Goal: Information Seeking & Learning: Learn about a topic

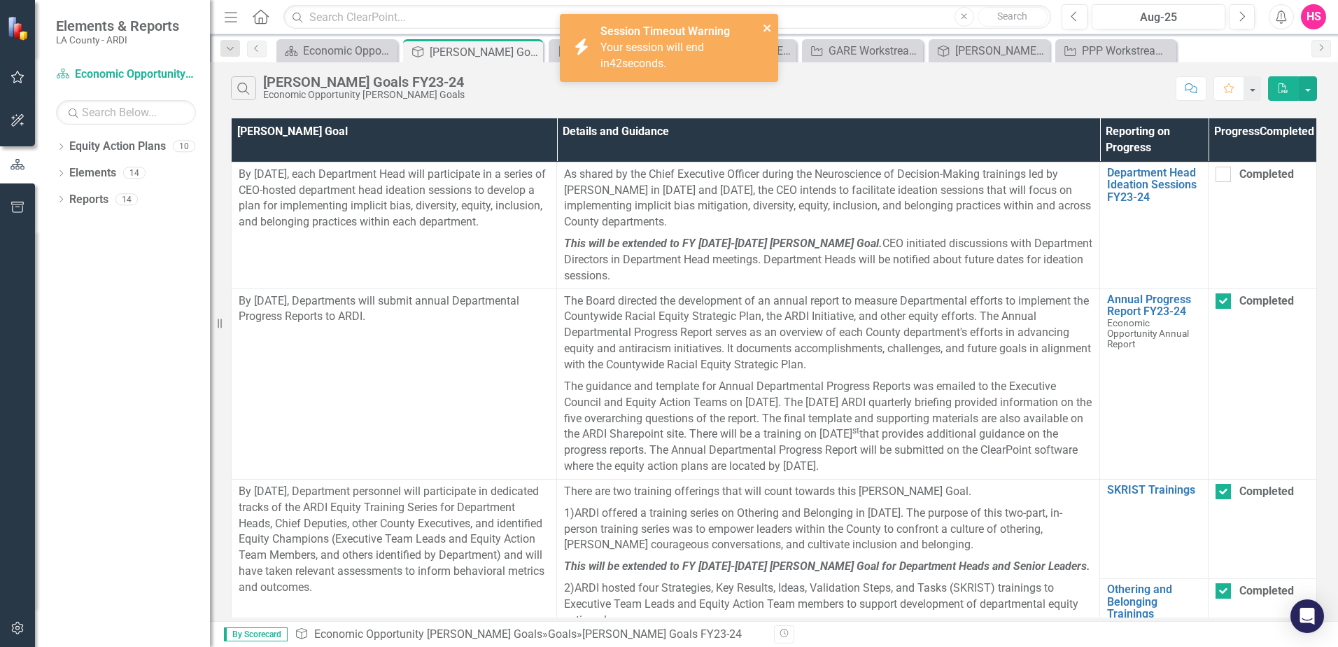
click at [764, 25] on icon "close" at bounding box center [766, 27] width 7 height 7
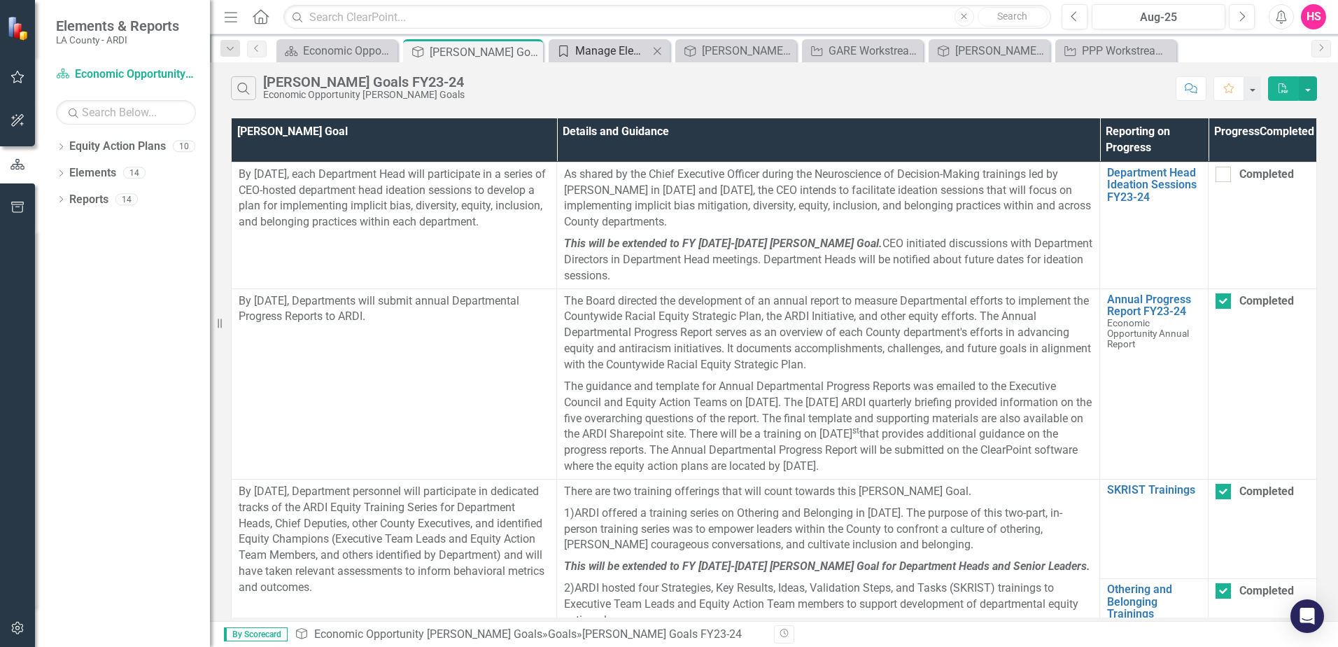
click div "Manage Elements"
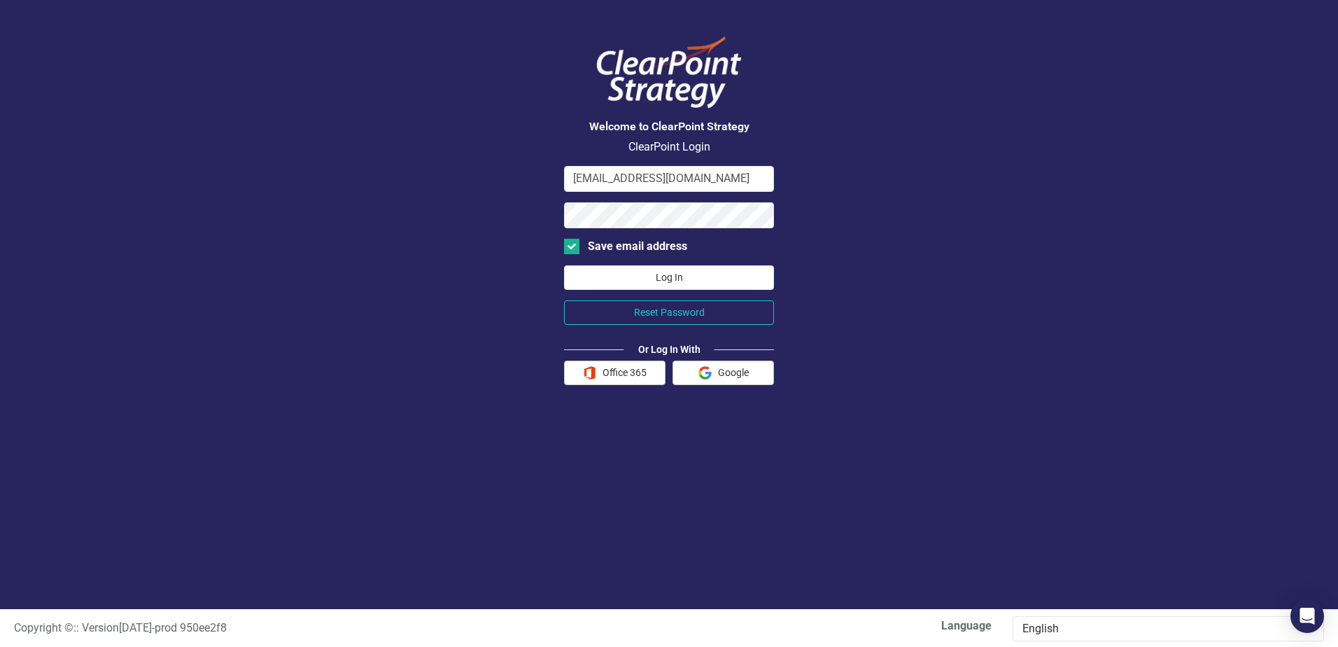
click button "Log In"
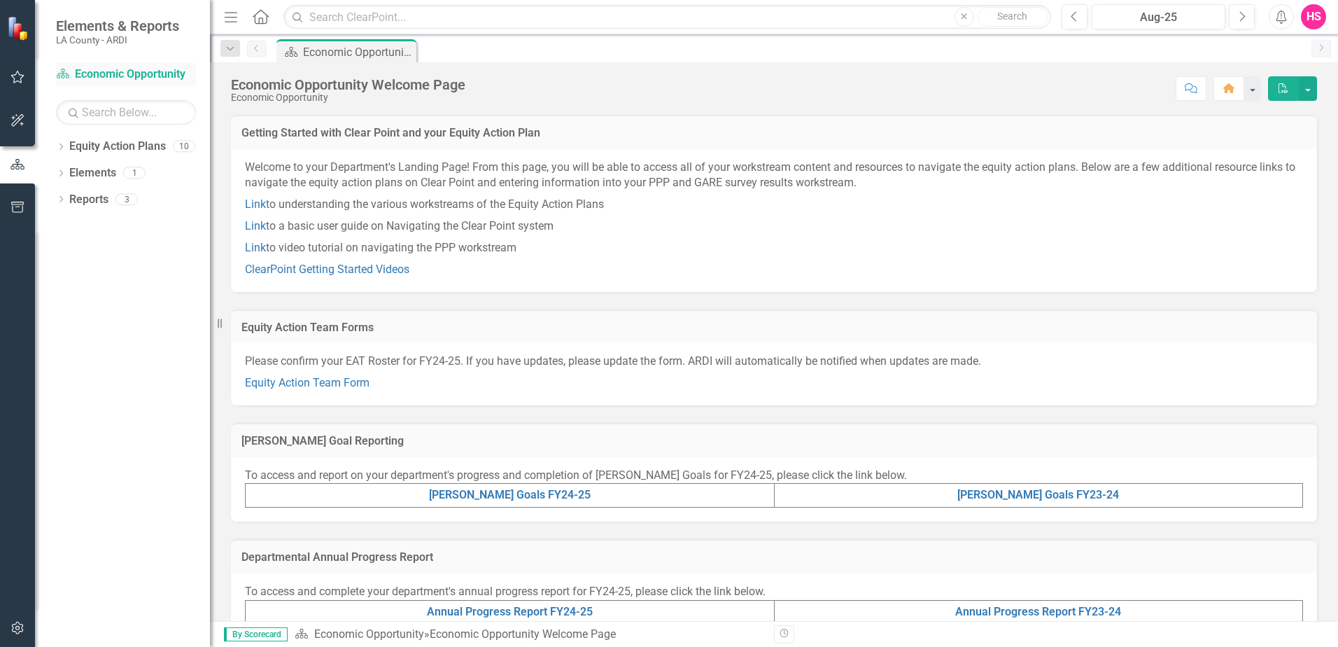
click at [97, 67] on link "Equity Action Plan Economic Opportunity" at bounding box center [126, 74] width 140 height 16
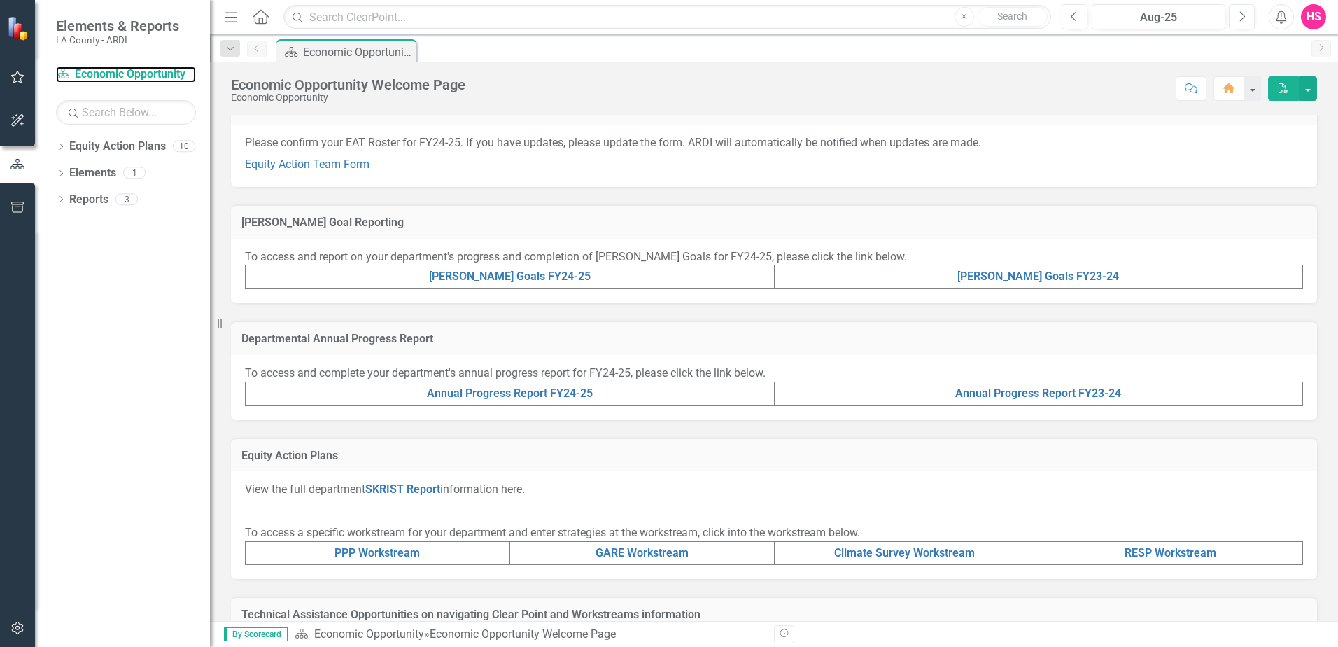
scroll to position [280, 0]
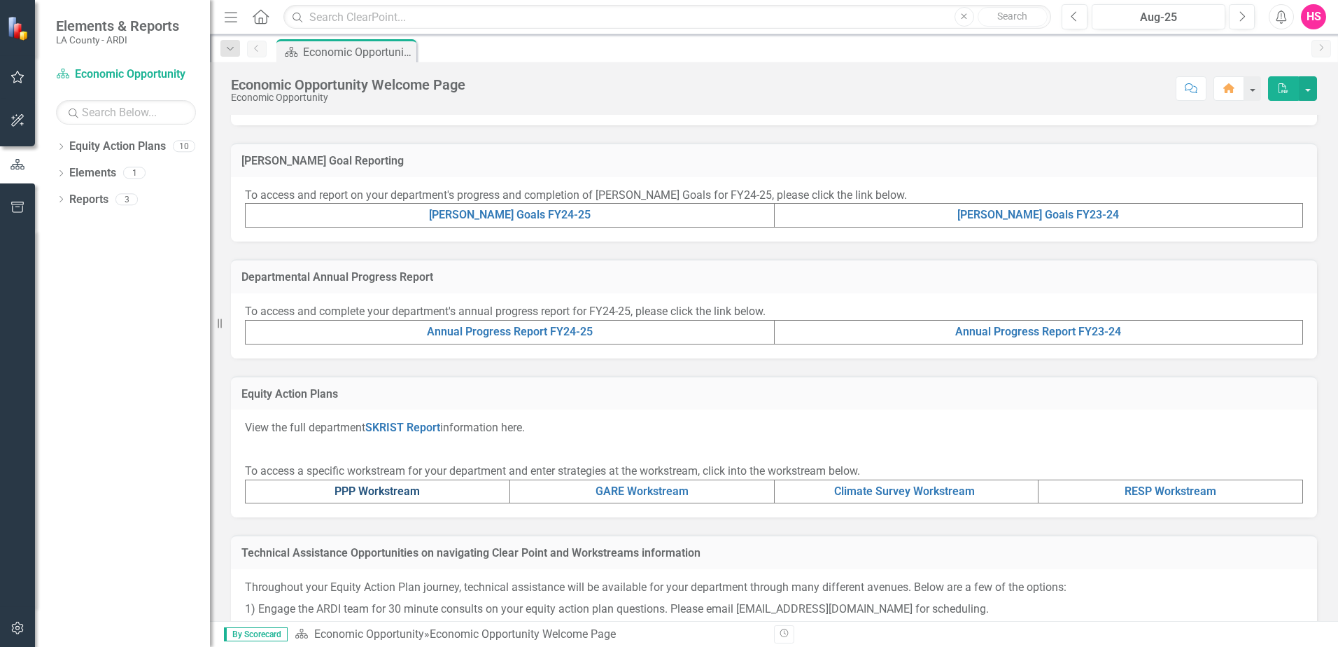
click at [386, 491] on link "PPP Workstream" at bounding box center [377, 490] width 85 height 13
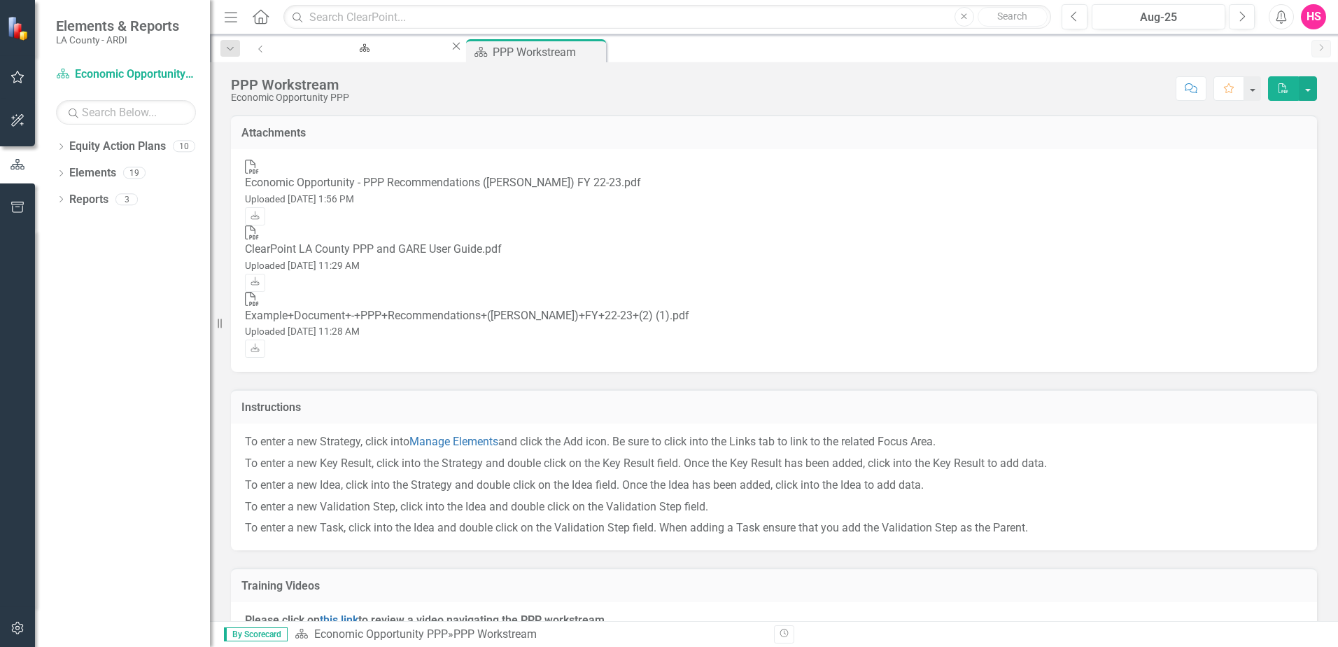
click at [452, 281] on div "PDF Economic Opportunity - PPP Recommendations ([PERSON_NAME]) FY 22-23.pdf Upl…" at bounding box center [774, 260] width 1086 height 223
click at [325, 52] on div "Economic Opportunity Welcome Page" at bounding box center [362, 60] width 149 height 17
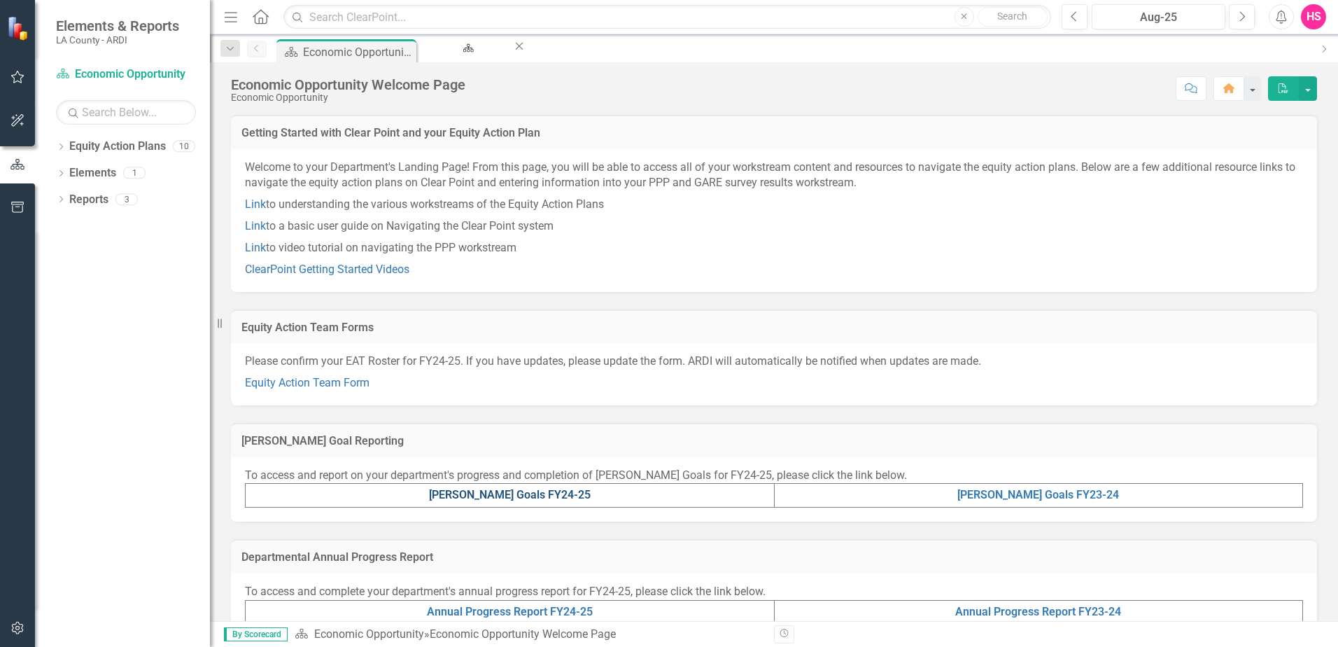
click at [515, 493] on link "[PERSON_NAME] Goals FY24-25" at bounding box center [510, 494] width 162 height 13
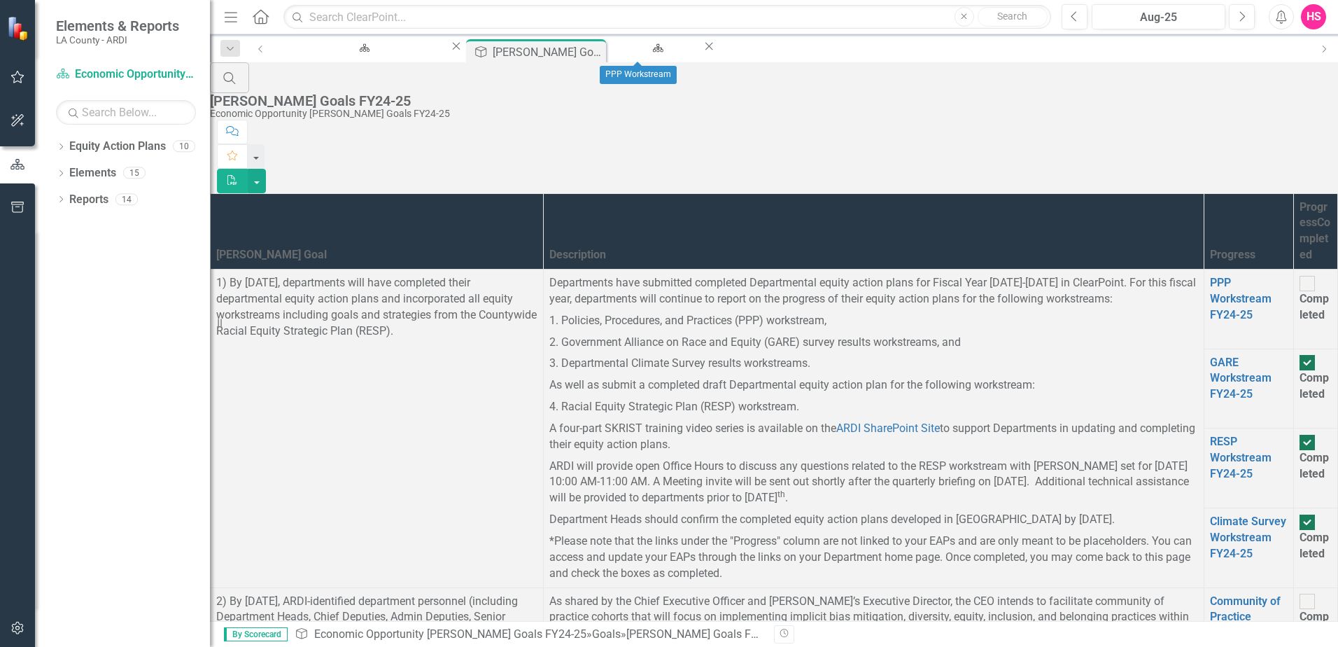
click at [702, 48] on icon "Close" at bounding box center [709, 46] width 14 height 11
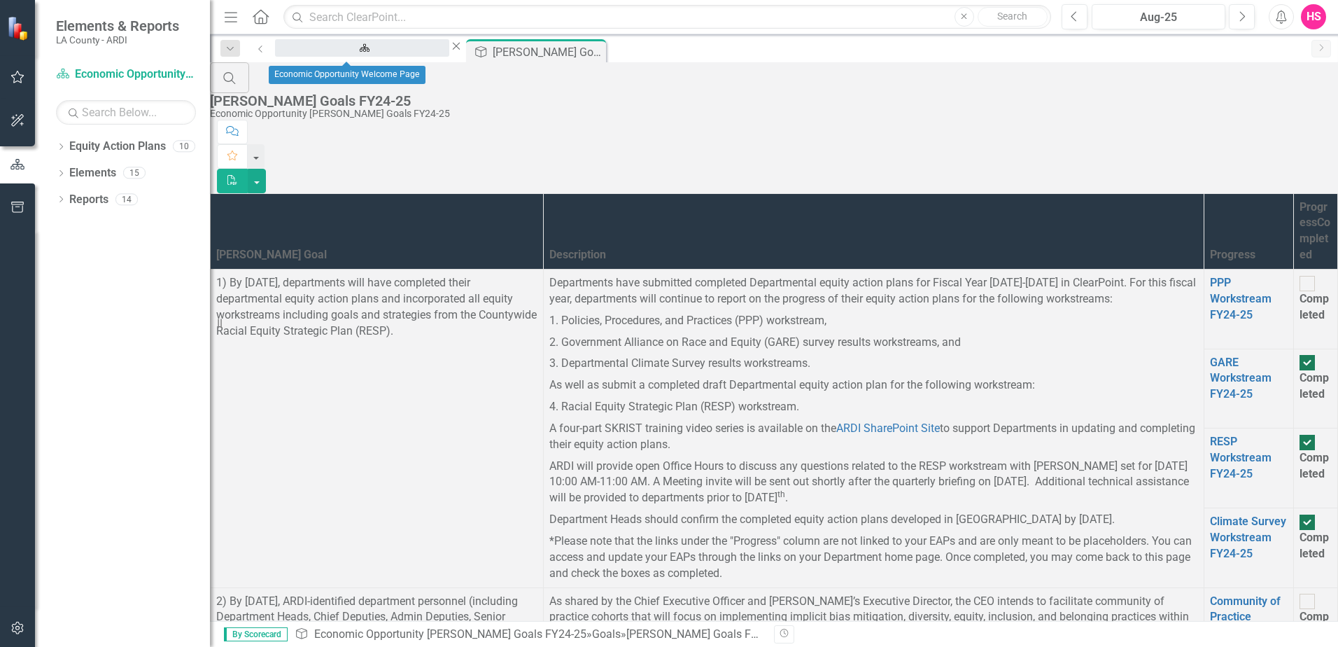
click at [350, 52] on div "Economic Opportunity Welcome Page" at bounding box center [362, 60] width 149 height 17
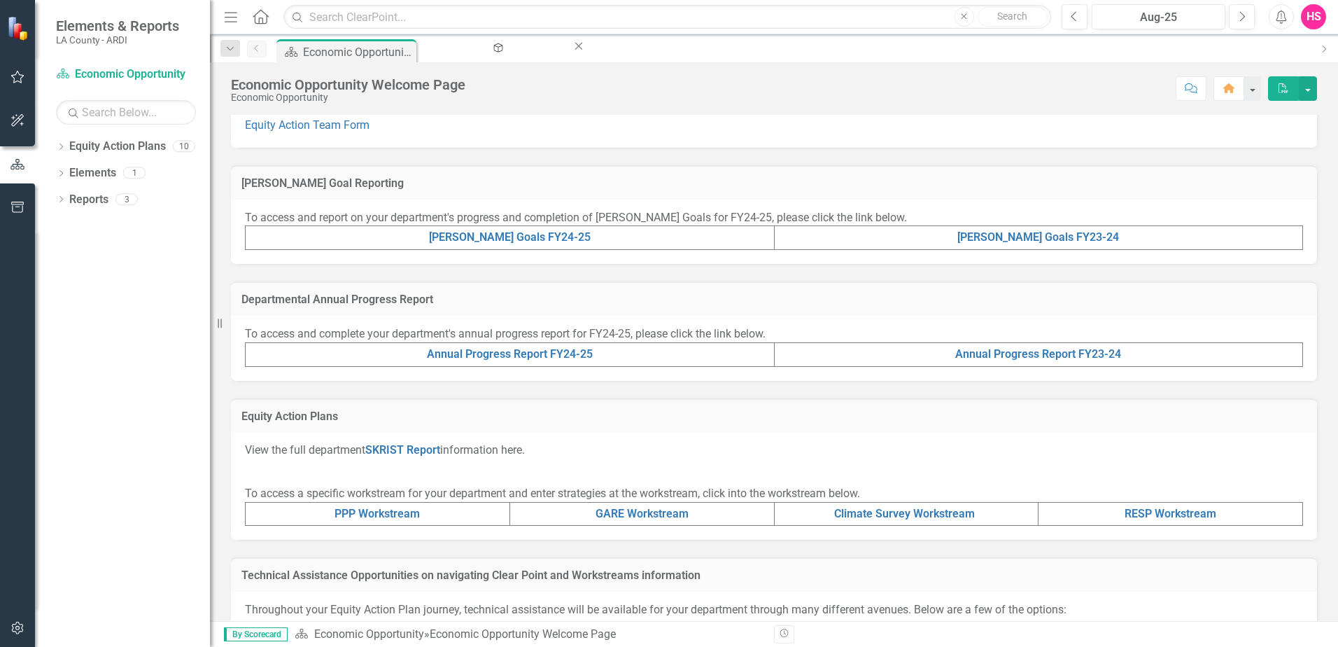
scroll to position [369, 0]
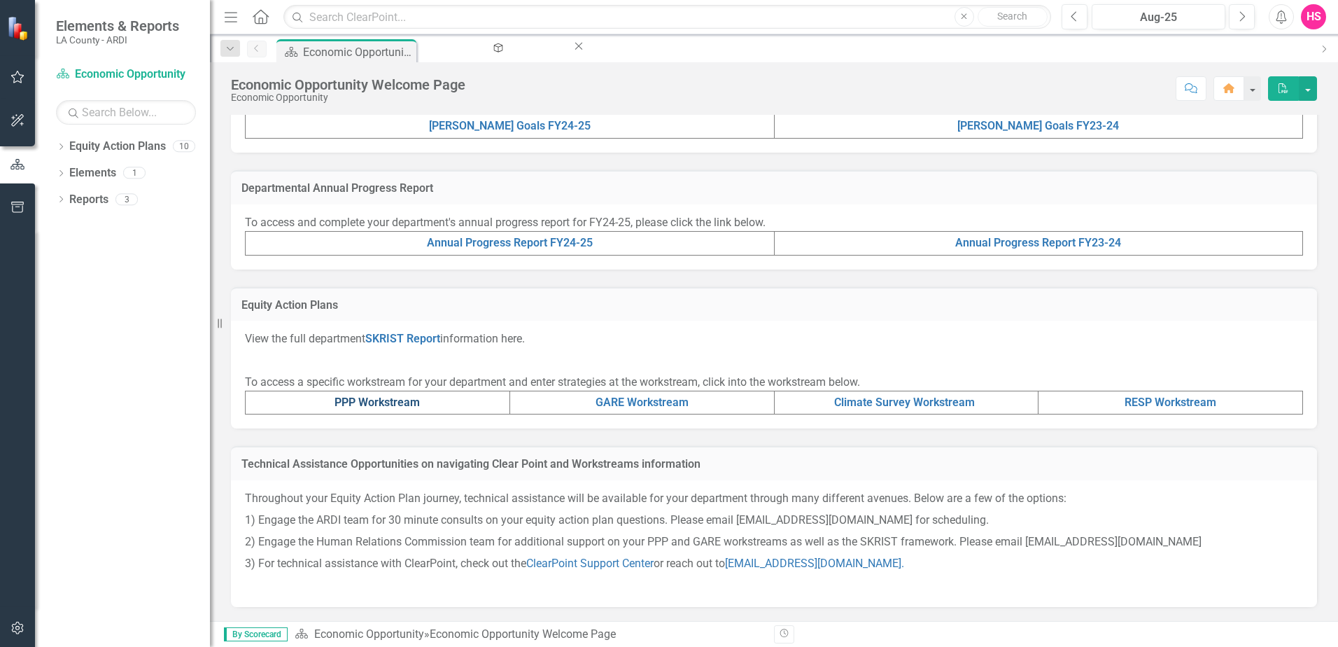
click at [376, 405] on link "PPP Workstream" at bounding box center [377, 401] width 85 height 13
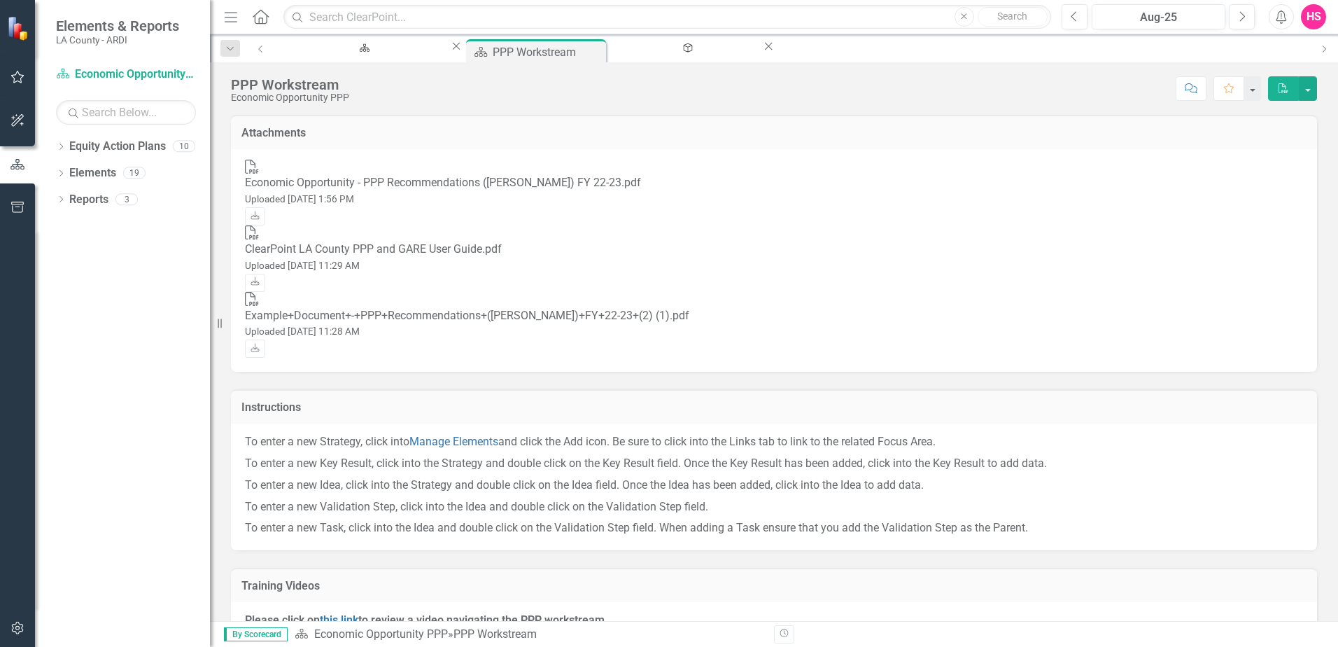
click at [292, 175] on div "Economic Opportunity - PPP Recommendations ([PERSON_NAME]) FY 22-23.pdf" at bounding box center [774, 183] width 1058 height 16
click at [398, 181] on div "Economic Opportunity - PPP Recommendations ([PERSON_NAME]) FY 22-23.pdf" at bounding box center [774, 183] width 1058 height 16
click at [399, 180] on div "Economic Opportunity - PPP Recommendations ([PERSON_NAME]) FY 22-23.pdf" at bounding box center [774, 183] width 1058 height 16
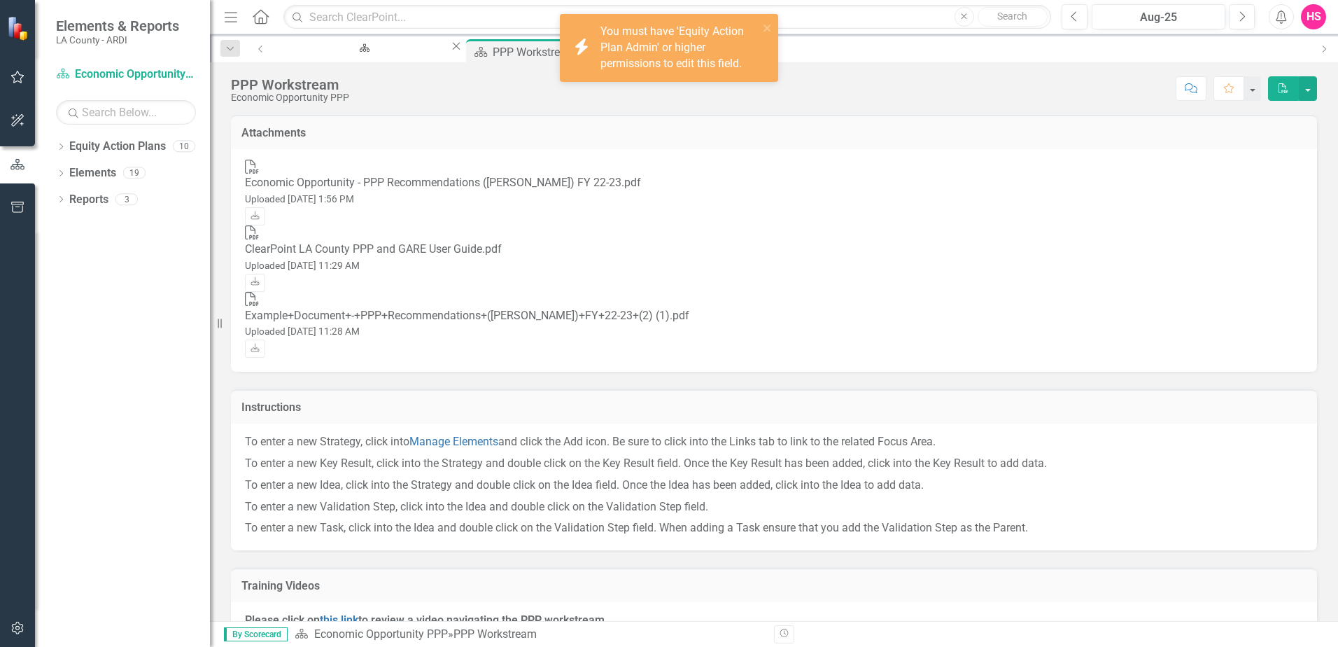
click at [517, 175] on div "Economic Opportunity - PPP Recommendations ([PERSON_NAME]) FY 22-23.pdf" at bounding box center [774, 183] width 1058 height 16
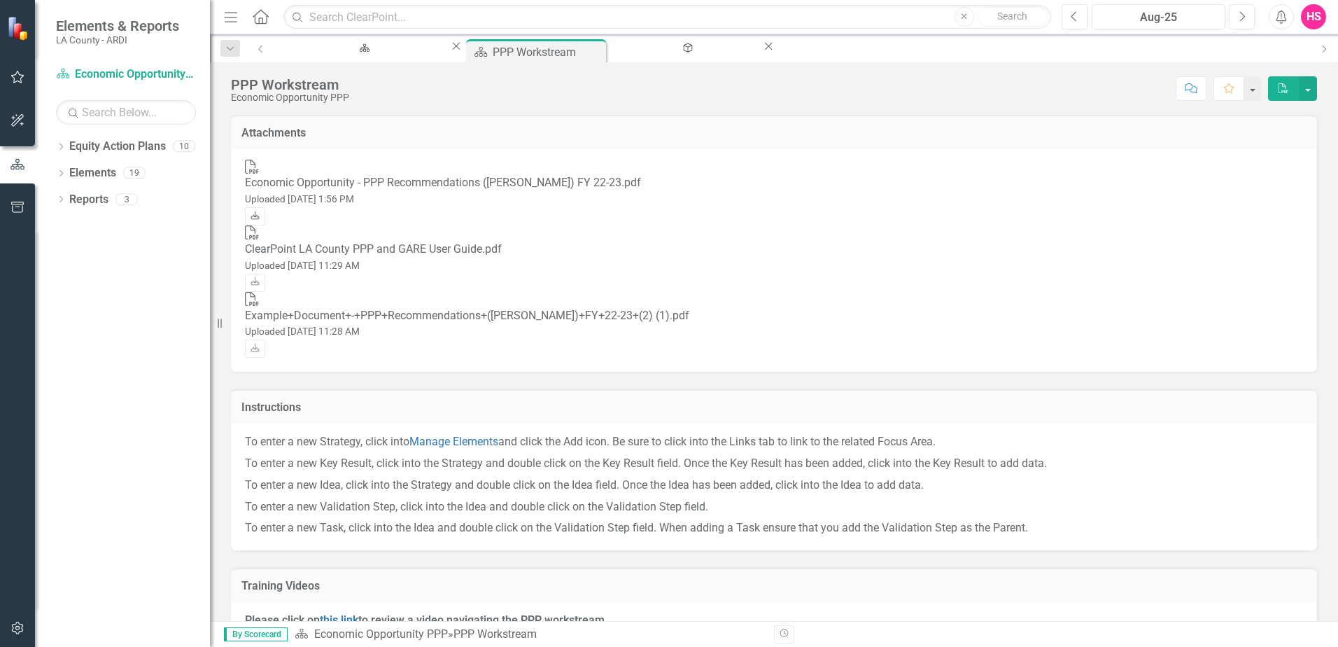
click at [260, 211] on icon at bounding box center [255, 215] width 8 height 8
click at [621, 52] on div "[PERSON_NAME] Goals FY24-25" at bounding box center [684, 60] width 127 height 17
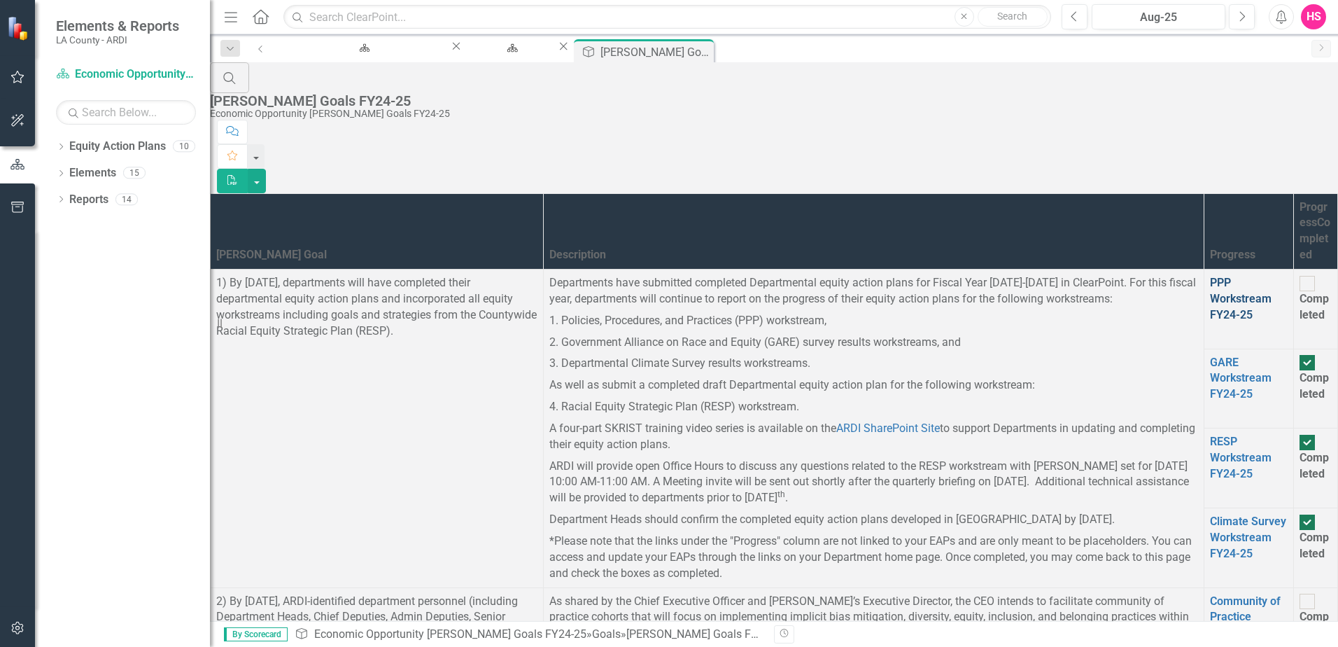
click at [1210, 276] on link "PPP Workstream FY24-25" at bounding box center [1241, 298] width 62 height 45
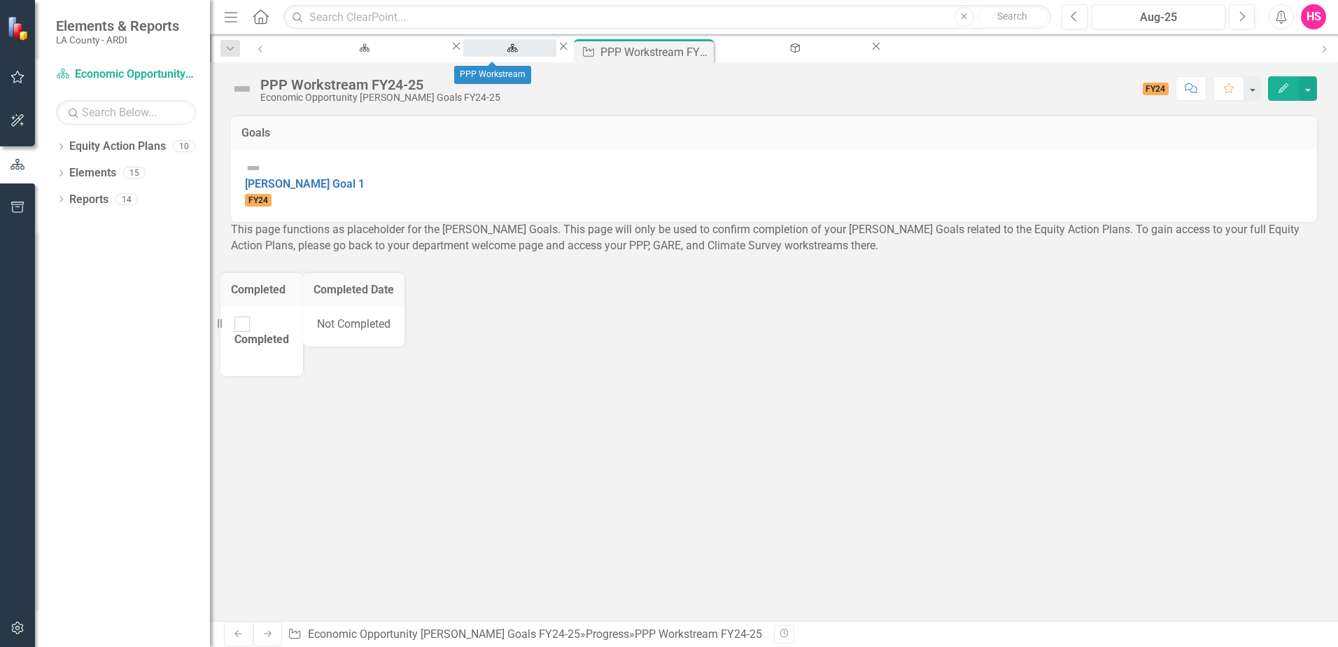
click at [498, 52] on div "PPP Workstream" at bounding box center [510, 60] width 68 height 17
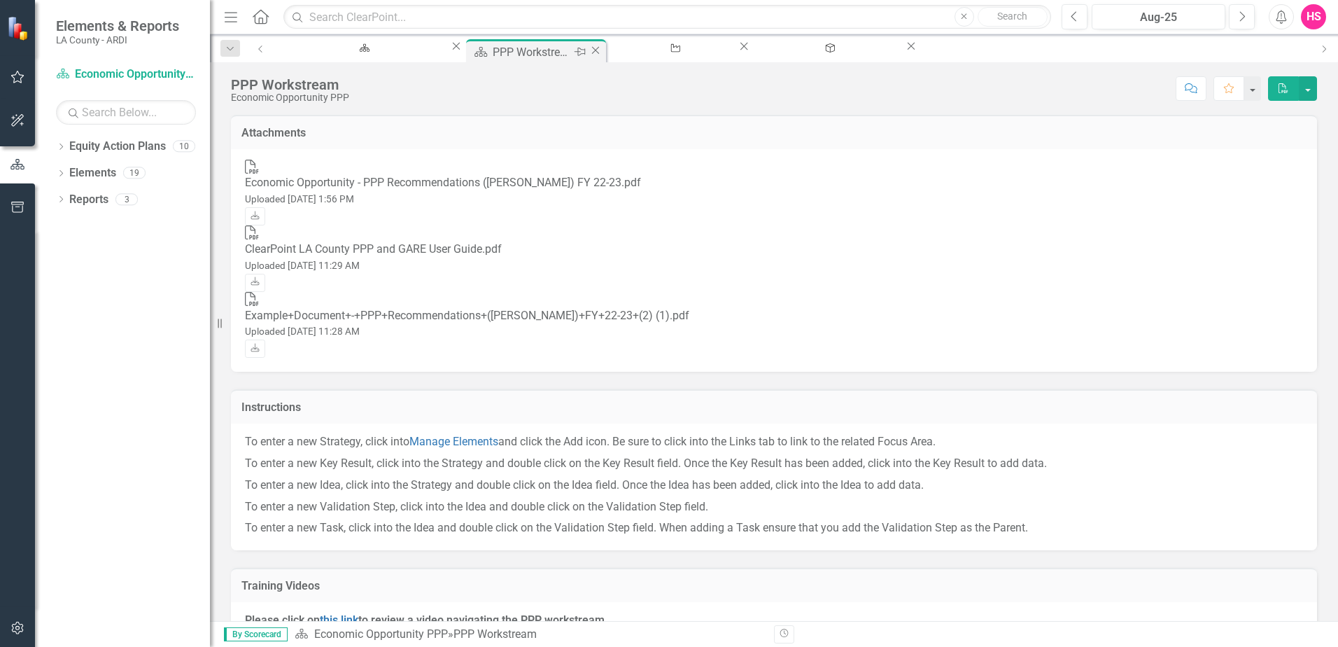
click at [589, 48] on icon "Close" at bounding box center [596, 50] width 14 height 11
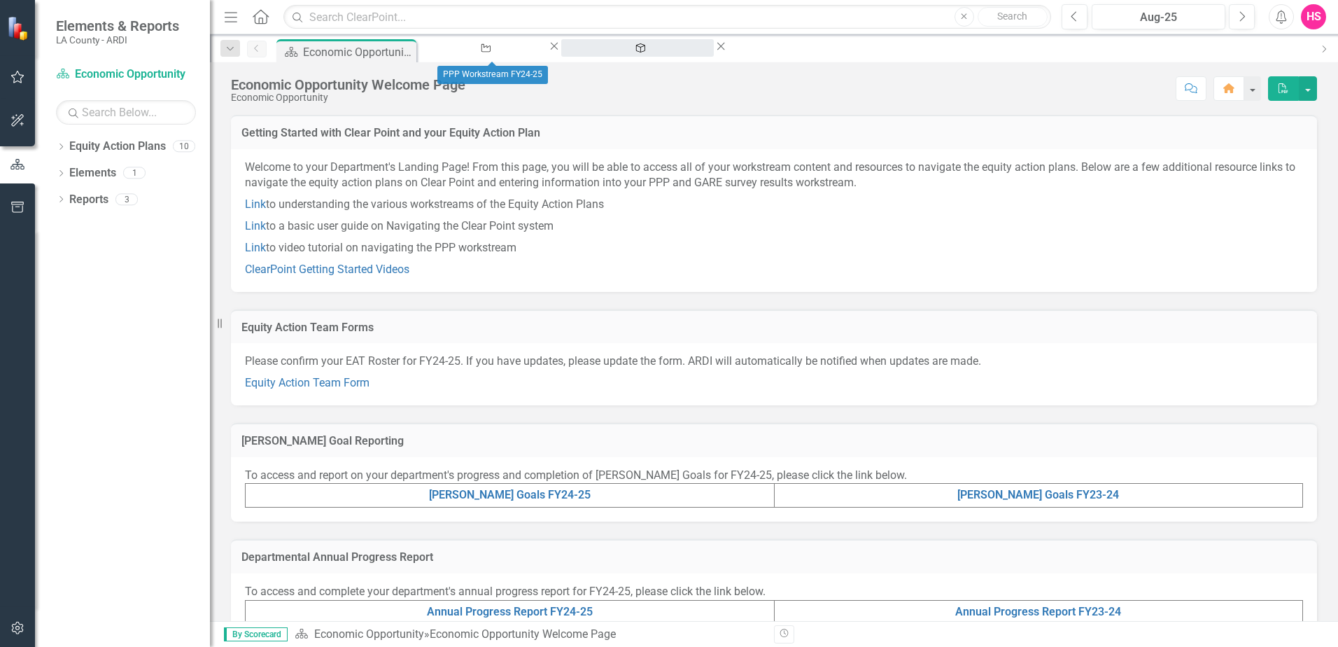
click at [637, 52] on div "[PERSON_NAME] Goals FY24-25" at bounding box center [637, 60] width 127 height 17
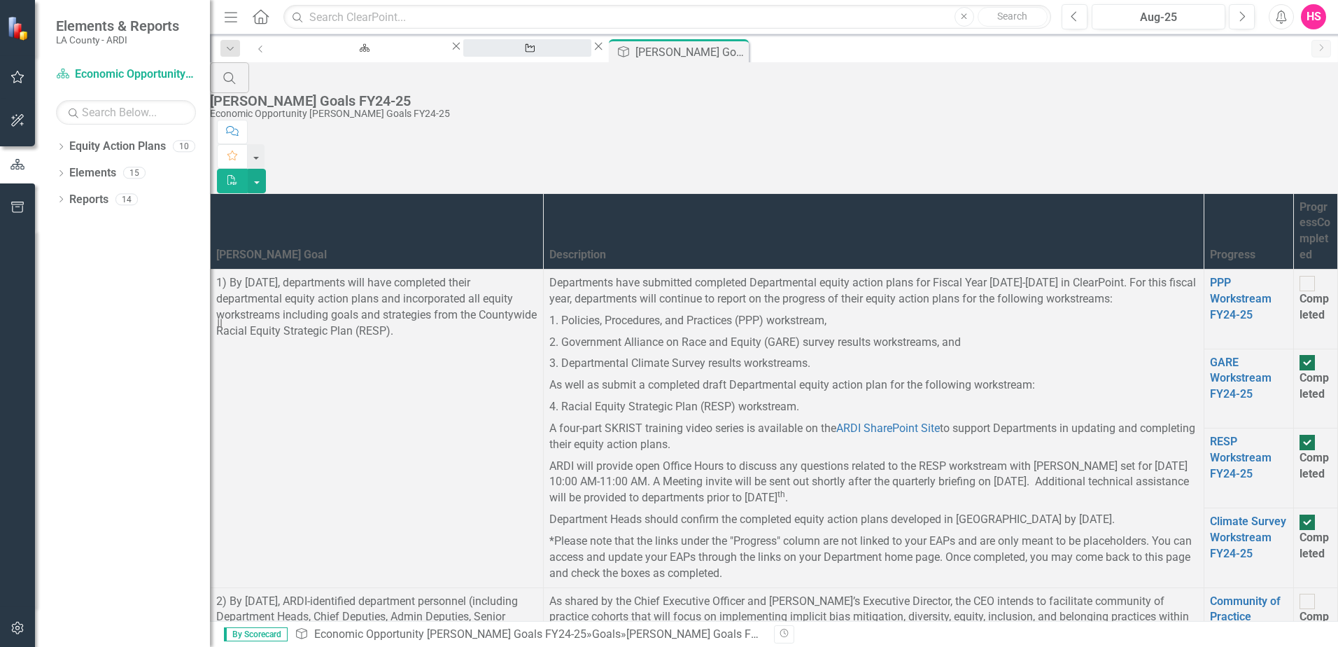
click at [476, 52] on div "PPP Workstream FY24-25" at bounding box center [527, 60] width 103 height 17
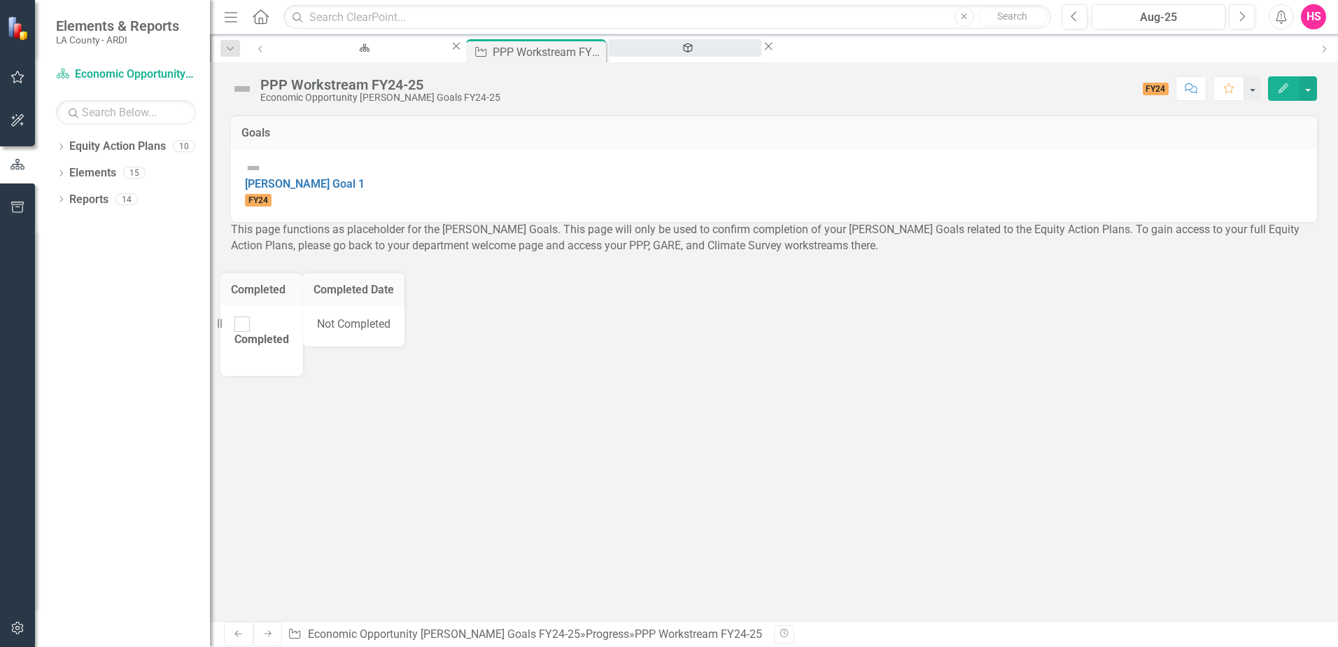
click at [628, 52] on div "[PERSON_NAME] Goals FY24-25" at bounding box center [684, 60] width 127 height 17
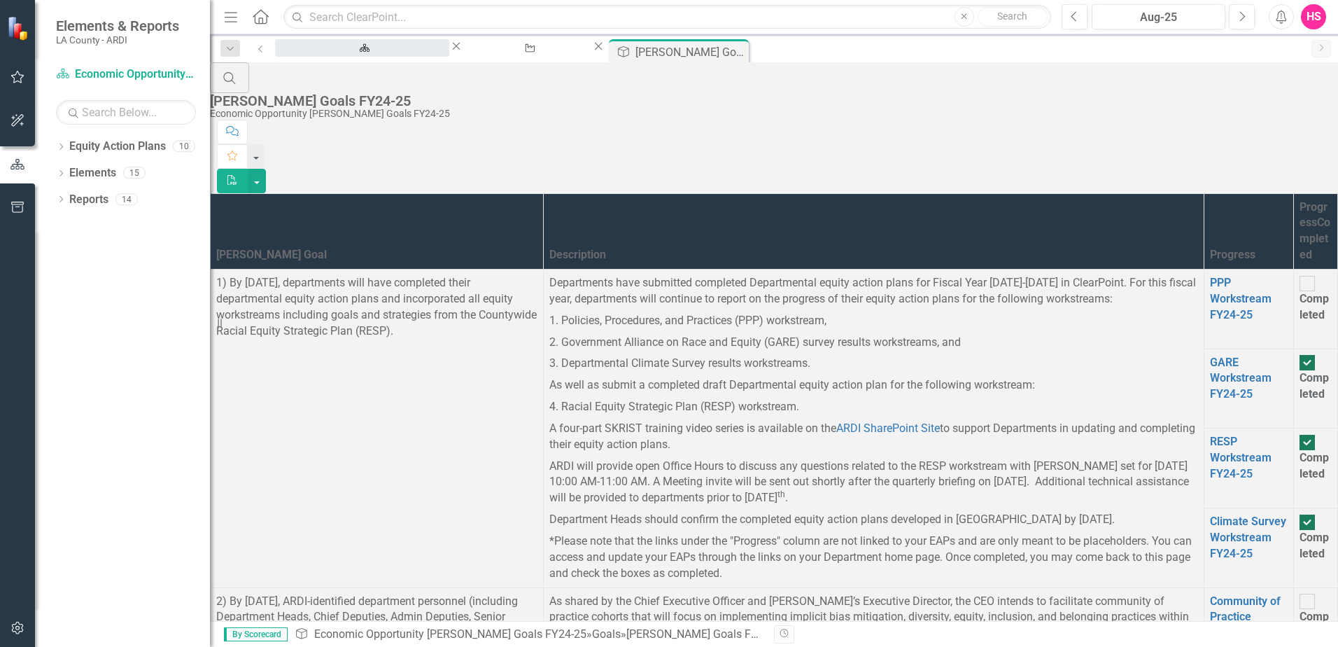
click at [372, 54] on div "Economic Opportunity Welcome Page" at bounding box center [362, 60] width 149 height 17
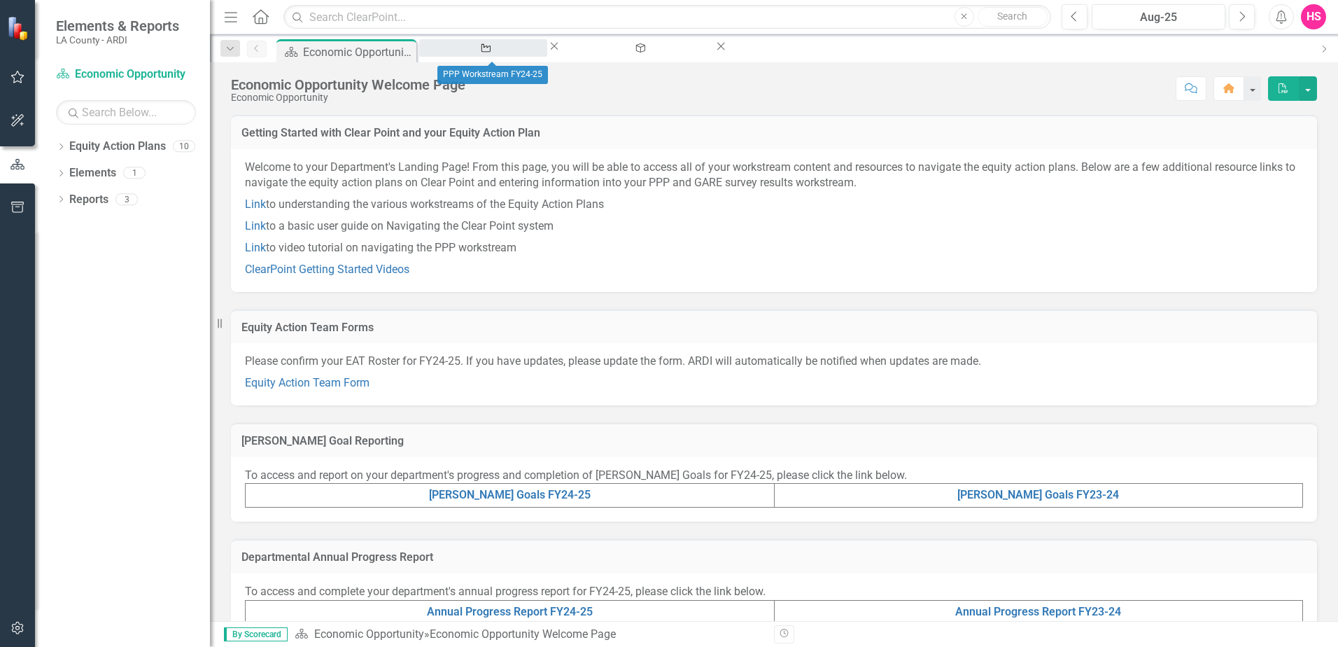
click at [493, 53] on div "PPP Workstream FY24-25" at bounding box center [483, 60] width 103 height 17
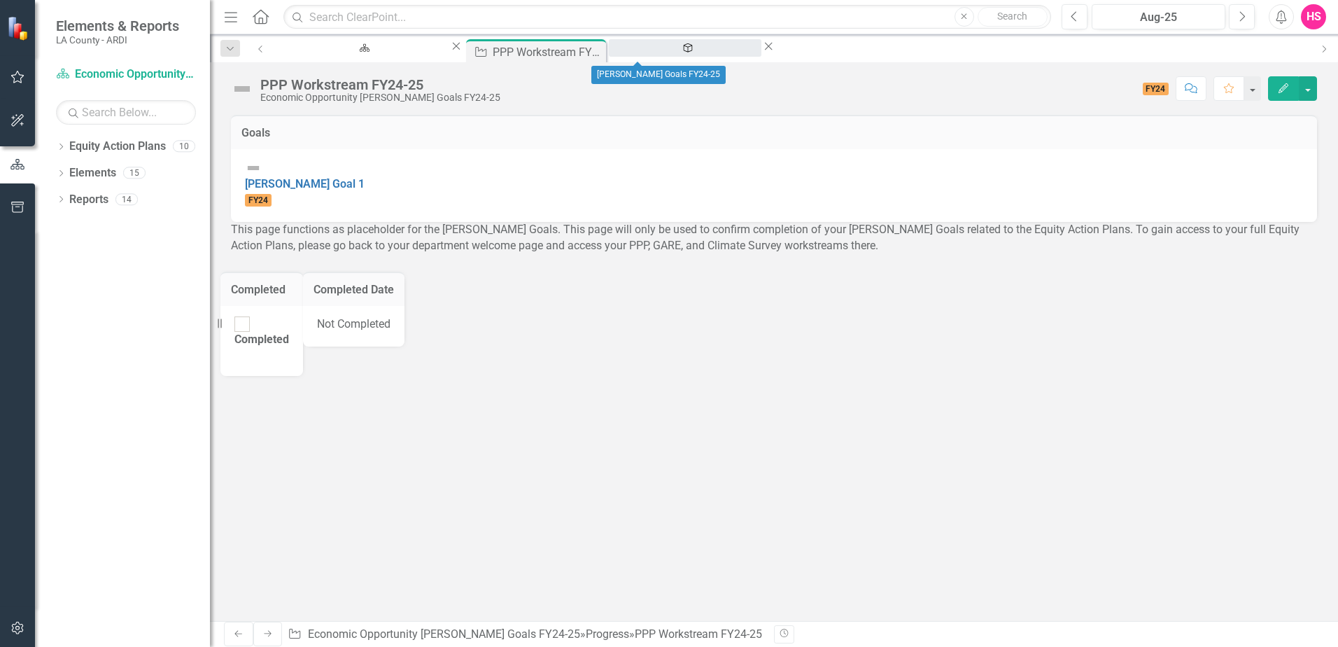
click at [643, 54] on div "[PERSON_NAME] Goals FY24-25" at bounding box center [684, 60] width 127 height 17
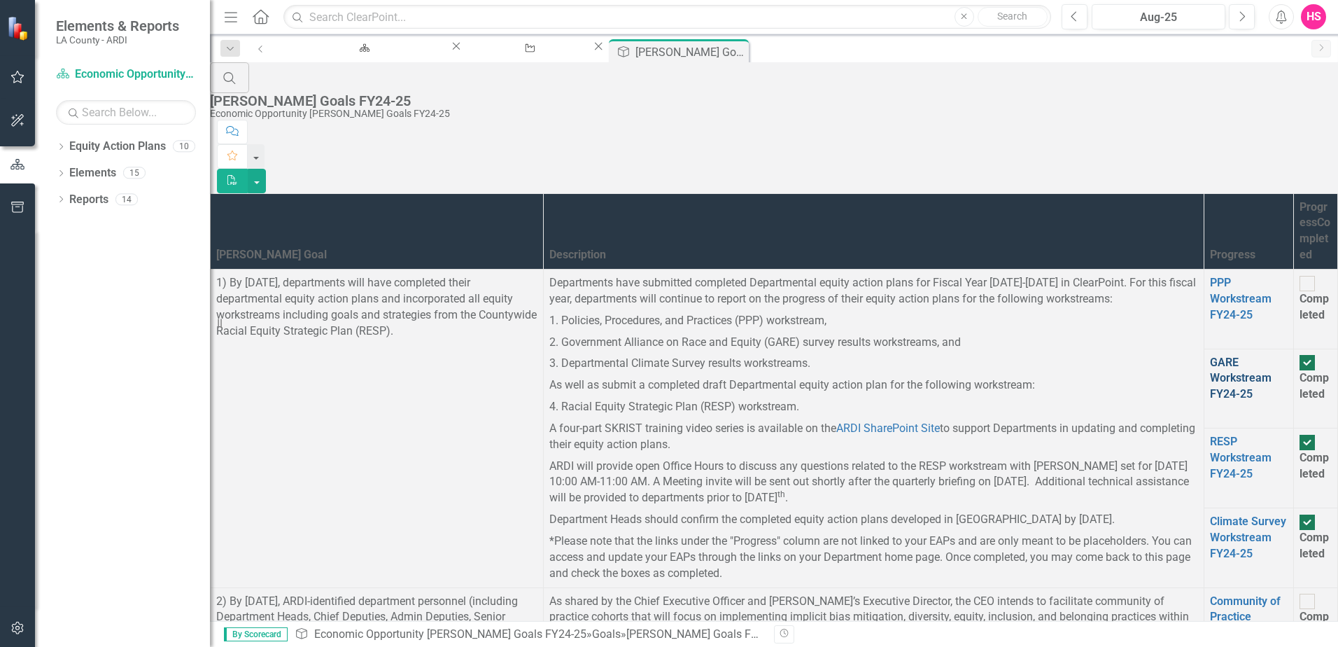
click at [1210, 356] on link "GARE Workstream FY24-25" at bounding box center [1241, 378] width 62 height 45
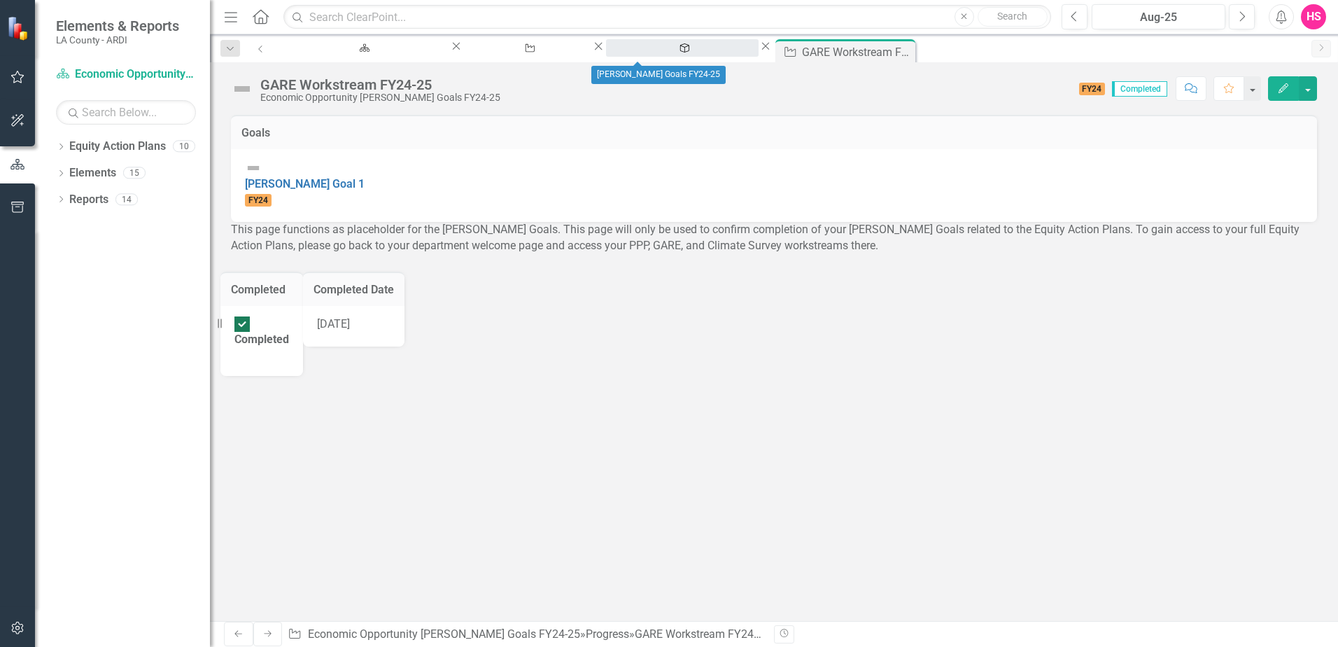
drag, startPoint x: 635, startPoint y: 50, endPoint x: 640, endPoint y: 57, distance: 8.4
click at [640, 57] on div "[PERSON_NAME] Goals FY24-25" at bounding box center [682, 60] width 127 height 17
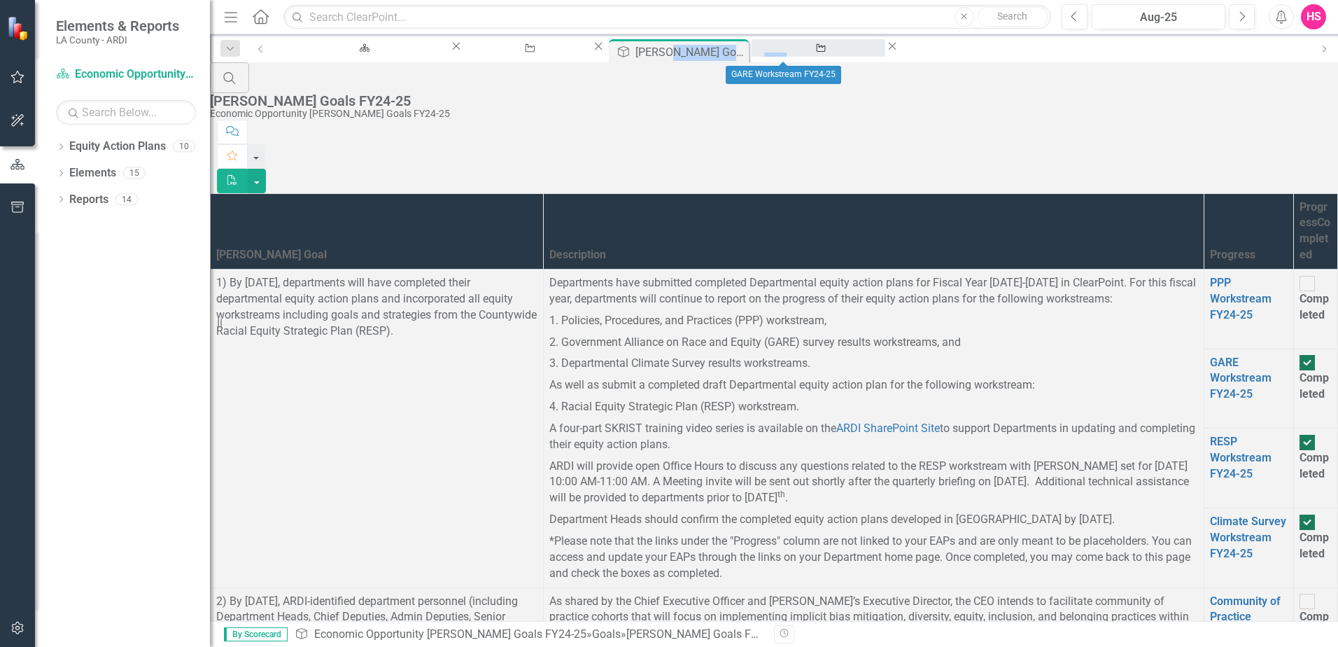
drag, startPoint x: 633, startPoint y: 38, endPoint x: 766, endPoint y: 48, distance: 133.3
click at [766, 48] on div "Dropdown Search Equity Action Plan Economic Opportunity Welcome Page Close Prog…" at bounding box center [774, 48] width 1128 height 28
click at [635, 57] on div "[PERSON_NAME] Goals FY24-25" at bounding box center [674, 51] width 78 height 17
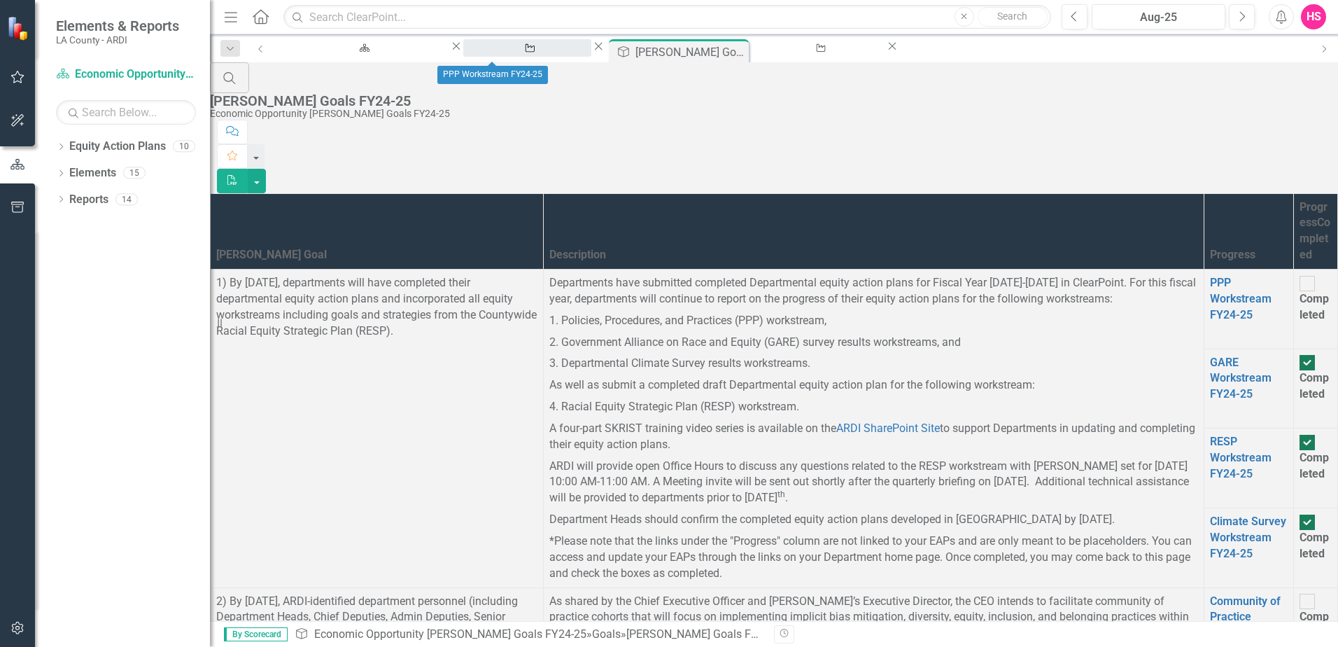
click at [493, 53] on div "PPP Workstream FY24-25" at bounding box center [527, 60] width 103 height 17
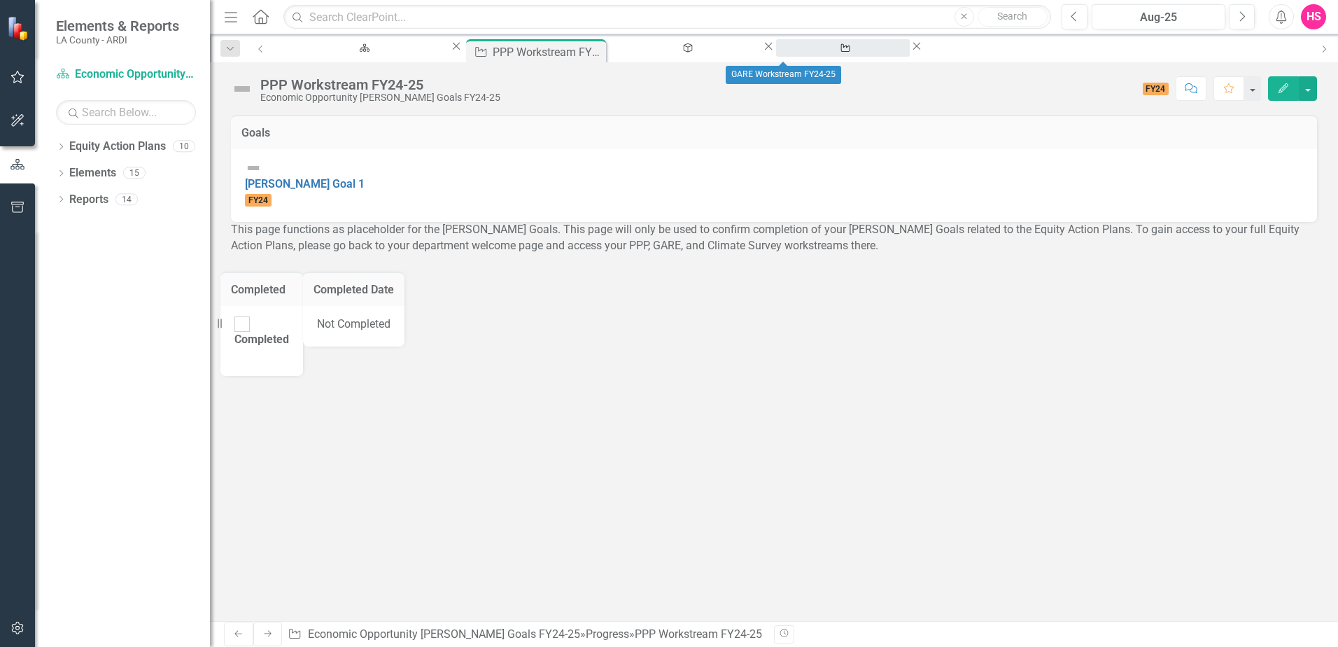
click at [789, 53] on div "GARE Workstream FY24-25" at bounding box center [843, 60] width 108 height 17
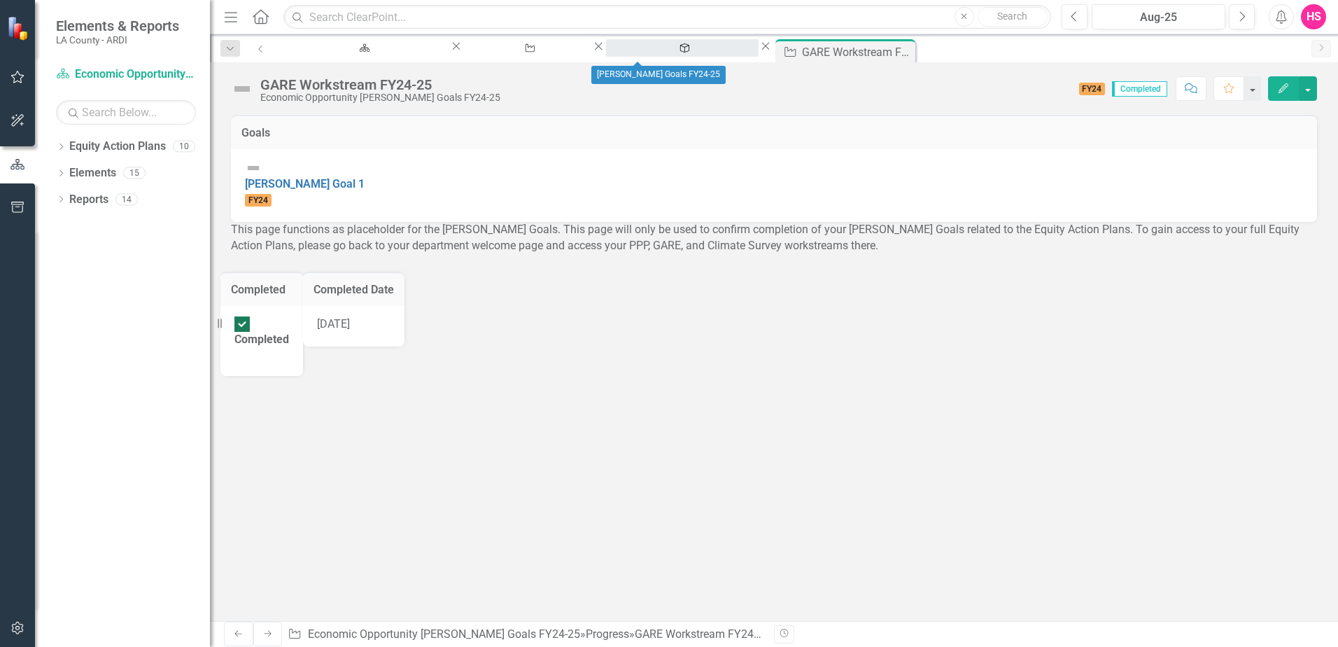
click at [623, 52] on div "[PERSON_NAME] Goals FY24-25" at bounding box center [682, 60] width 127 height 17
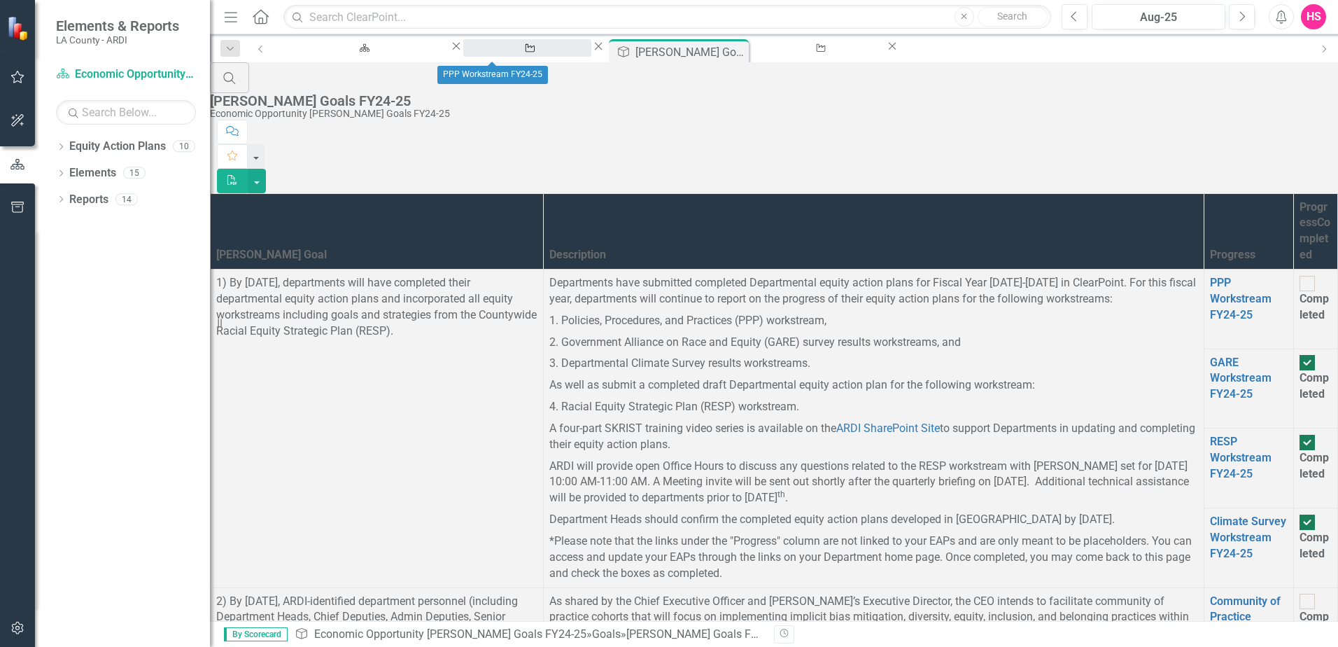
click at [476, 52] on div "PPP Workstream FY24-25" at bounding box center [527, 60] width 103 height 17
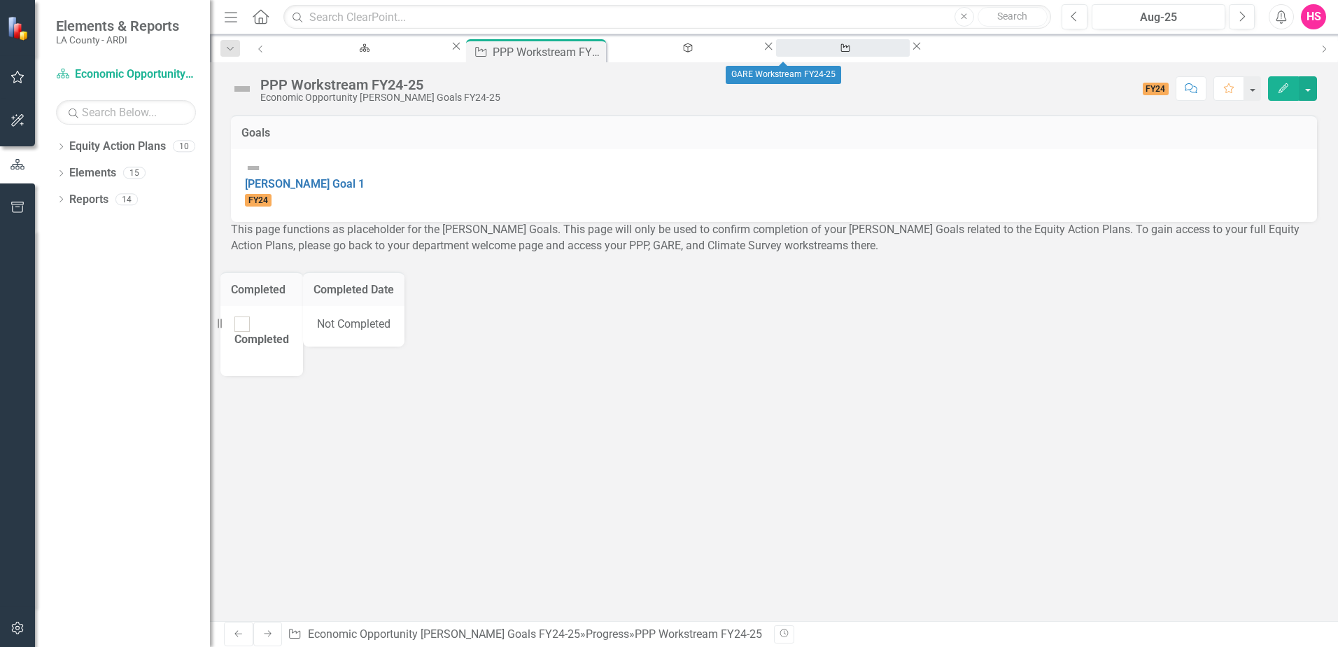
click at [789, 52] on div "GARE Workstream FY24-25" at bounding box center [843, 60] width 108 height 17
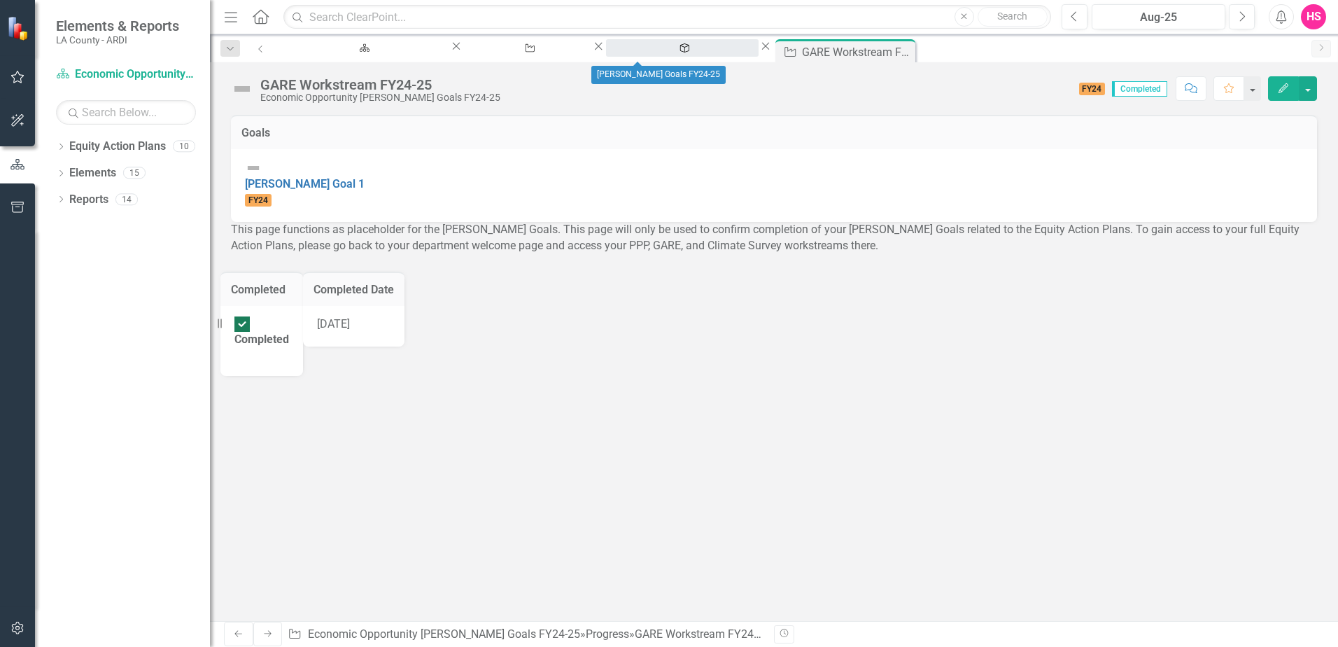
click at [631, 52] on div "[PERSON_NAME] Goals FY24-25" at bounding box center [682, 60] width 127 height 17
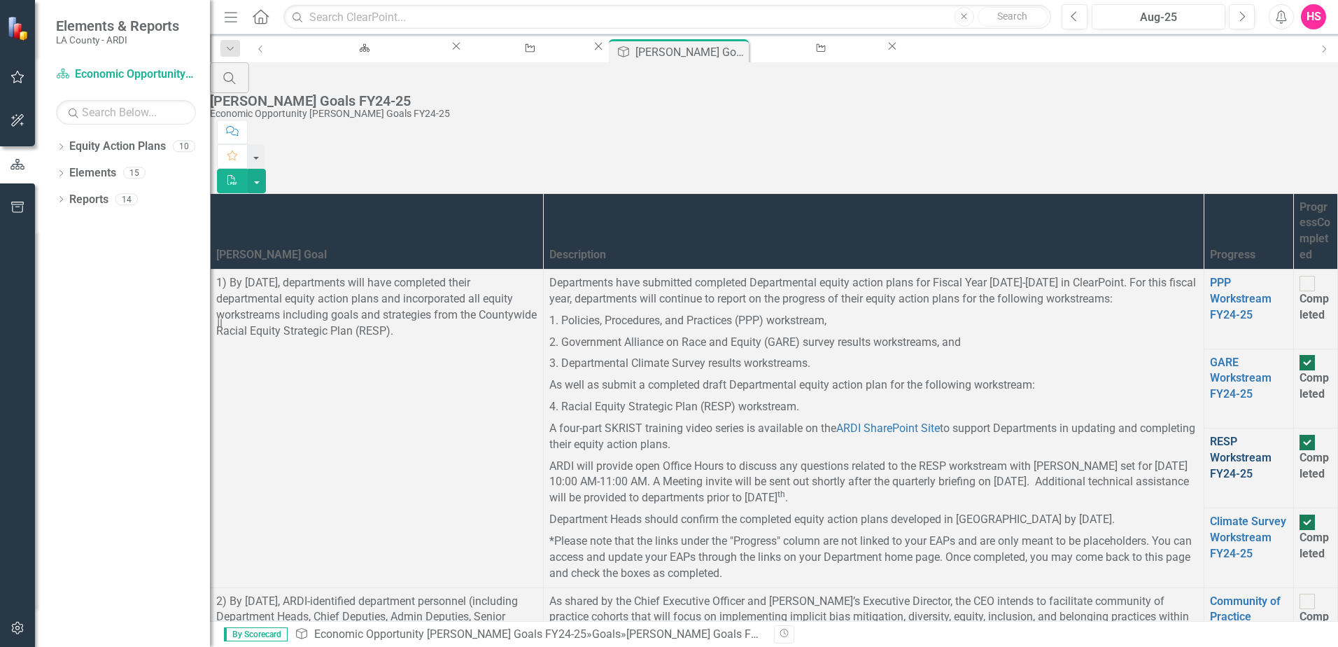
click at [1210, 435] on link "RESP Workstream FY24-25" at bounding box center [1241, 457] width 62 height 45
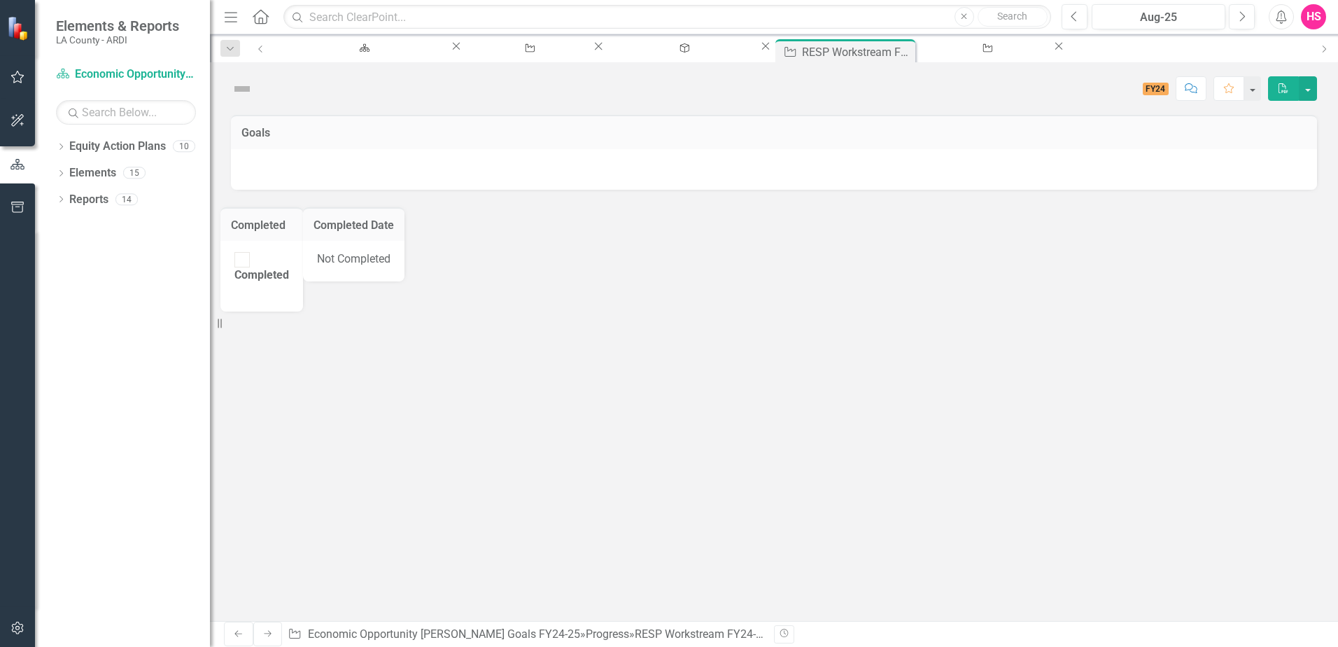
checkbox input "true"
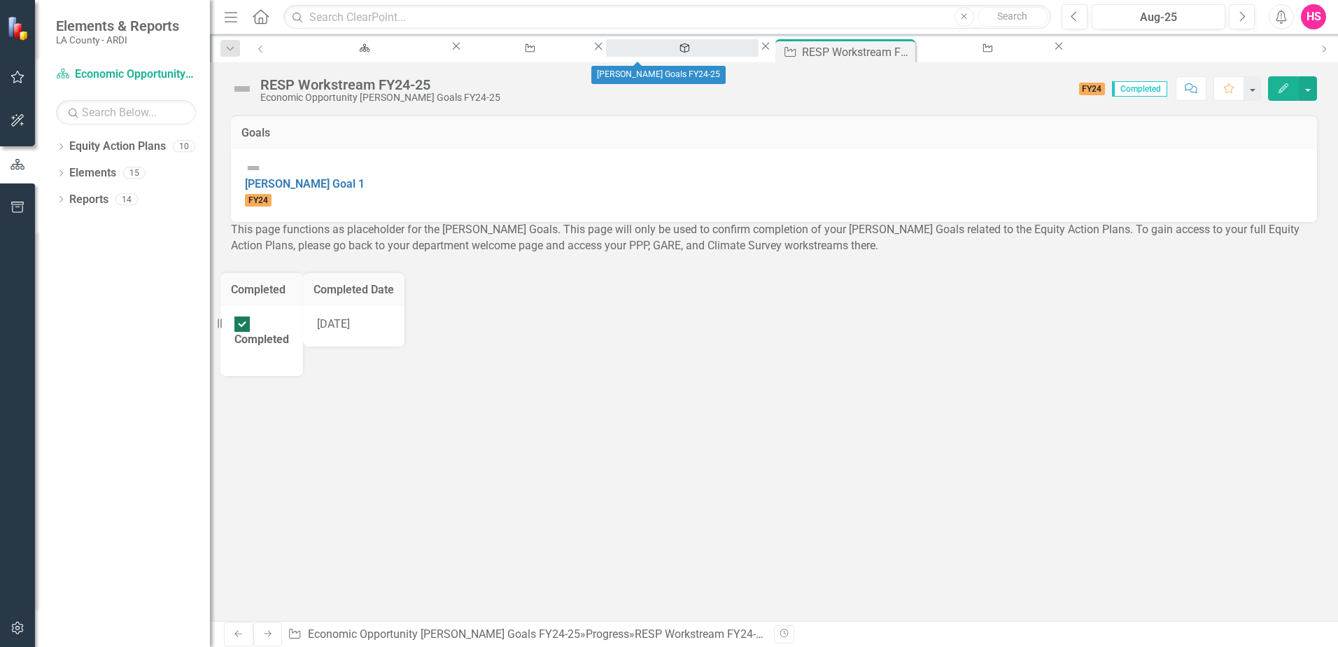
click at [625, 52] on div "[PERSON_NAME] Goals FY24-25" at bounding box center [682, 60] width 127 height 17
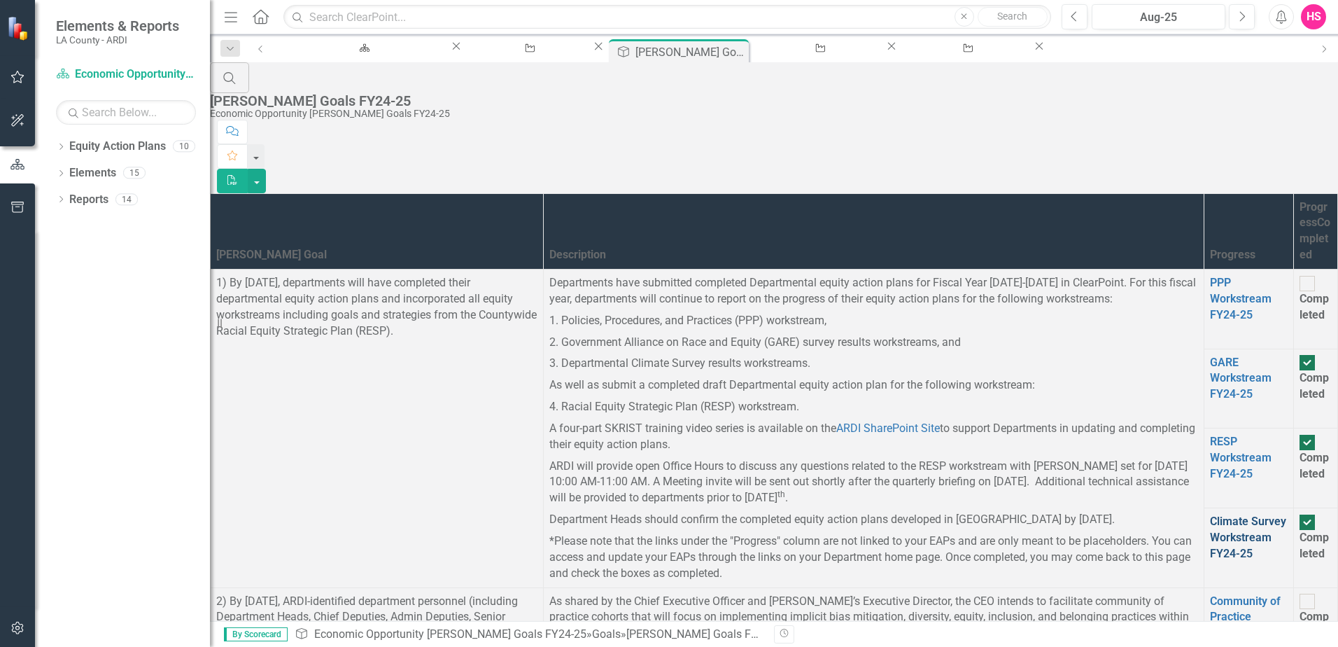
click at [1210, 514] on link "Climate Survey Workstream FY24-25" at bounding box center [1248, 536] width 76 height 45
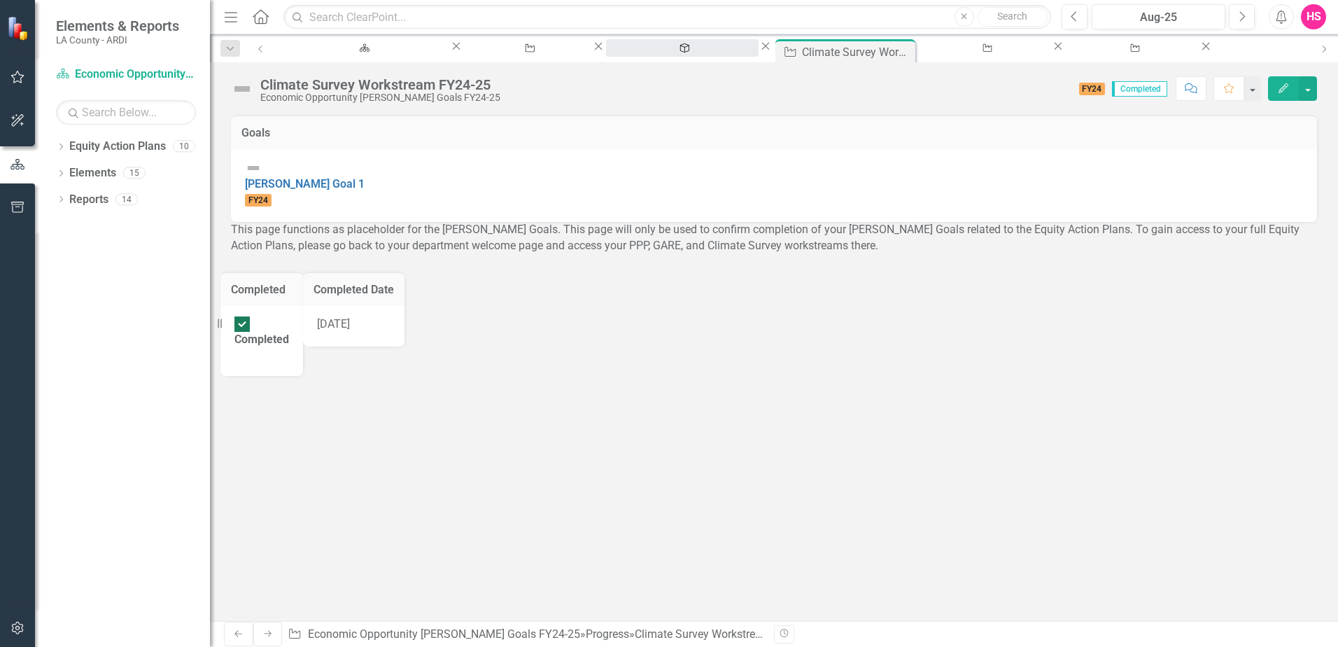
click at [619, 52] on div "[PERSON_NAME] Goals FY24-25" at bounding box center [682, 60] width 127 height 17
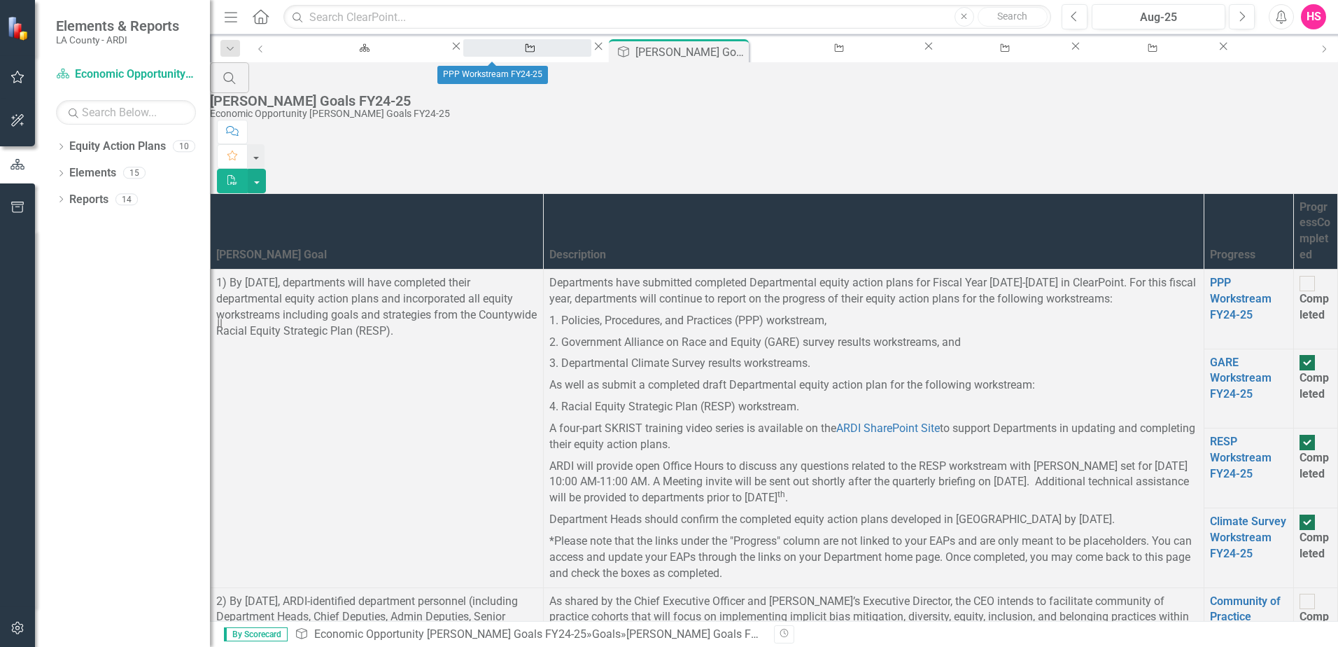
click at [521, 52] on div "PPP Workstream FY24-25" at bounding box center [527, 60] width 103 height 17
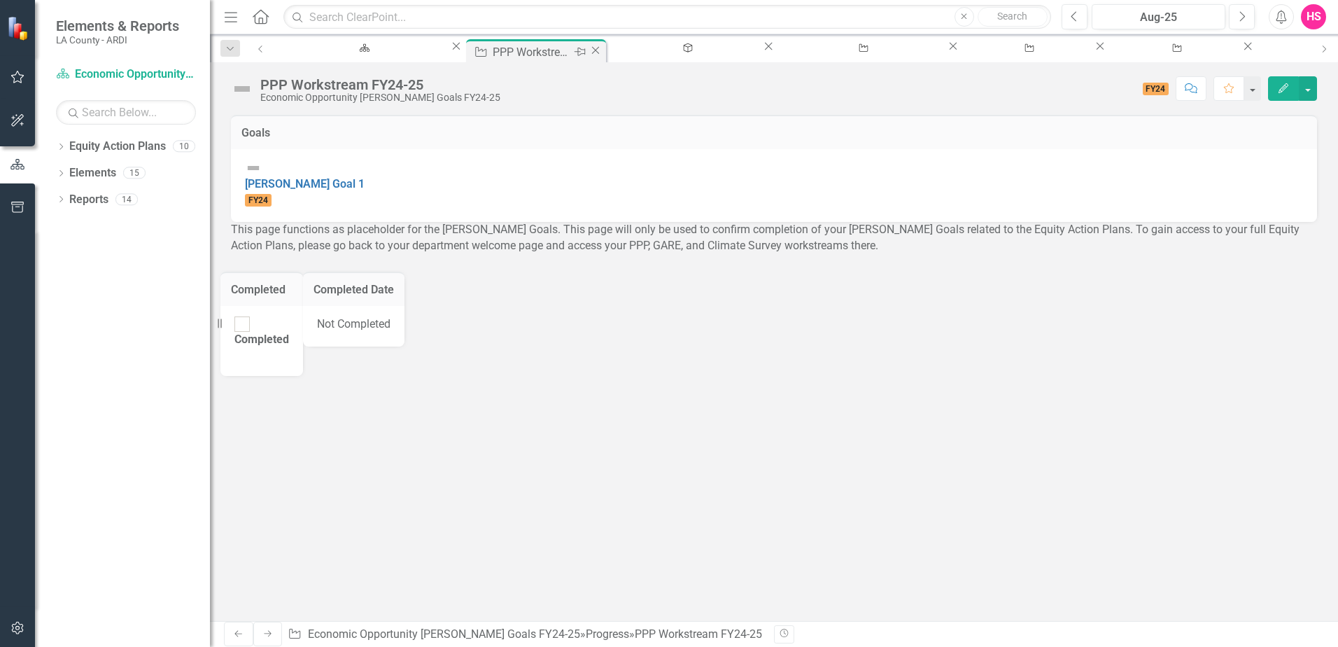
click at [589, 50] on icon "Close" at bounding box center [596, 50] width 14 height 11
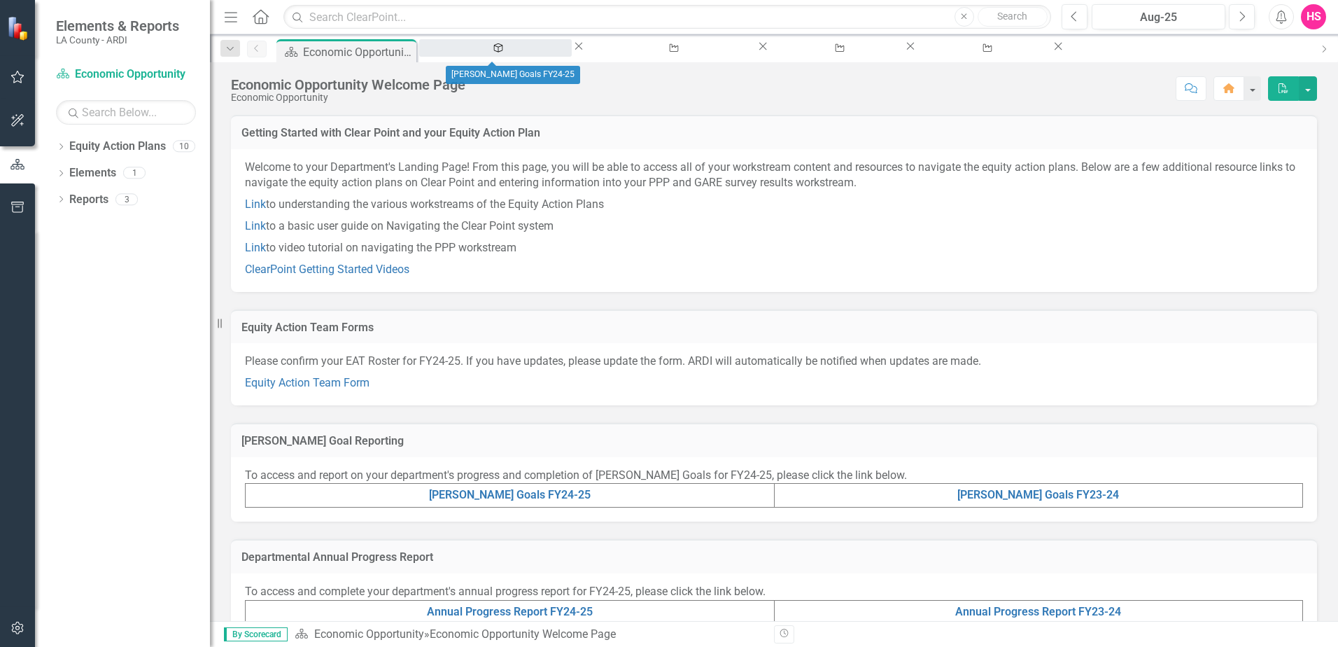
click at [500, 52] on div "[PERSON_NAME] Goals FY24-25" at bounding box center [495, 60] width 127 height 17
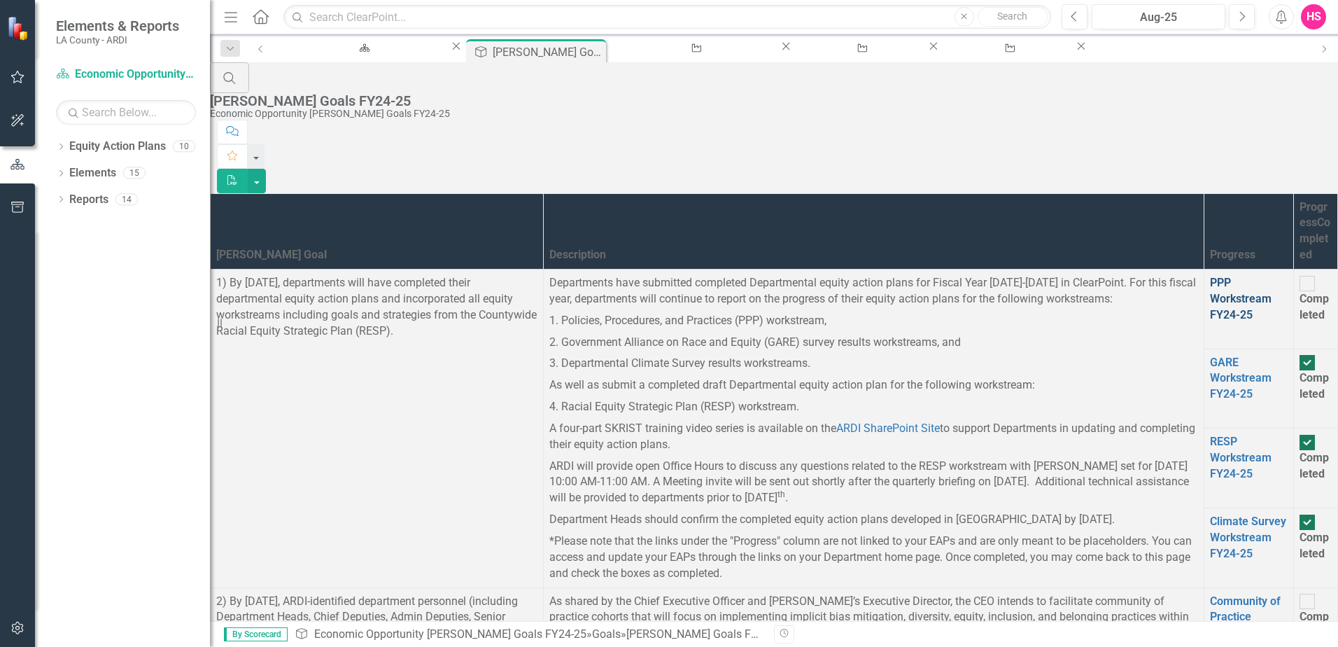
click at [1210, 276] on link "PPP Workstream FY24-25" at bounding box center [1241, 298] width 62 height 45
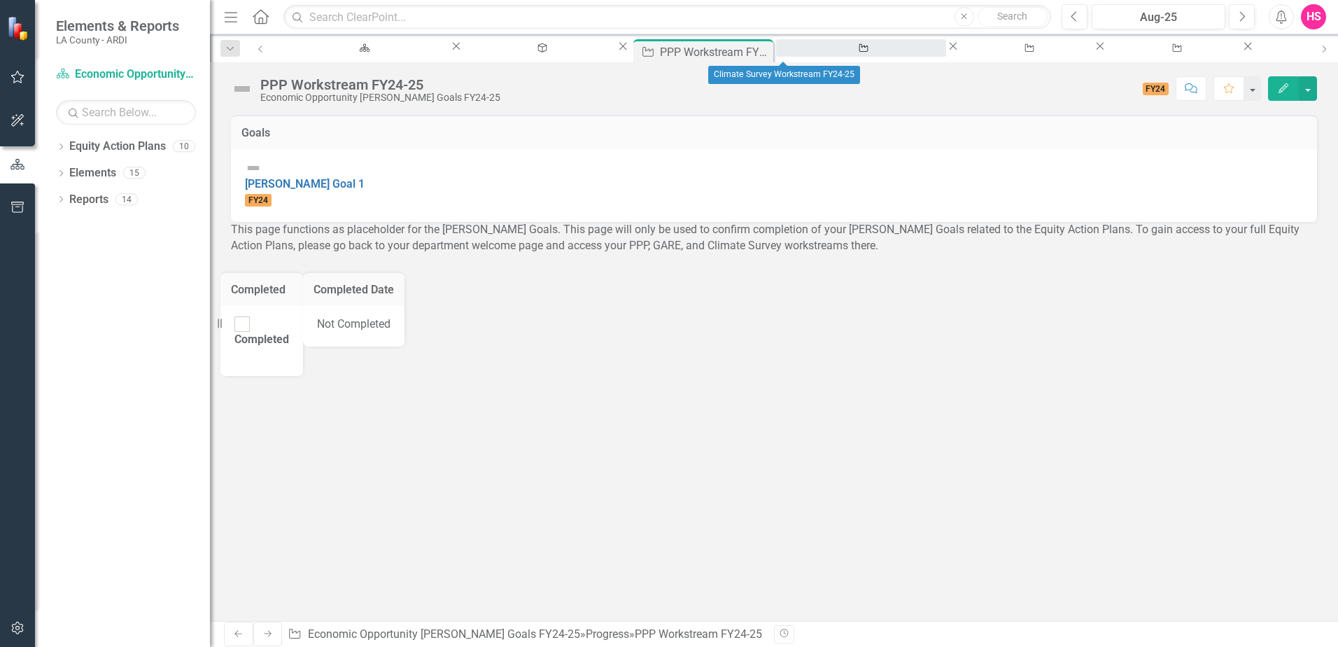
click at [789, 52] on div "Climate Survey Workstream FY24-25" at bounding box center [861, 60] width 145 height 17
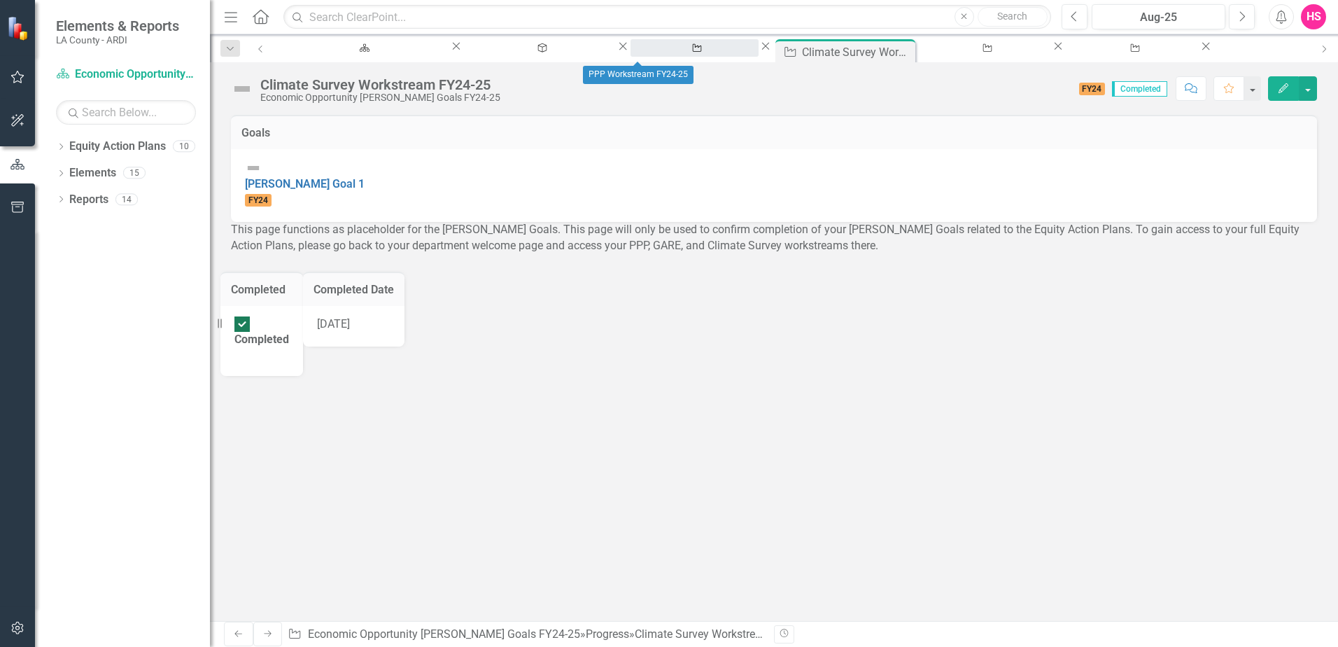
click at [647, 52] on div "PPP Workstream FY24-25" at bounding box center [694, 60] width 103 height 17
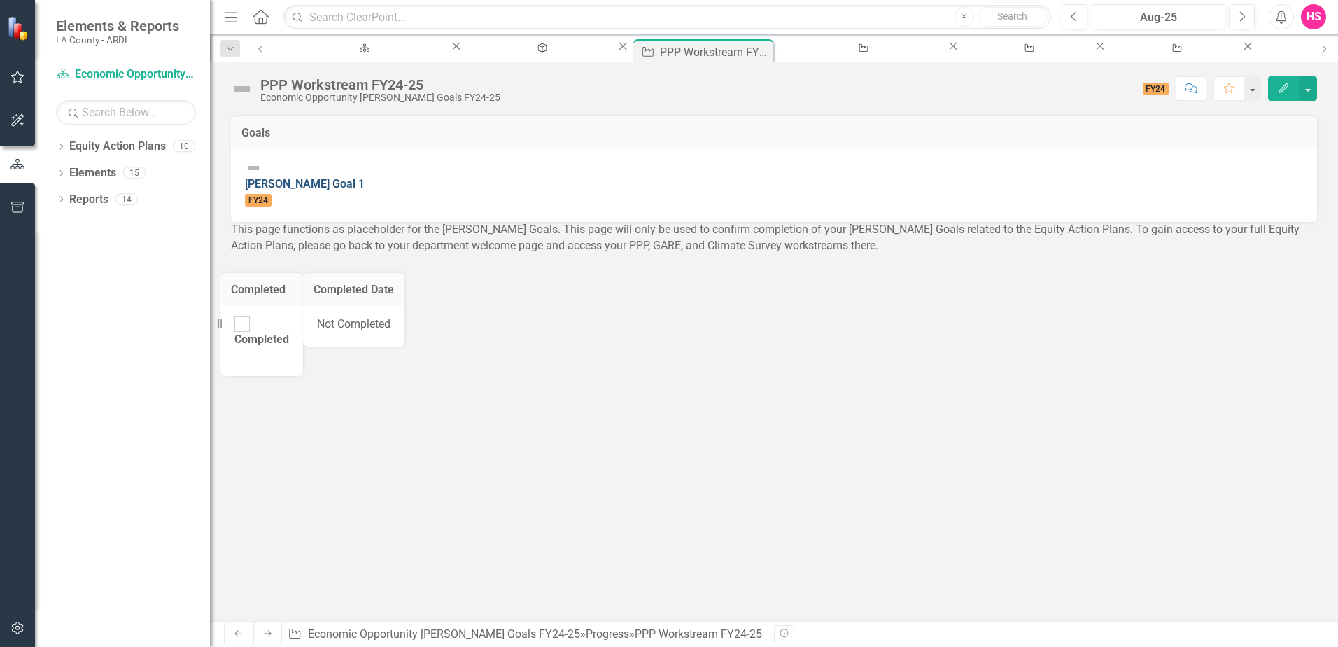
click at [307, 181] on link "[PERSON_NAME] Goal 1" at bounding box center [305, 183] width 120 height 13
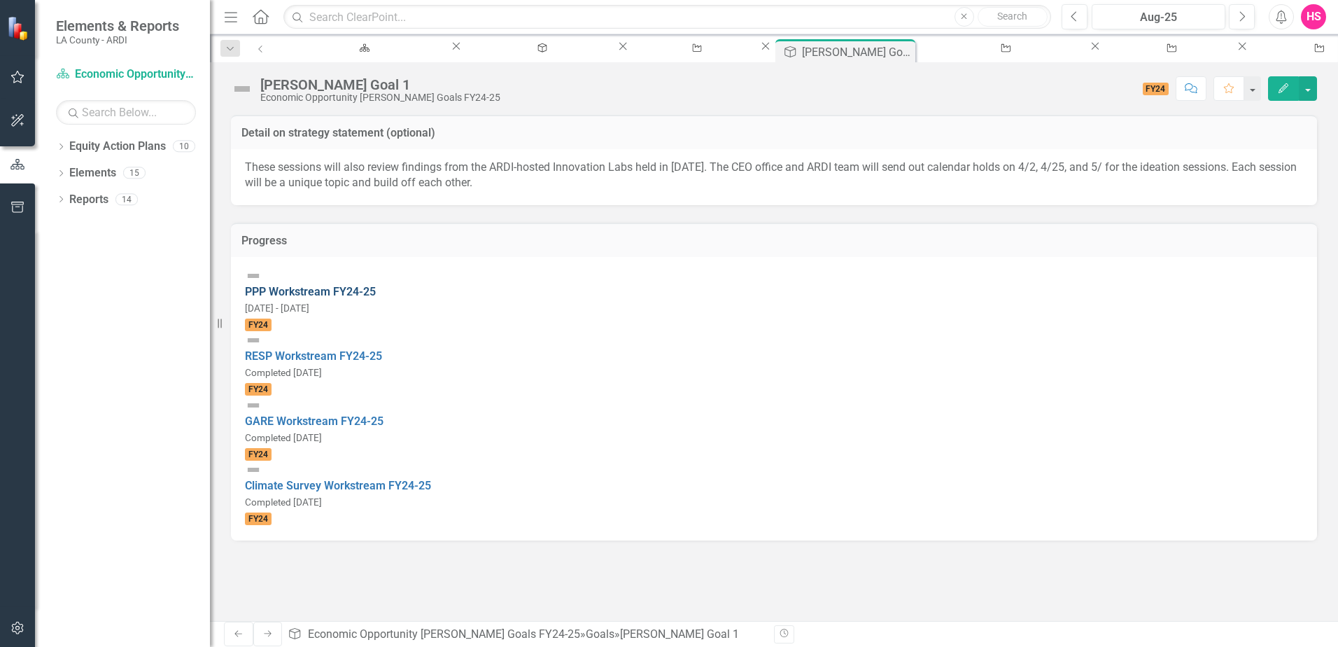
click at [376, 285] on link "PPP Workstream FY24-25" at bounding box center [310, 291] width 131 height 13
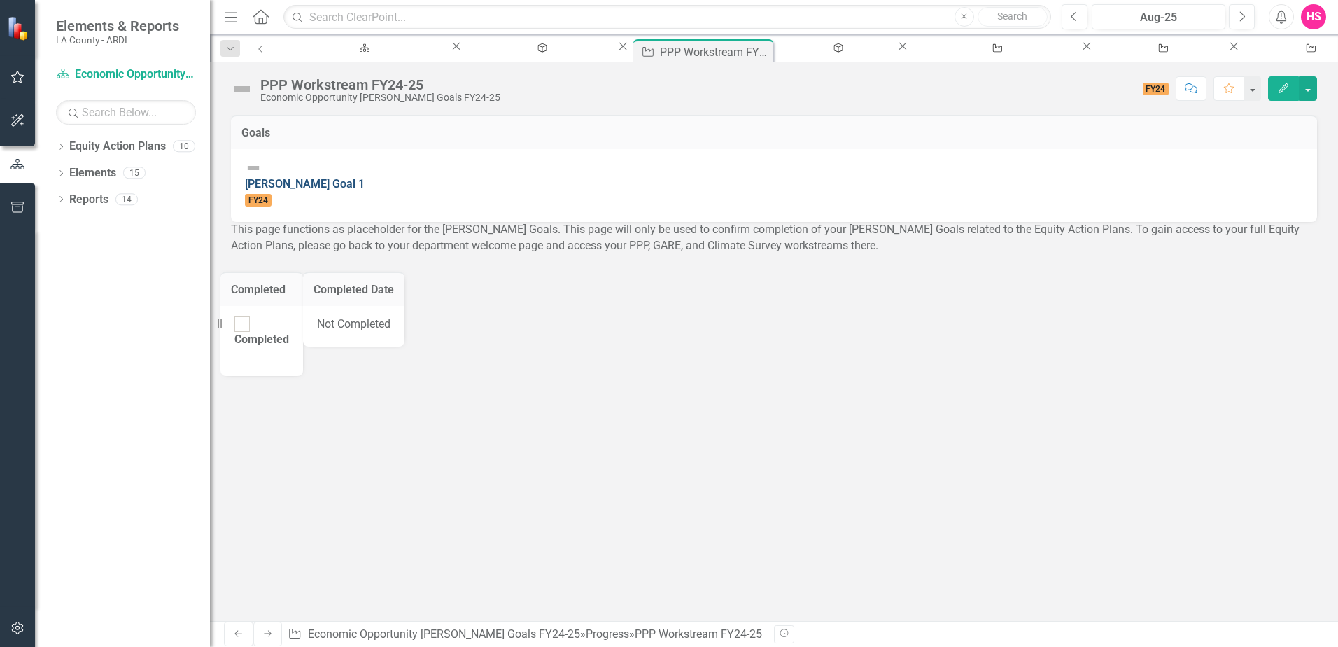
click at [317, 177] on link "[PERSON_NAME] Goal 1" at bounding box center [305, 183] width 120 height 13
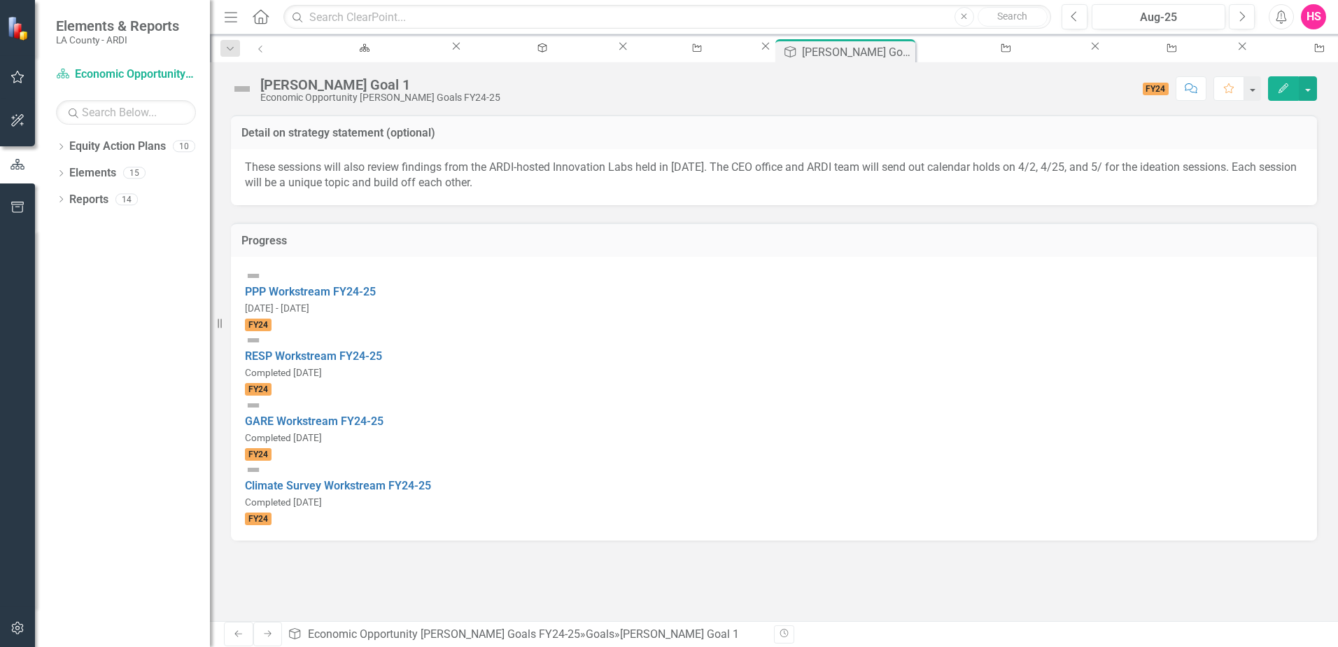
click at [272, 318] on span "FY24" at bounding box center [258, 324] width 27 height 13
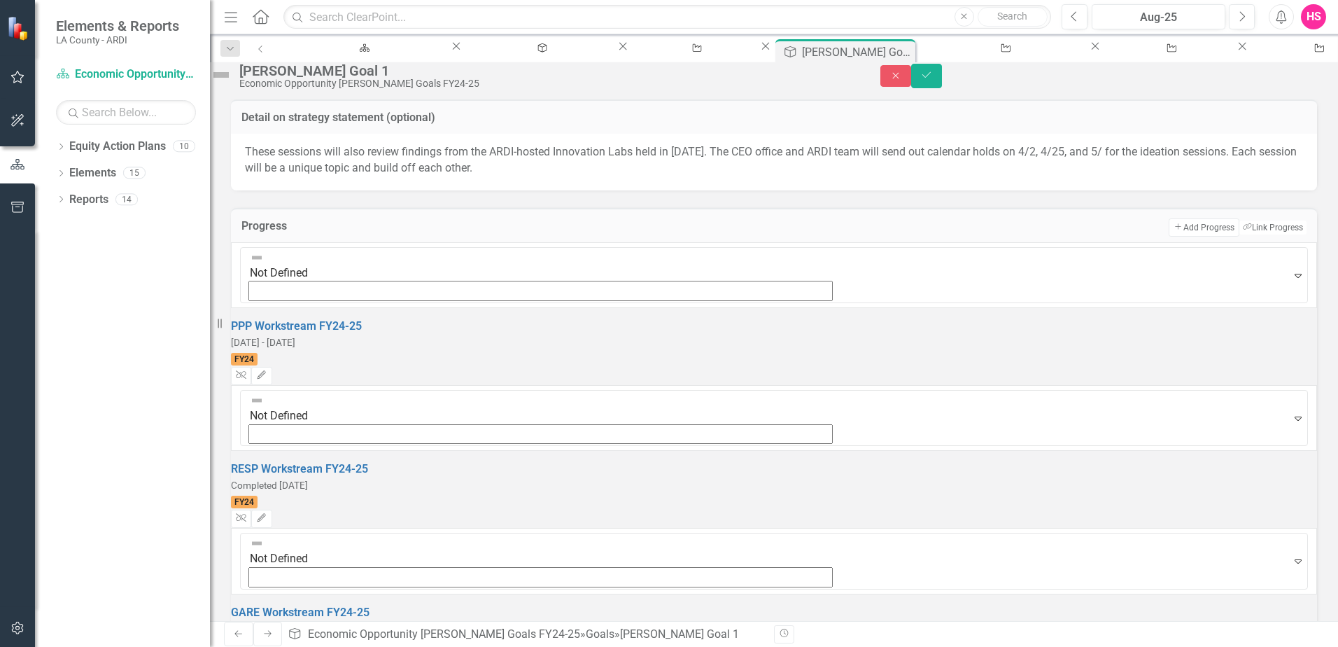
click at [295, 337] on small "[DATE] - [DATE]" at bounding box center [263, 342] width 64 height 11
click at [258, 353] on span "FY24" at bounding box center [244, 359] width 27 height 13
drag, startPoint x: 928, startPoint y: 240, endPoint x: 943, endPoint y: 237, distance: 15.0
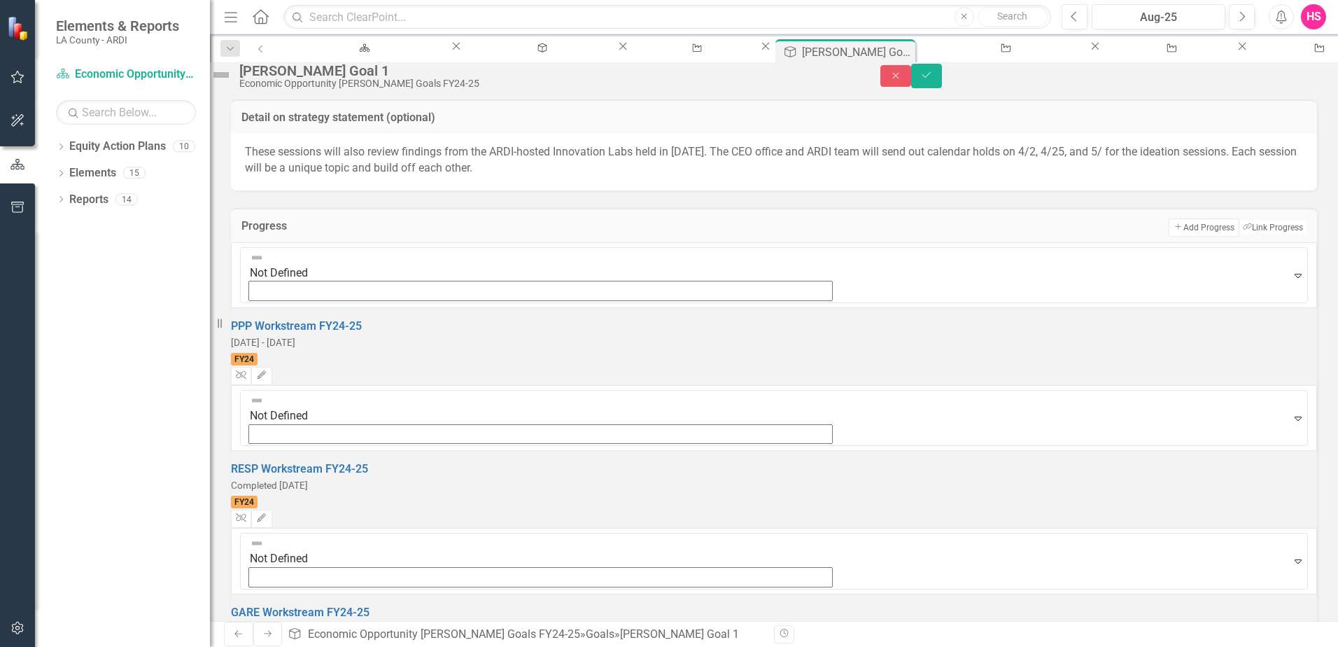
click at [929, 236] on td "Add Add Progress Link Tag Link Progress" at bounding box center [906, 227] width 801 height 18
click at [942, 77] on button "Save" at bounding box center [926, 76] width 31 height 24
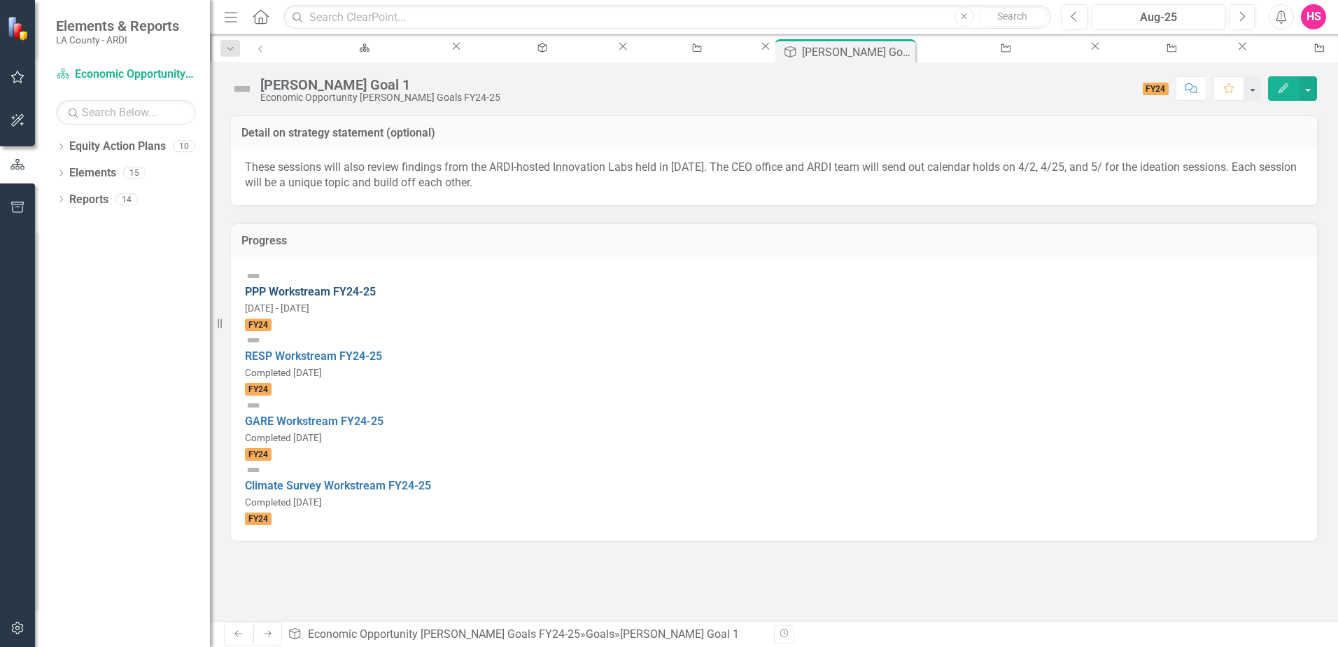
click at [376, 285] on link "PPP Workstream FY24-25" at bounding box center [310, 291] width 131 height 13
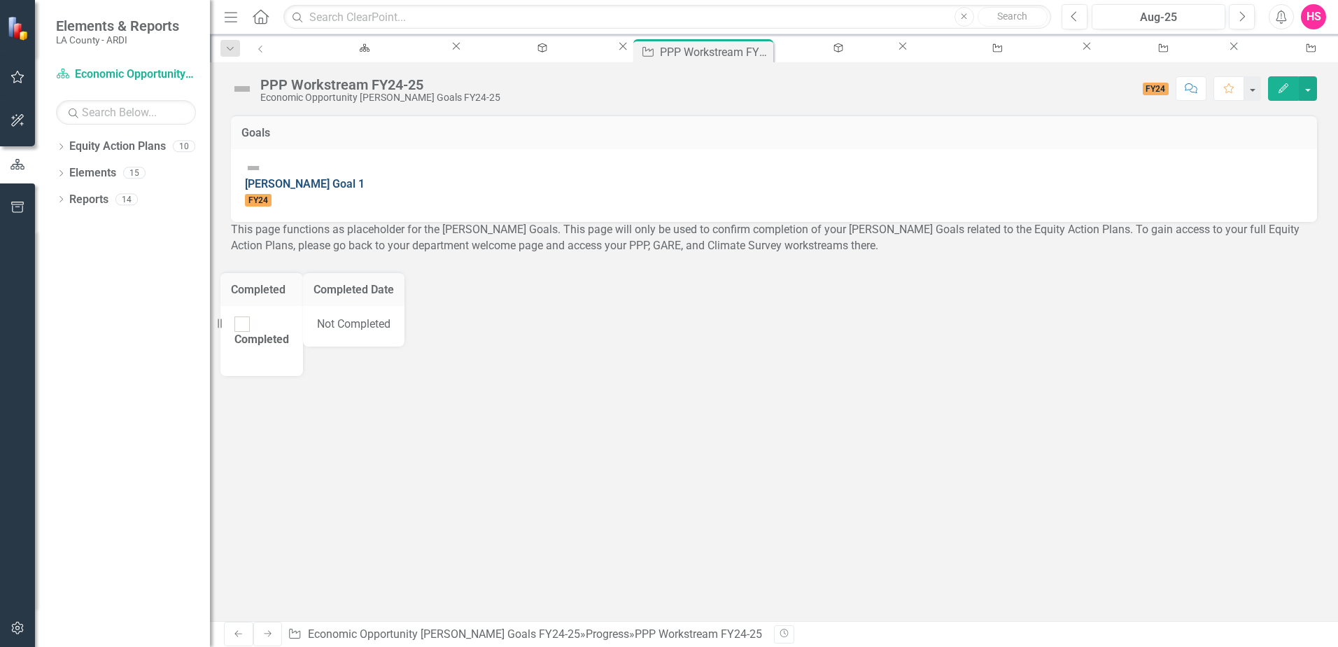
click at [323, 178] on link "[PERSON_NAME] Goal 1" at bounding box center [305, 183] width 120 height 13
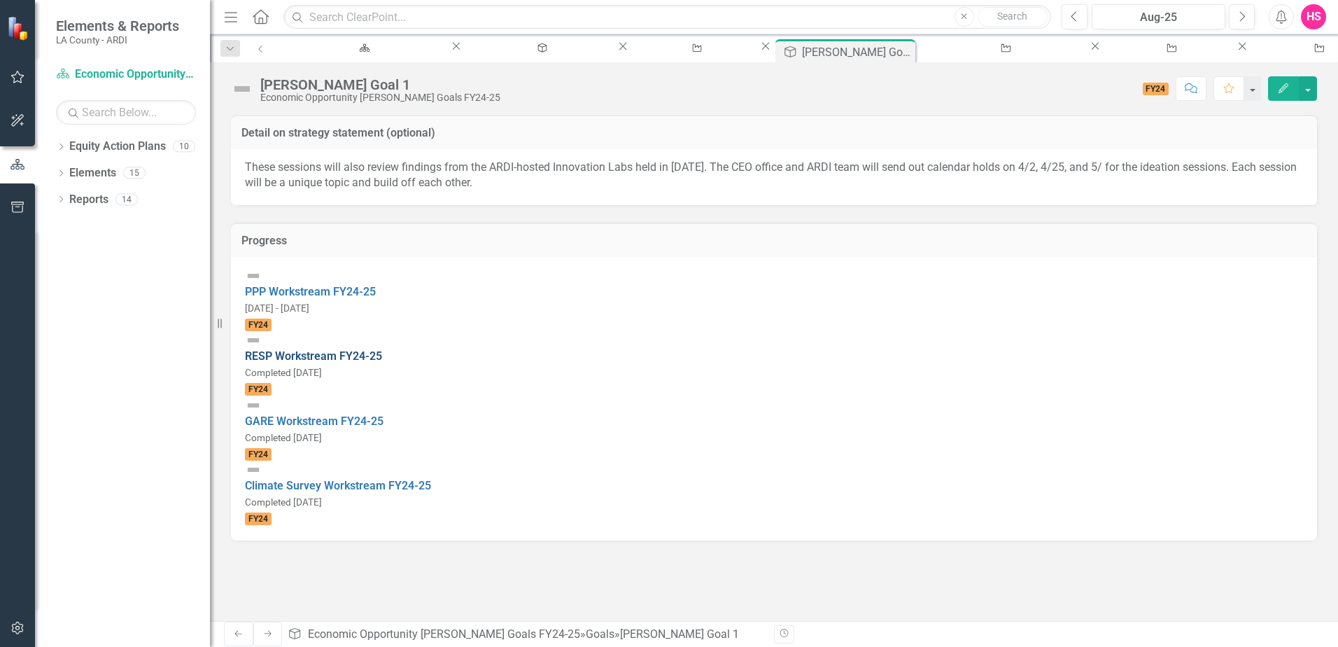
click at [331, 349] on link "RESP Workstream FY24-25" at bounding box center [313, 355] width 137 height 13
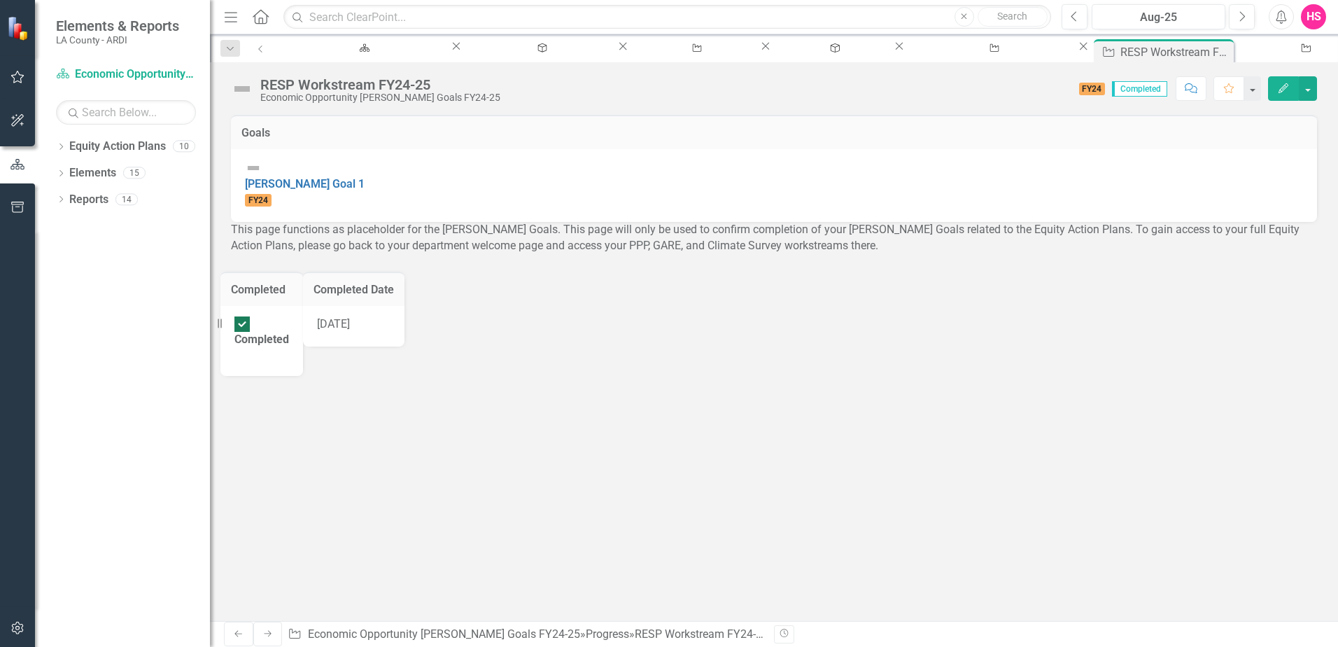
click at [286, 339] on div "Completed" at bounding box center [261, 340] width 55 height 16
click at [253, 335] on input "Completed" at bounding box center [243, 325] width 22 height 22
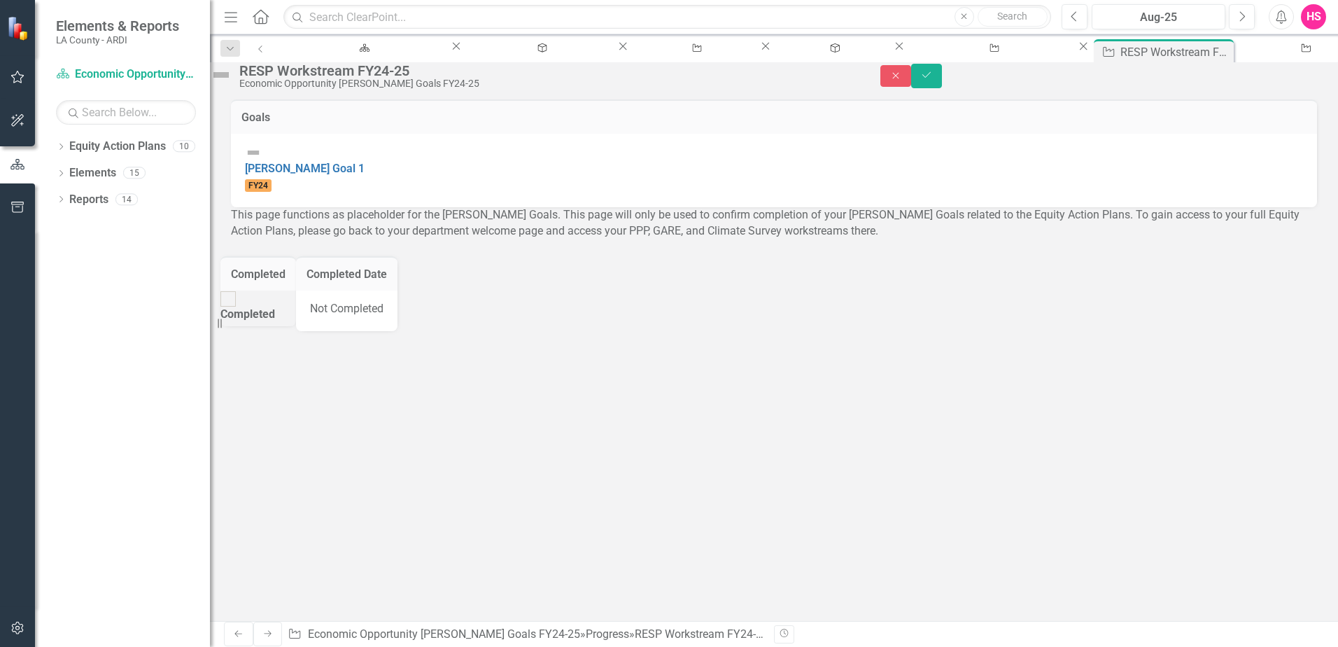
click at [275, 323] on div "Completed" at bounding box center [247, 315] width 55 height 16
click at [239, 309] on input "Completed" at bounding box center [229, 299] width 22 height 22
checkbox input "true"
click at [309, 175] on link "[PERSON_NAME] Goal 1" at bounding box center [305, 168] width 120 height 13
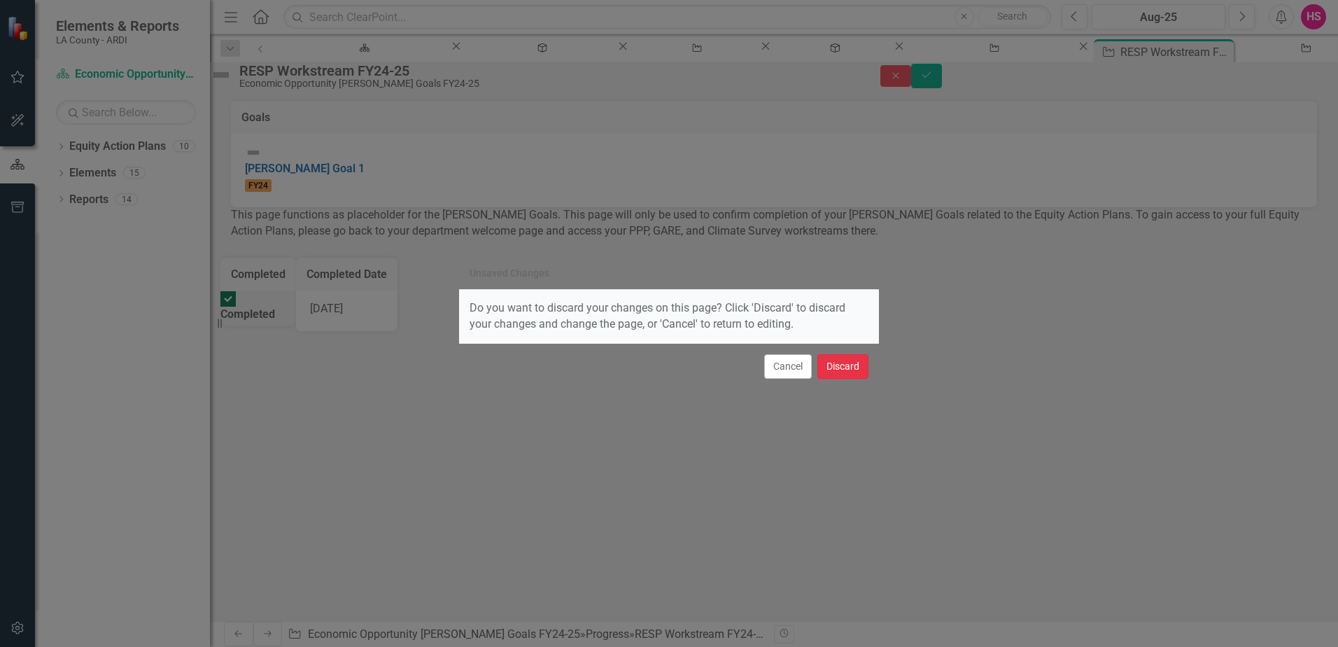
click at [829, 371] on button "Discard" at bounding box center [842, 366] width 51 height 24
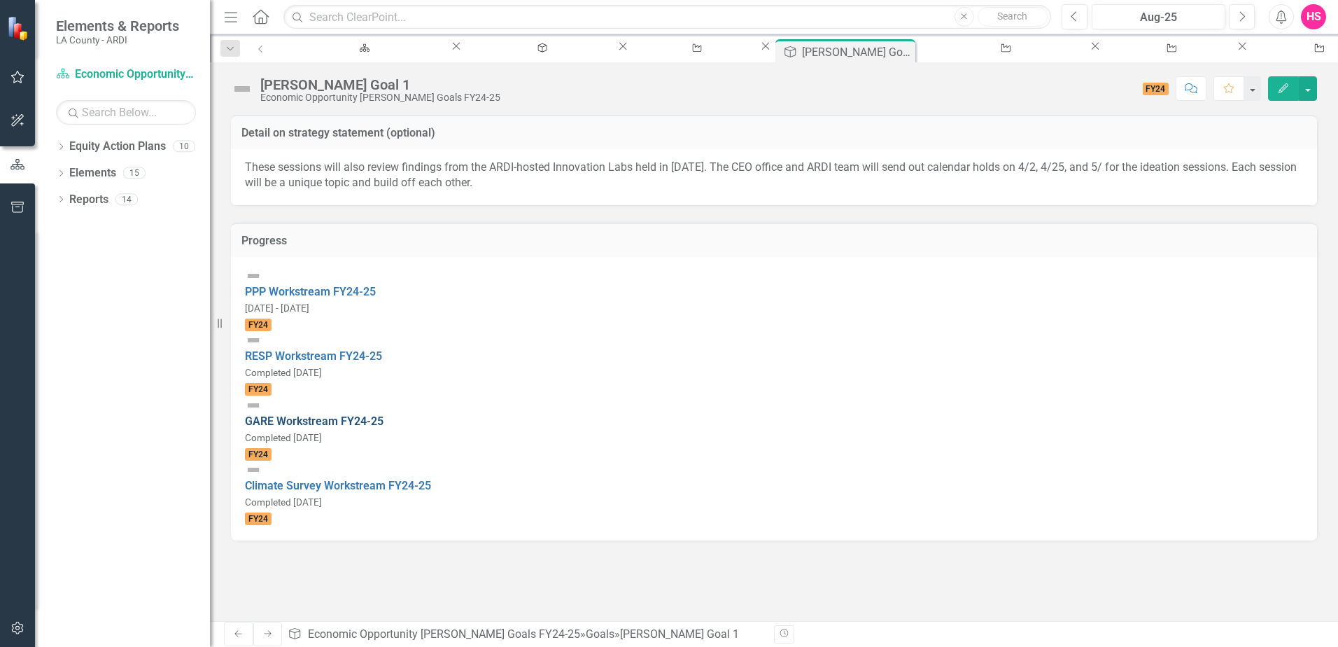
click at [321, 414] on link "GARE Workstream FY24-25" at bounding box center [314, 420] width 139 height 13
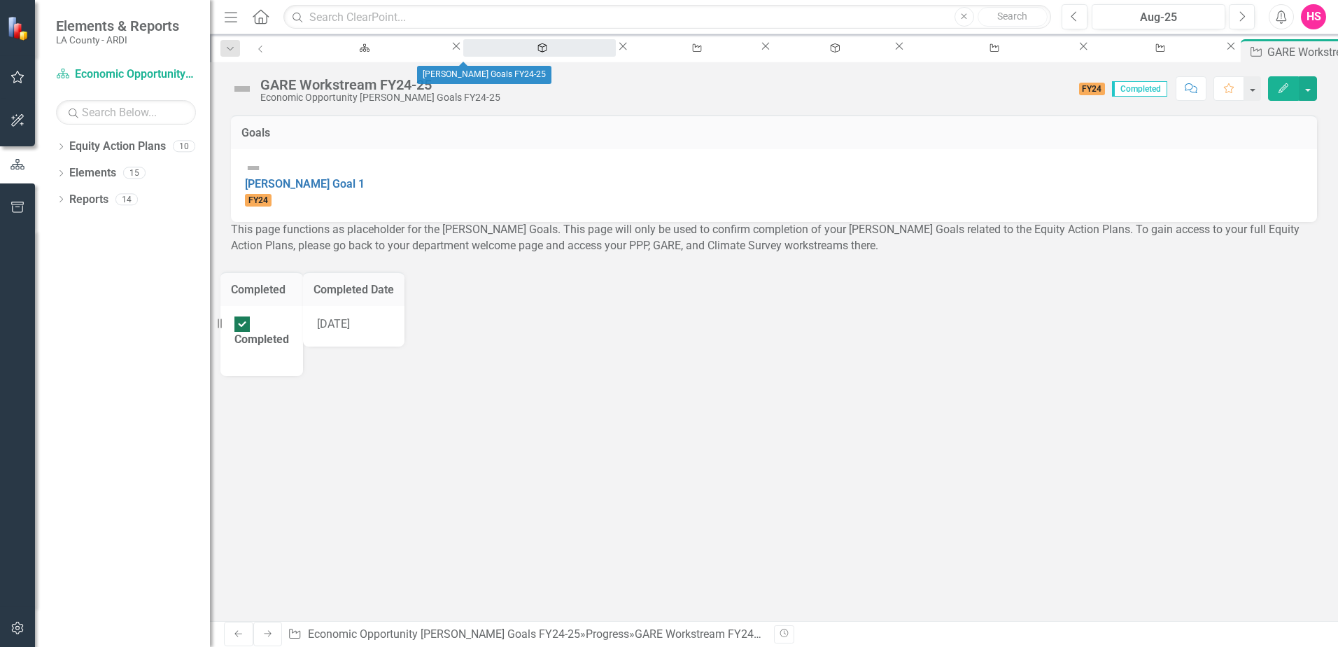
click at [476, 56] on div "[PERSON_NAME] Goals FY24-25" at bounding box center [539, 60] width 127 height 17
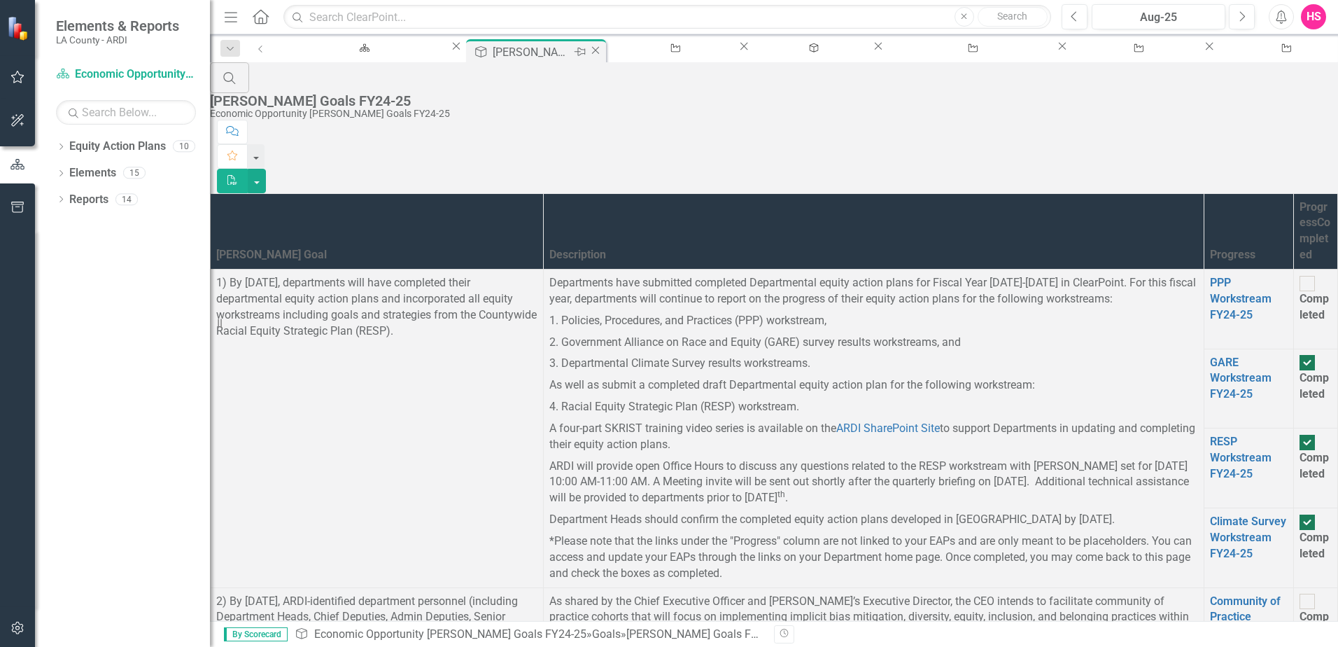
click at [589, 49] on icon "Close" at bounding box center [596, 50] width 14 height 11
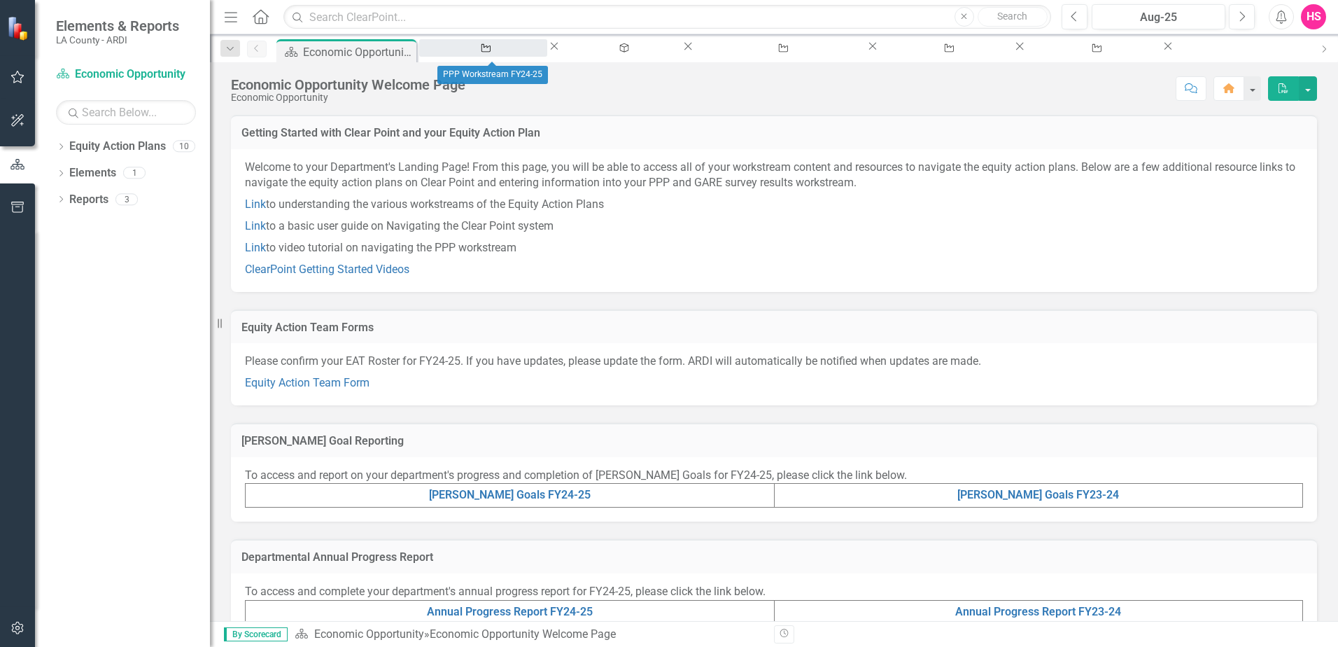
click at [528, 52] on div "PPP Workstream FY24-25" at bounding box center [483, 60] width 103 height 17
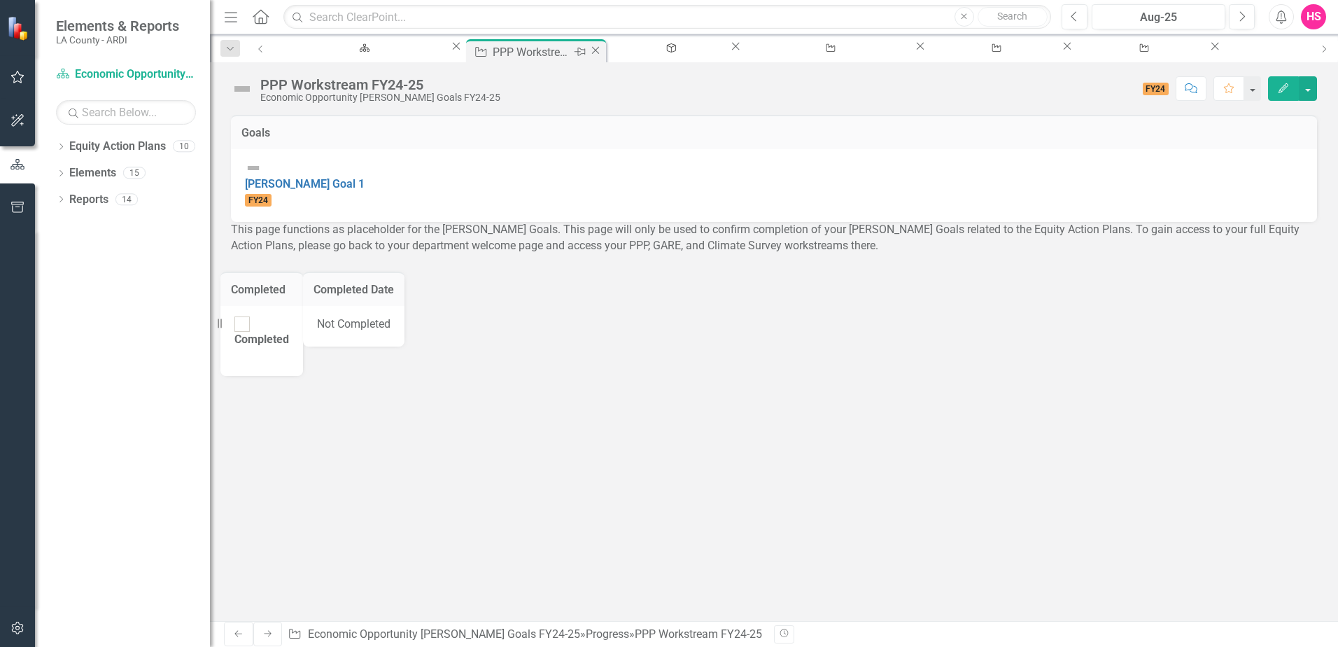
click at [589, 49] on icon "Close" at bounding box center [596, 50] width 14 height 11
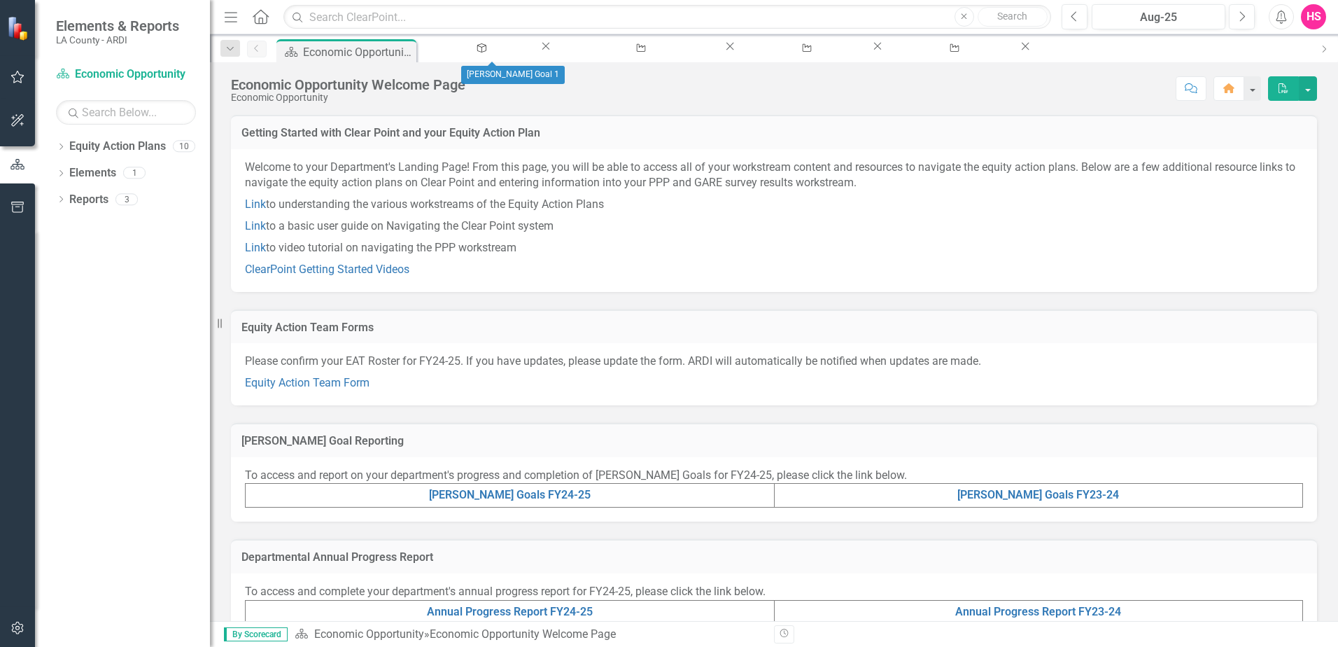
click at [549, 52] on icon "Close" at bounding box center [546, 46] width 14 height 11
click at [589, 52] on icon "Close" at bounding box center [596, 46] width 14 height 11
click at [552, 52] on icon "Close" at bounding box center [559, 46] width 14 height 11
click at [553, 52] on icon "Close" at bounding box center [560, 46] width 14 height 11
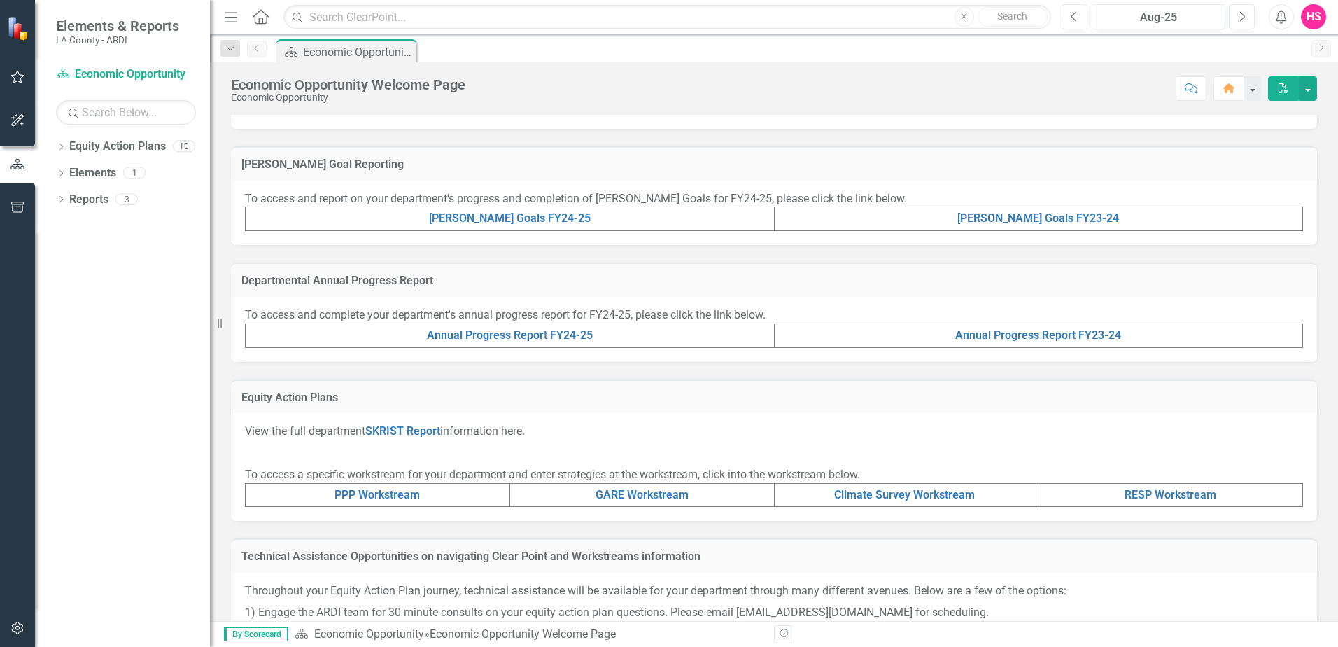
scroll to position [280, 0]
click at [378, 491] on link "PPP Workstream" at bounding box center [377, 490] width 85 height 13
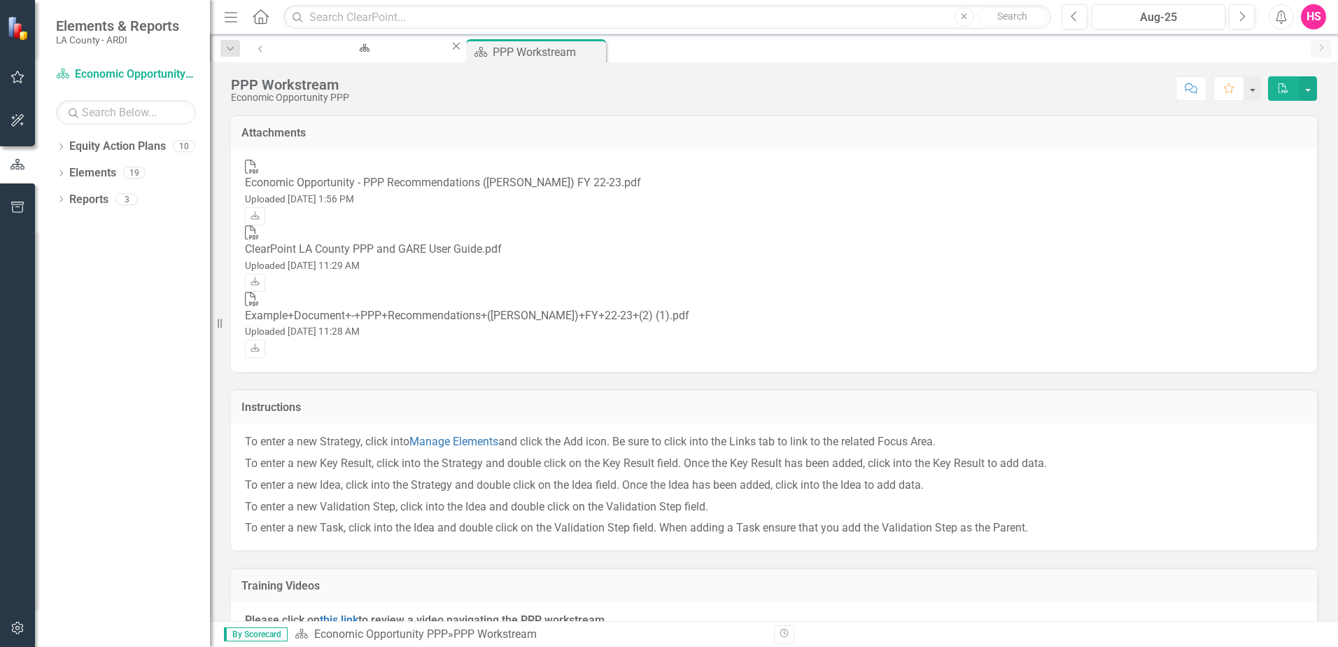
click at [505, 175] on div "Economic Opportunity - PPP Recommendations ([PERSON_NAME]) FY 22-23.pdf" at bounding box center [774, 183] width 1058 height 16
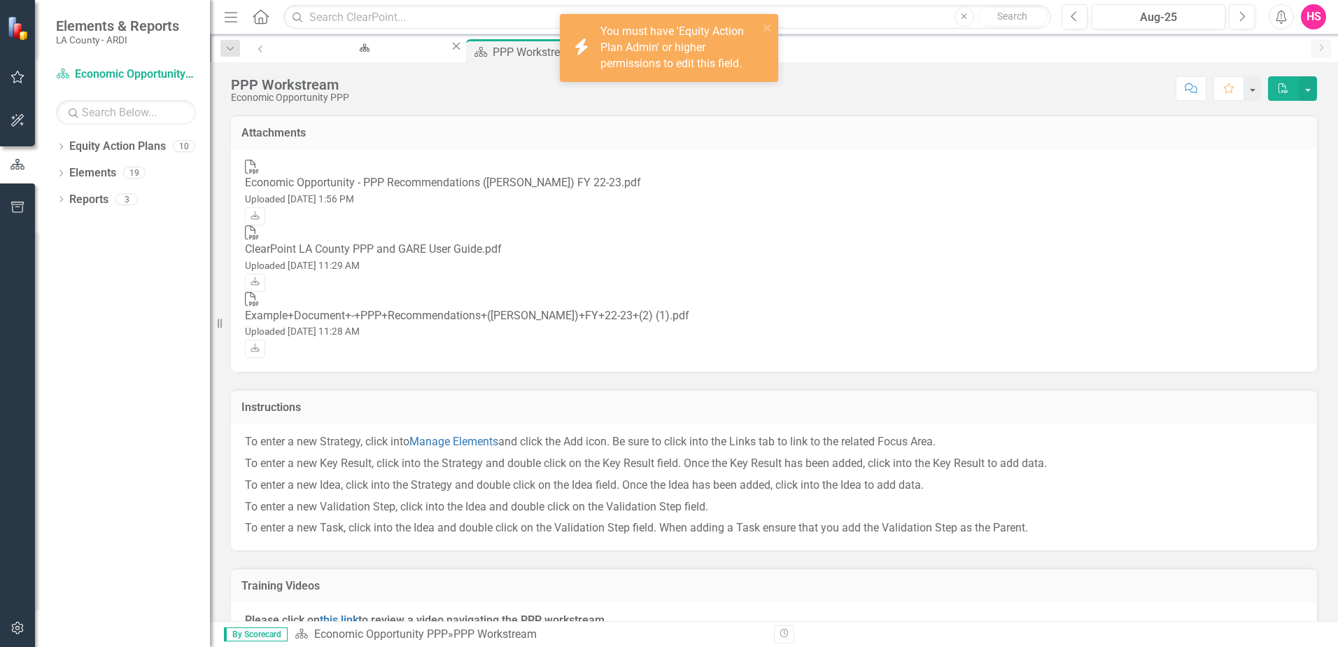
click at [1123, 57] on div "Equity Action Plan Economic Opportunity Welcome Page Close Equity Action Plan P…" at bounding box center [789, 50] width 1029 height 22
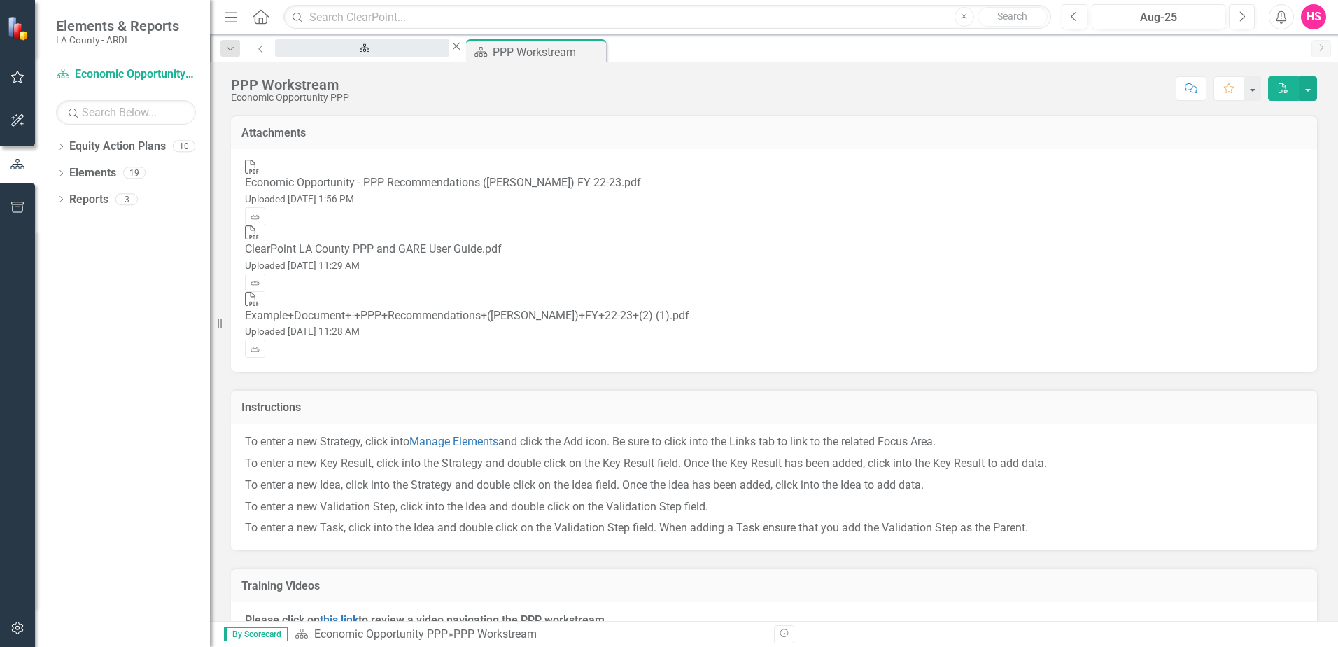
click at [328, 52] on div "Economic Opportunity Welcome Page" at bounding box center [362, 60] width 149 height 17
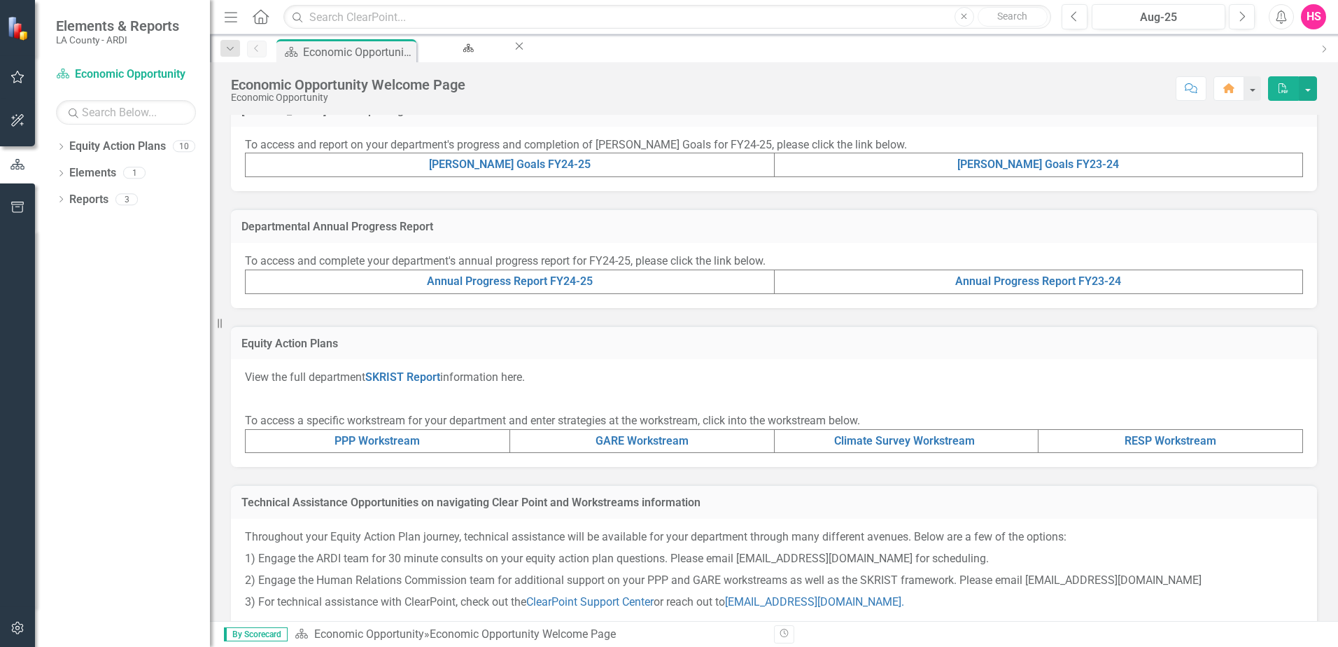
scroll to position [350, 0]
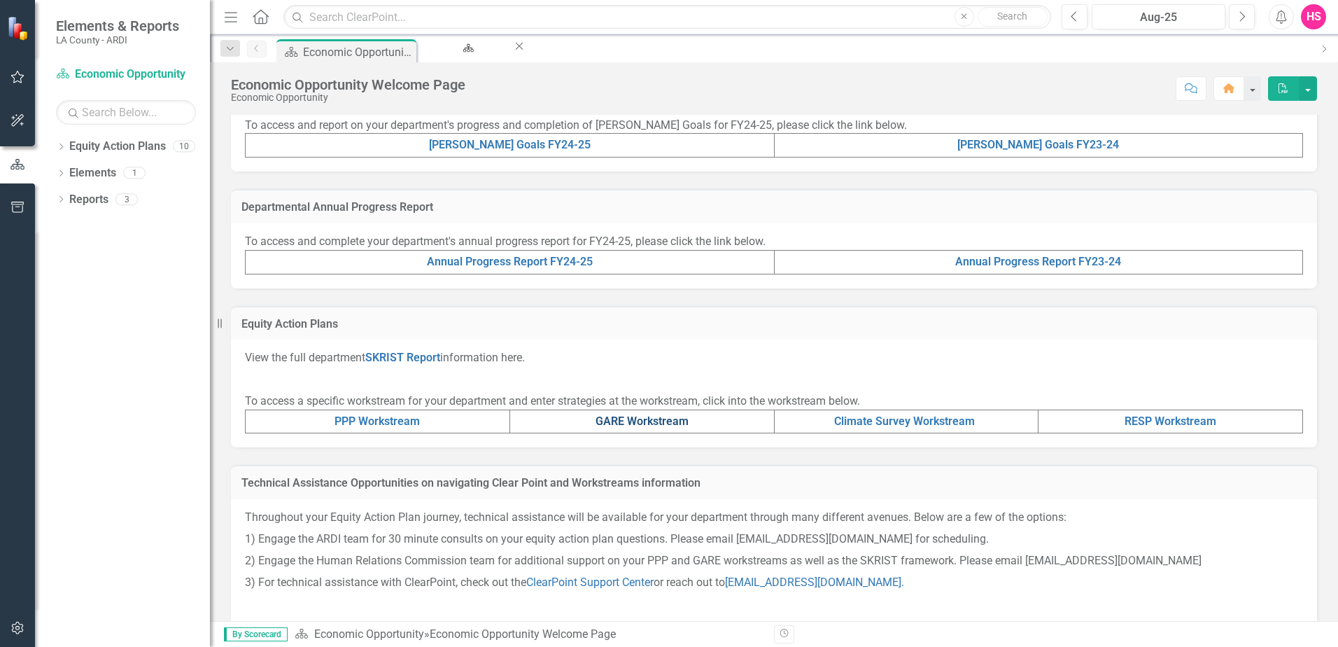
click at [620, 420] on link "GARE Workstream" at bounding box center [642, 420] width 93 height 13
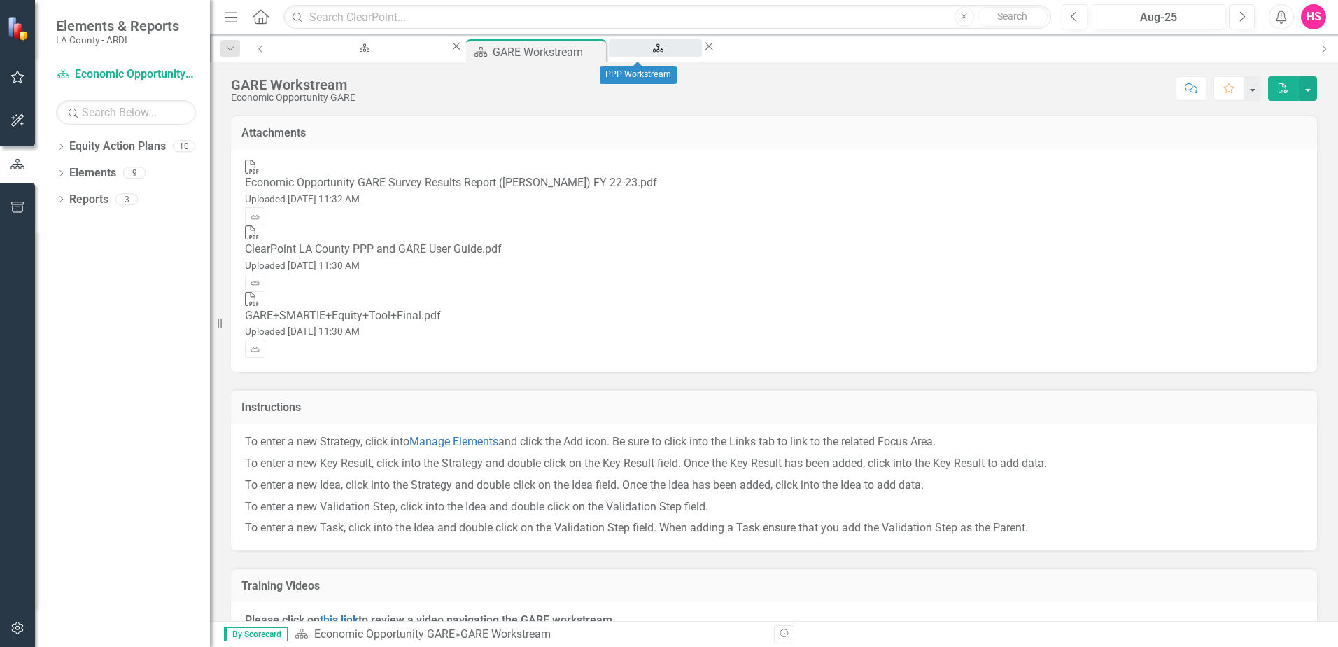
click at [621, 52] on div "PPP Workstream" at bounding box center [655, 60] width 68 height 17
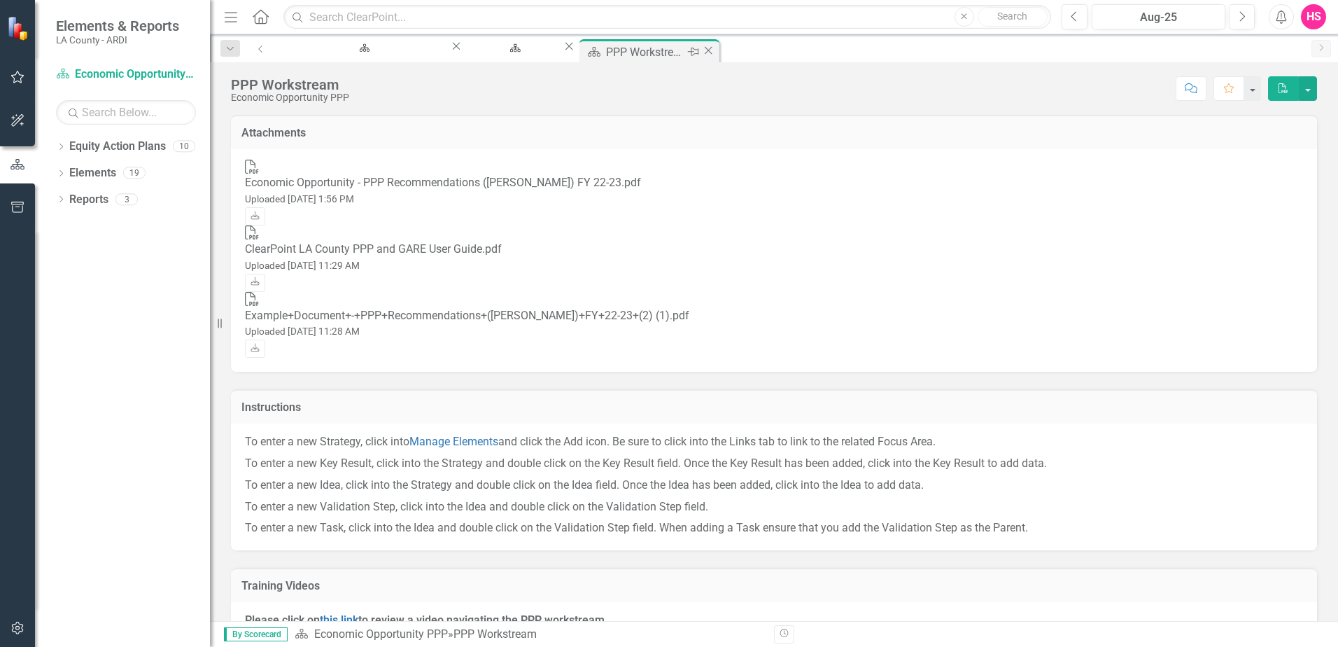
click at [701, 48] on icon "Close" at bounding box center [708, 50] width 14 height 11
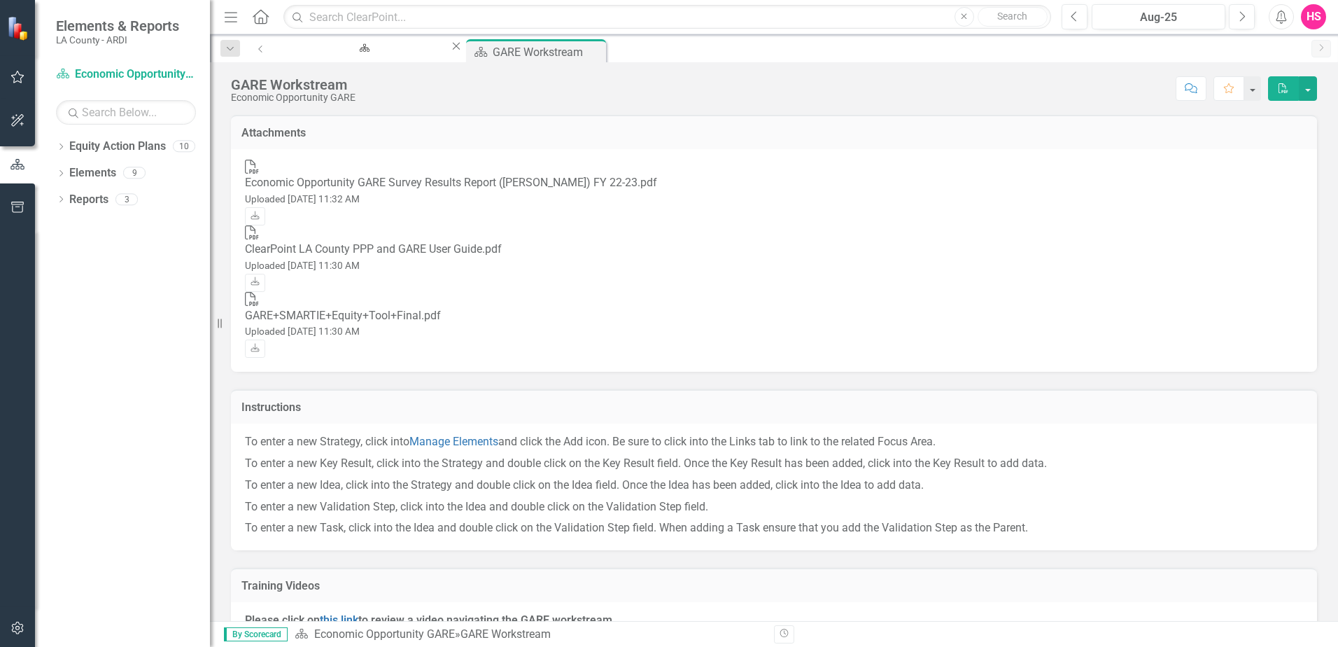
click at [0, 0] on icon "Close" at bounding box center [0, 0] width 0 height 0
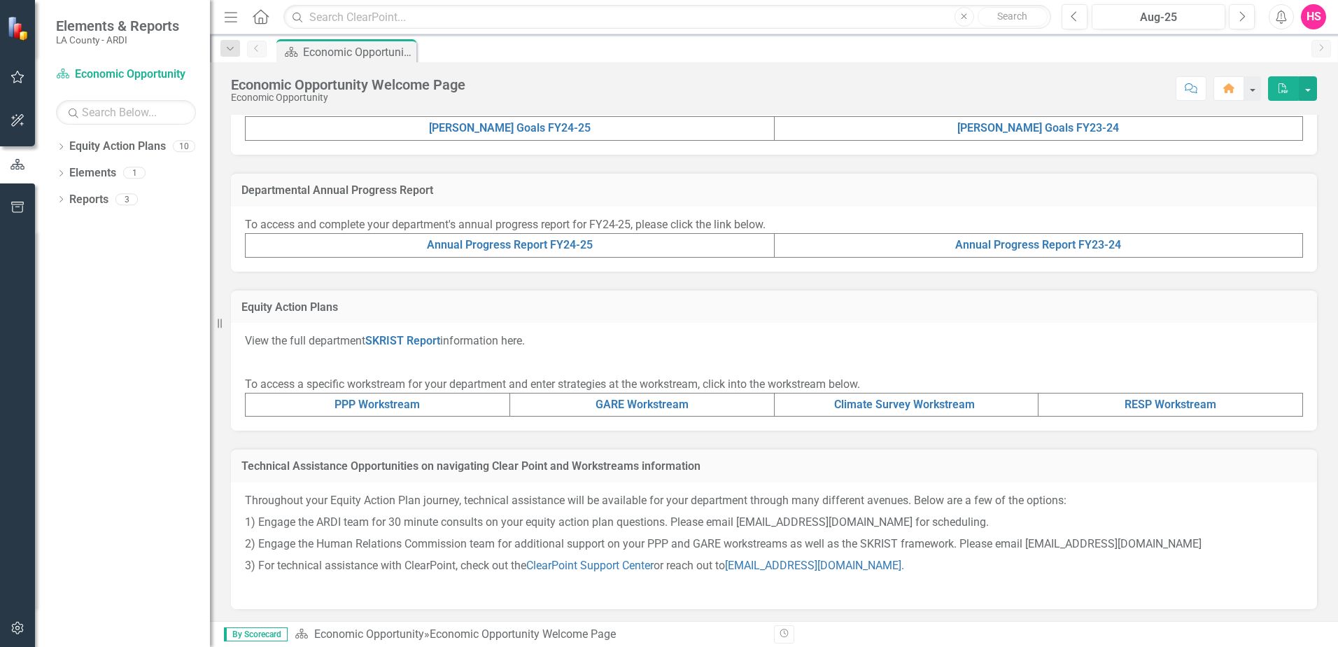
scroll to position [369, 0]
click at [872, 405] on link "Climate Survey Workstream" at bounding box center [904, 401] width 141 height 13
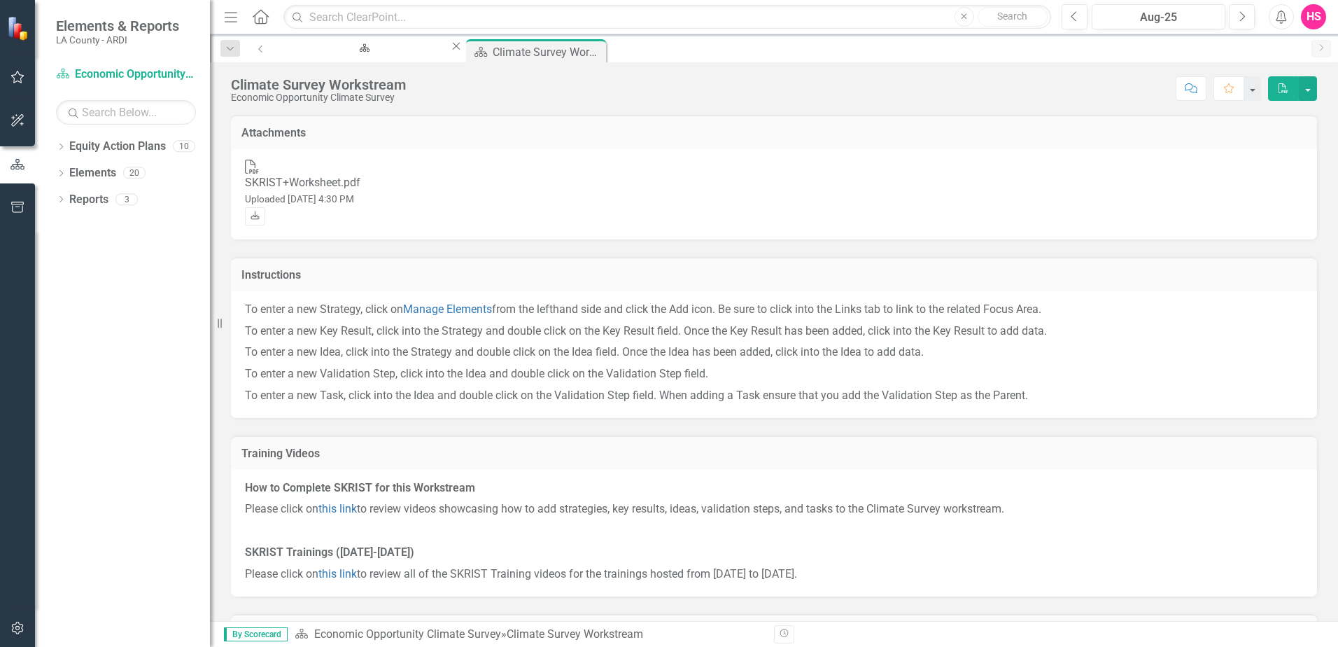
click at [260, 212] on icon "Download" at bounding box center [255, 216] width 10 height 8
click at [1054, 89] on div "Score: N/A Aug-25 Completed Comment Favorite PDF" at bounding box center [865, 88] width 904 height 24
click at [343, 52] on div "Economic Opportunity Welcome Page" at bounding box center [362, 60] width 149 height 17
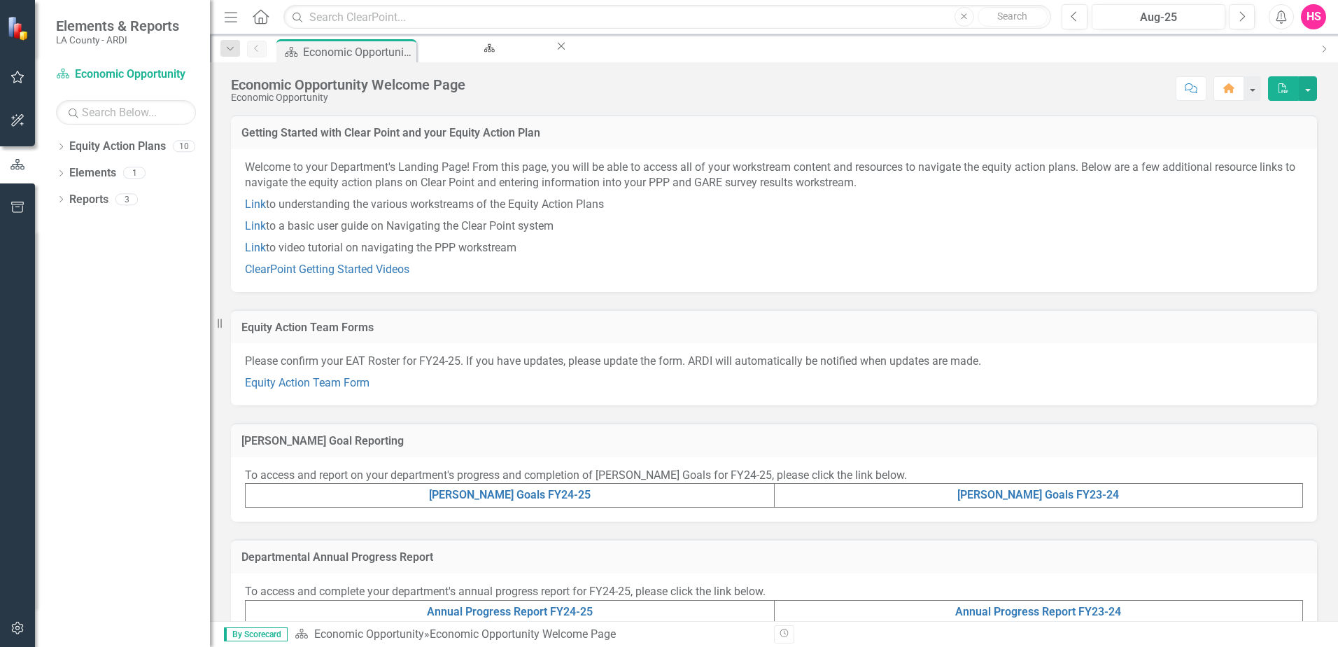
drag, startPoint x: 587, startPoint y: 385, endPoint x: 598, endPoint y: 416, distance: 32.8
click at [589, 404] on div "Equity Action Team Forms Please confirm your EAT Roster for FY24-25. If you hav…" at bounding box center [774, 357] width 1086 height 96
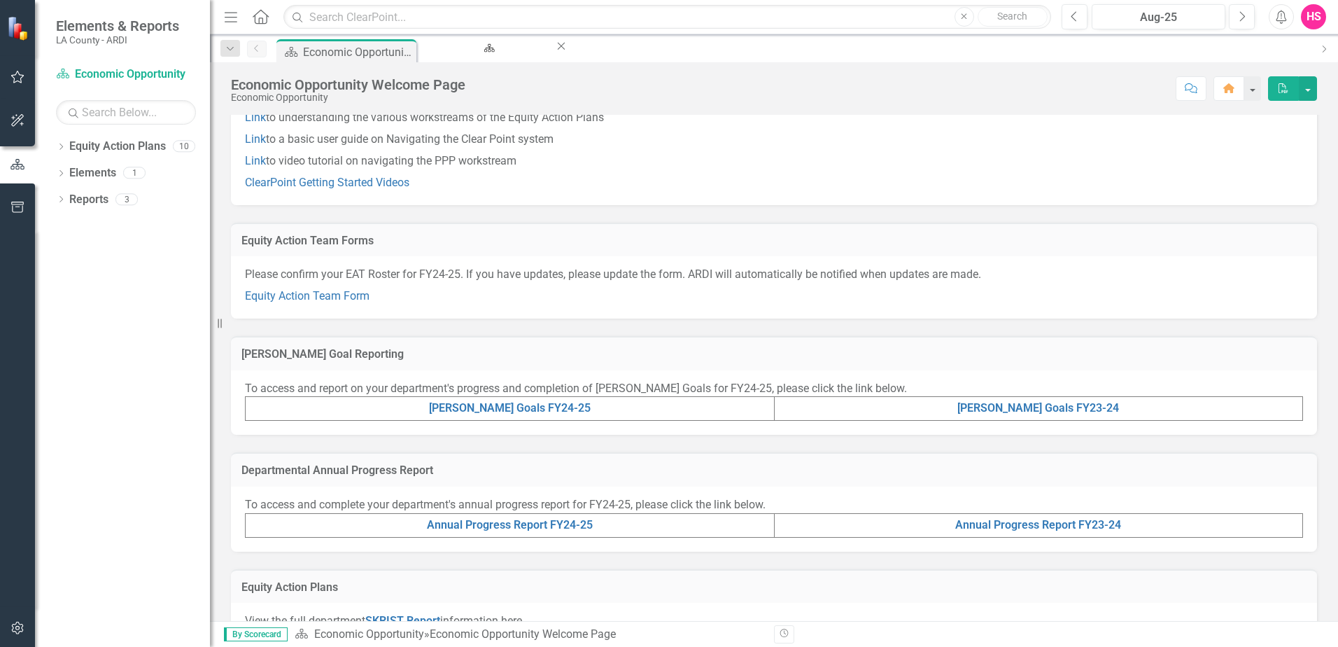
scroll to position [280, 0]
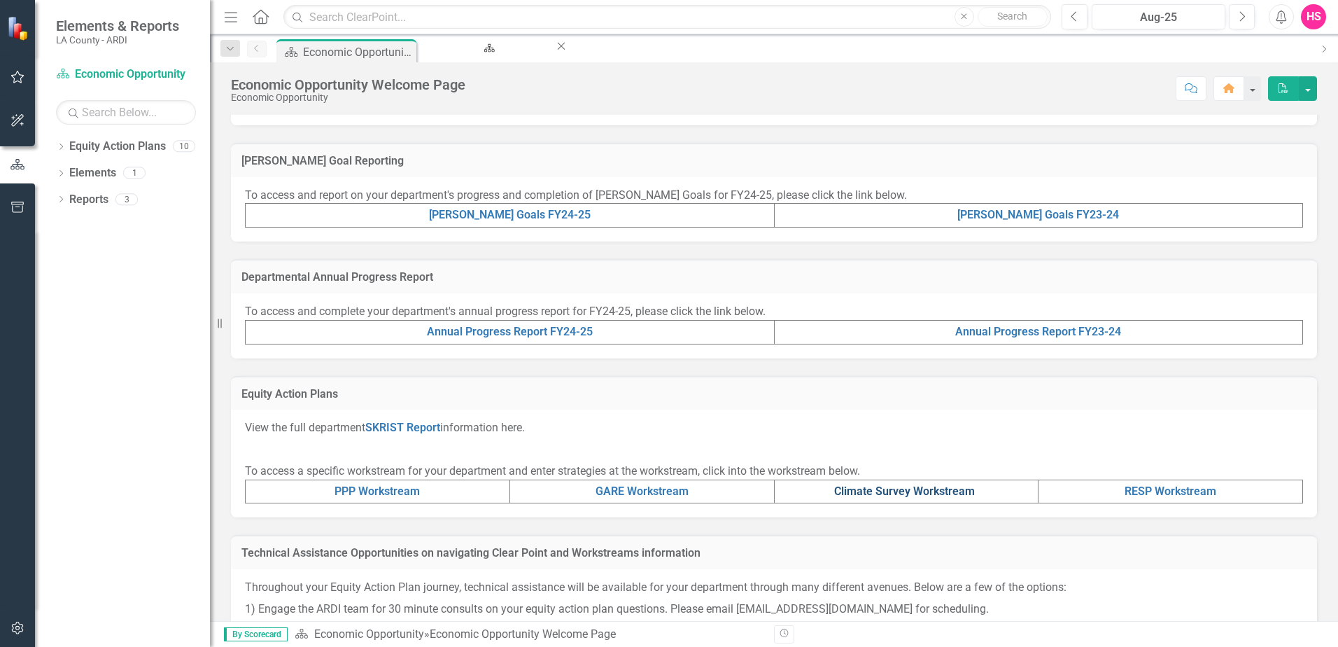
click at [887, 491] on link "Climate Survey Workstream" at bounding box center [904, 490] width 141 height 13
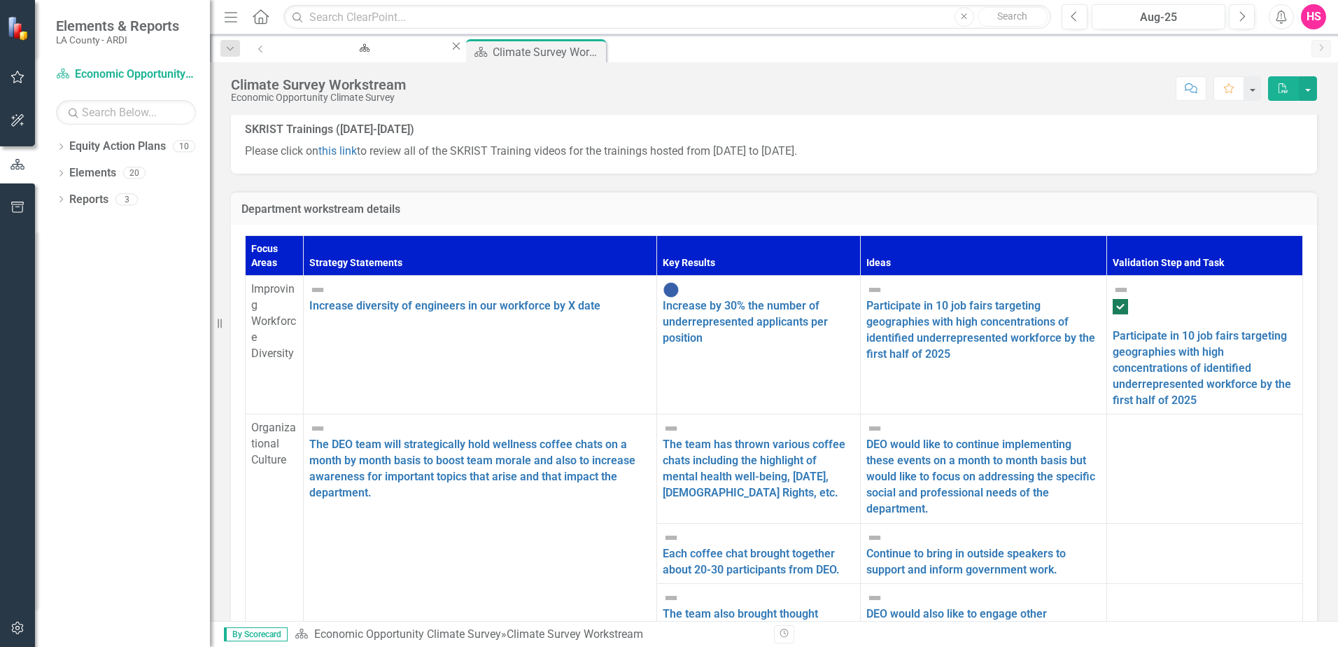
scroll to position [416, 0]
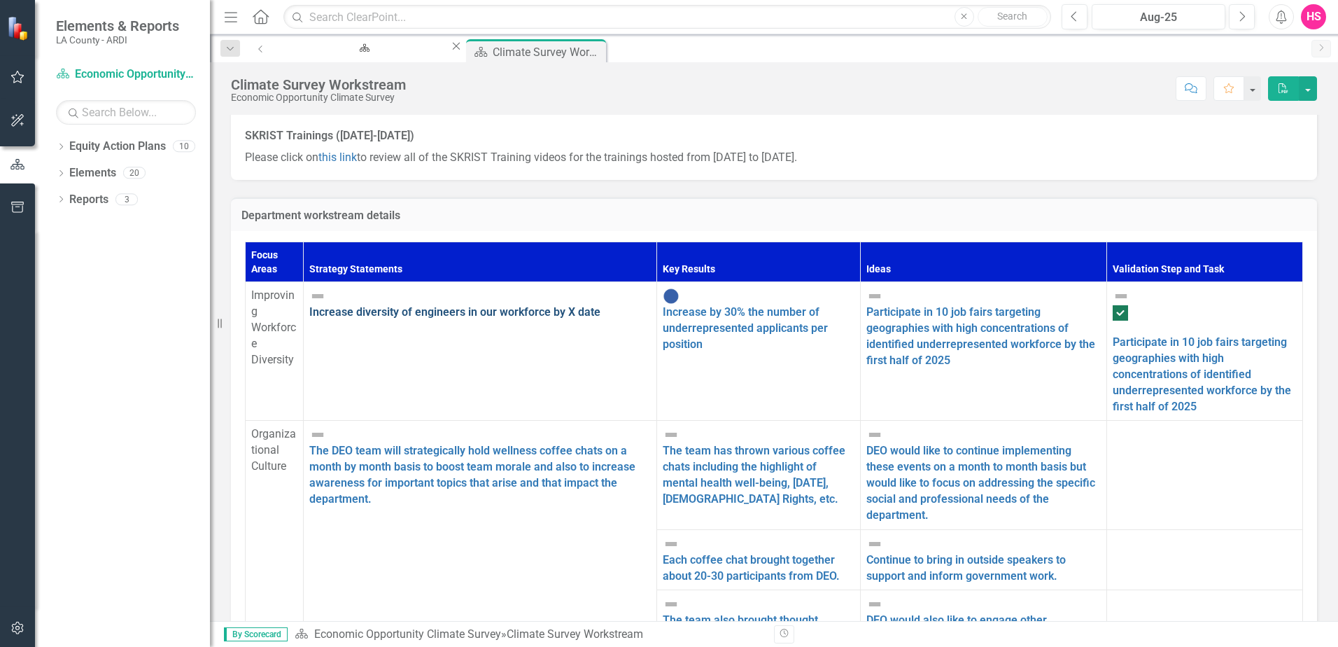
click at [567, 305] on link "Increase diversity of engineers in our workforce by X date" at bounding box center [454, 311] width 291 height 13
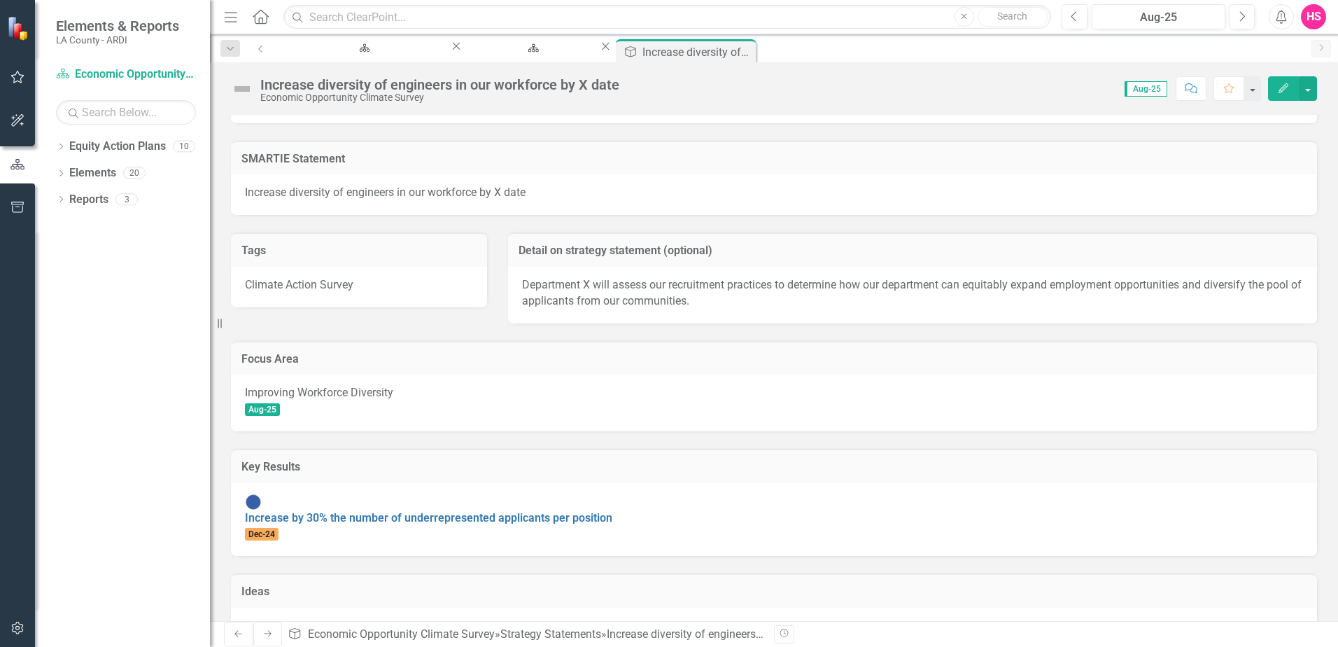
scroll to position [297, 0]
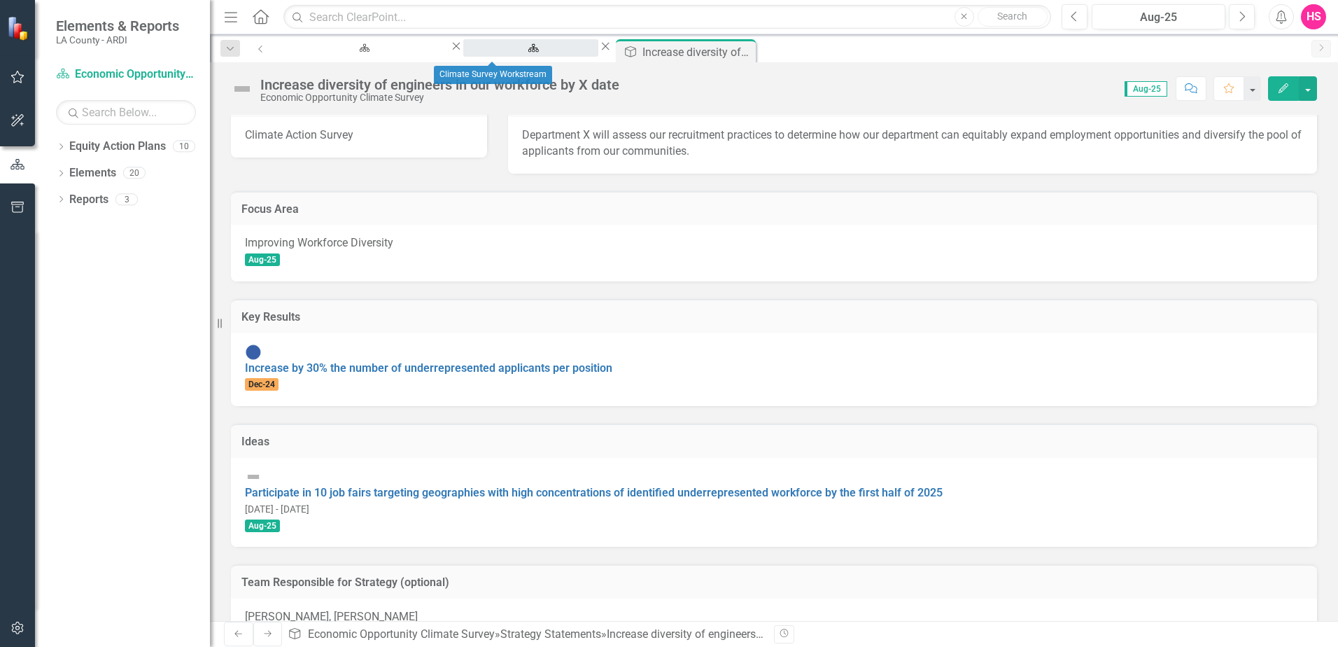
click at [476, 52] on div "Climate Survey Workstream" at bounding box center [531, 60] width 110 height 17
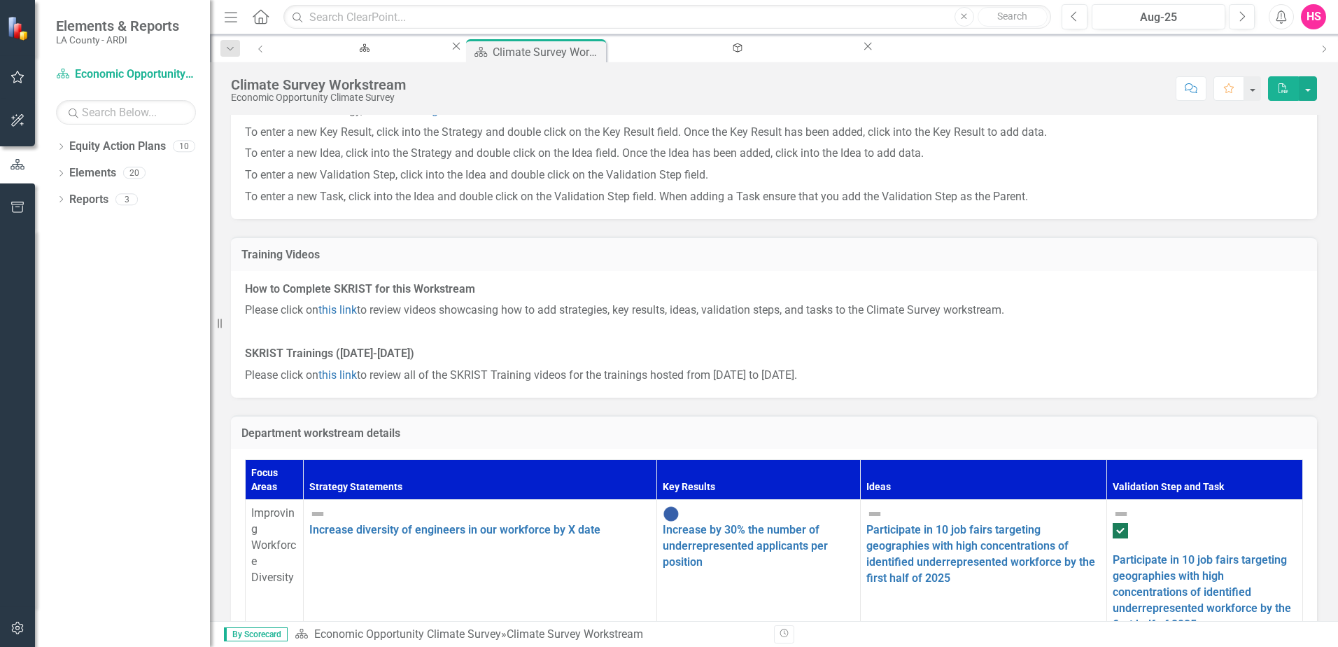
scroll to position [420, 0]
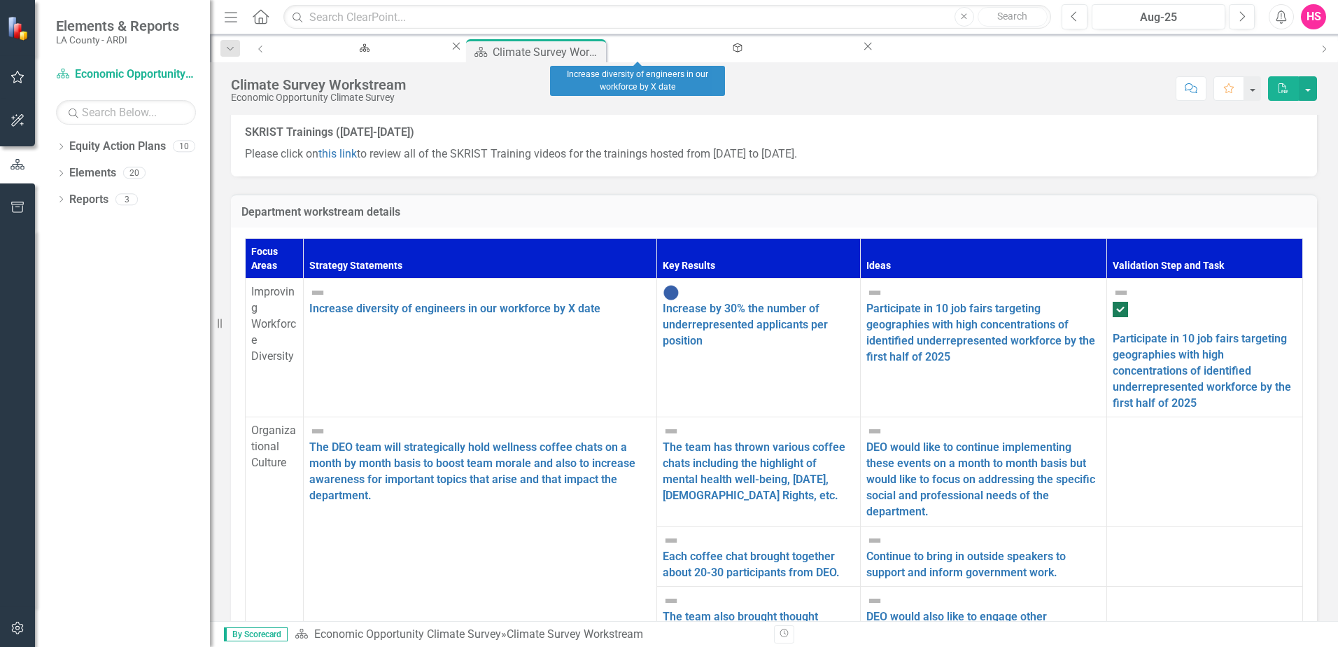
click at [861, 50] on icon "Close" at bounding box center [868, 46] width 14 height 11
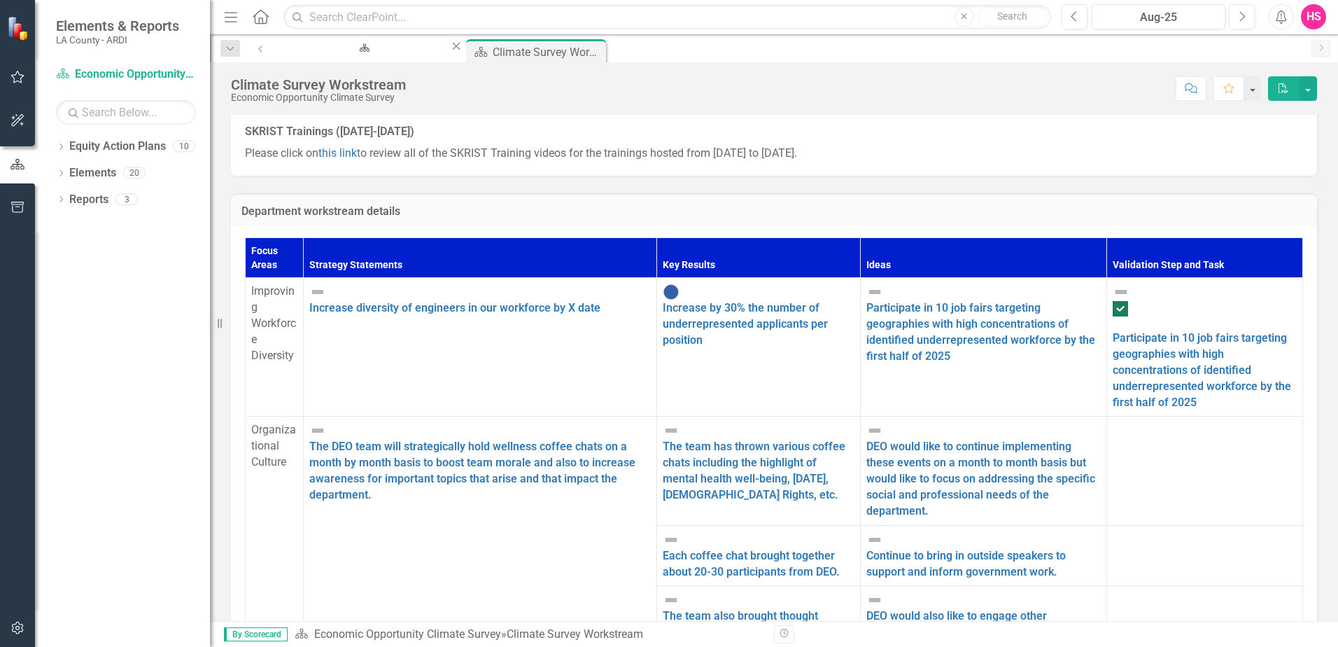
scroll to position [416, 0]
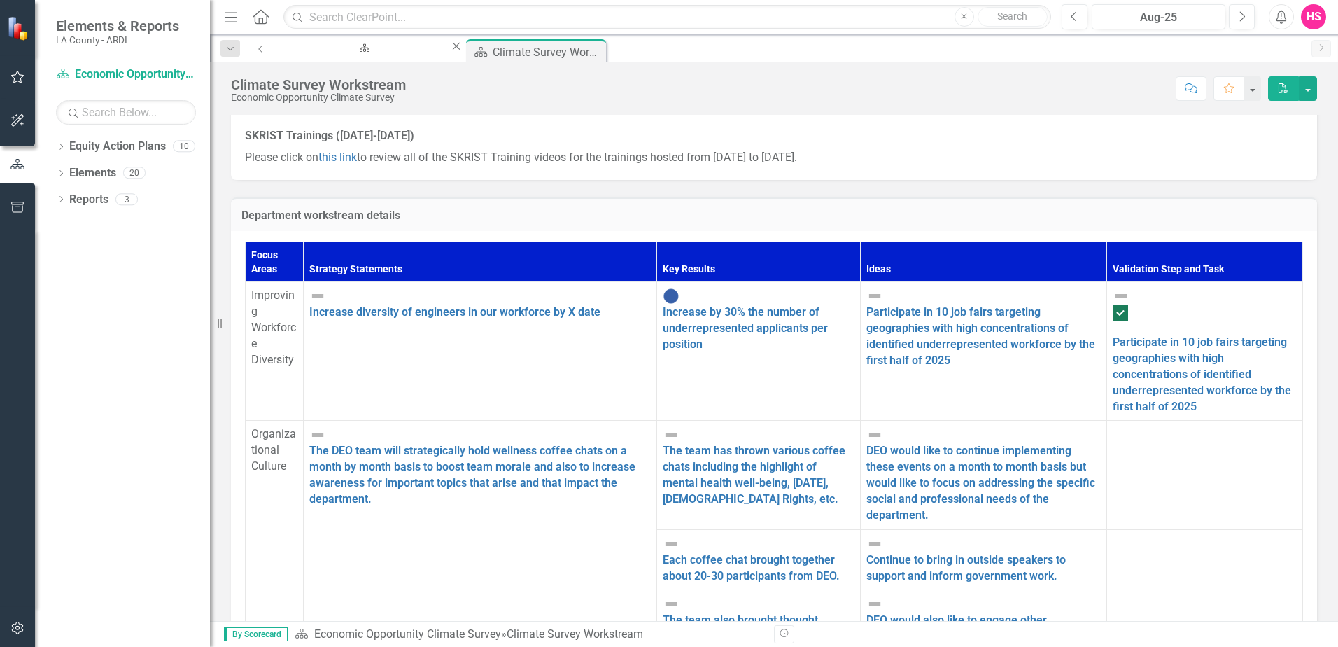
drag, startPoint x: 400, startPoint y: 251, endPoint x: 281, endPoint y: 248, distance: 119.7
click at [282, 288] on span "Improving Workforce Diversity" at bounding box center [273, 326] width 45 height 77
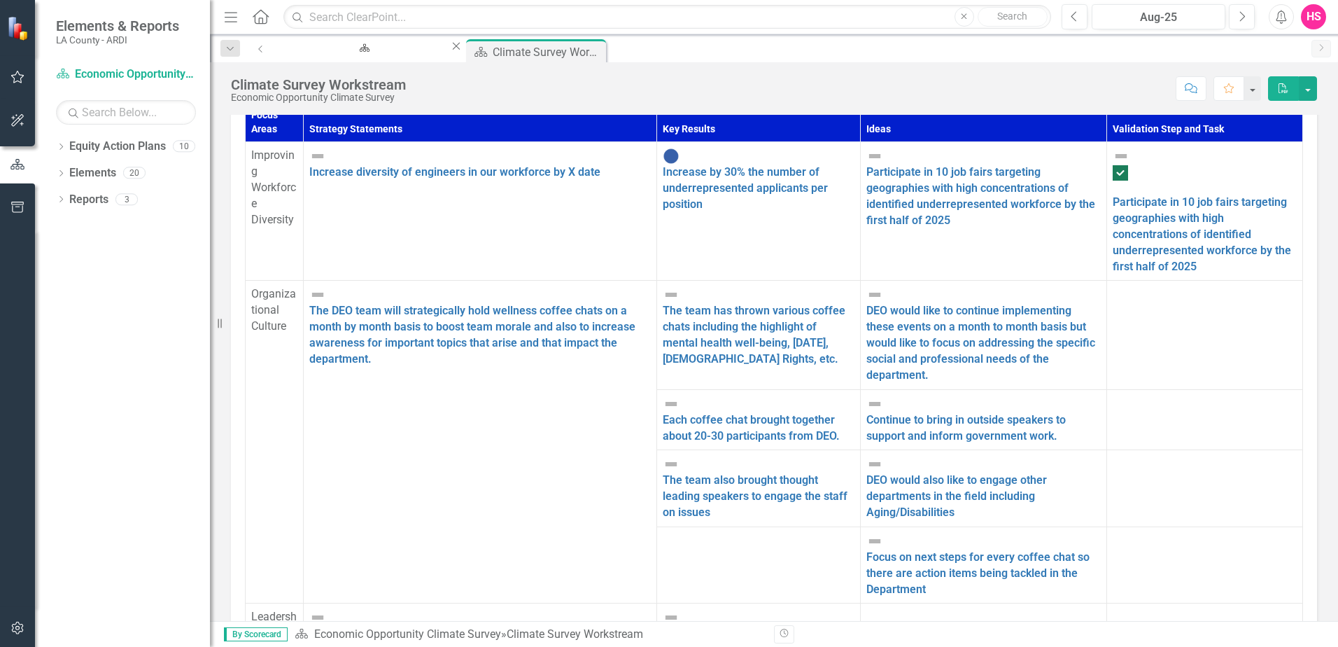
scroll to position [103, 0]
click at [349, 57] on div "Economic Opportunity Welcome Page" at bounding box center [362, 60] width 149 height 17
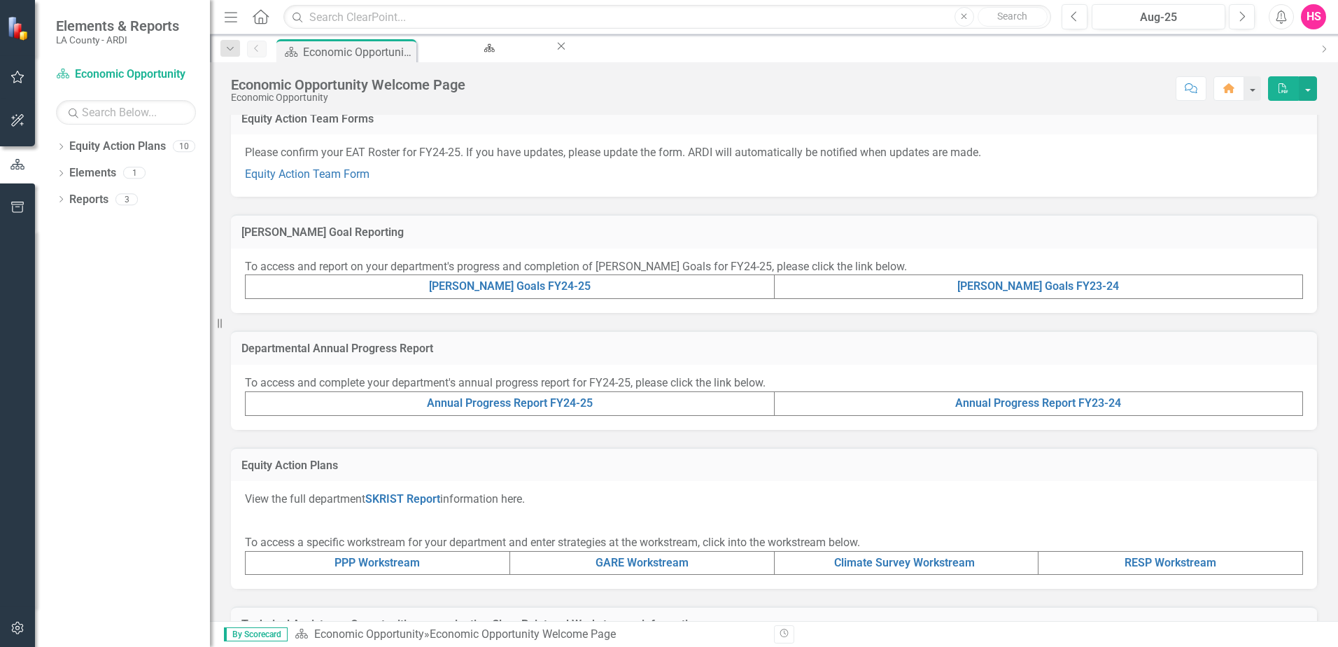
scroll to position [210, 0]
click at [363, 558] on link "PPP Workstream" at bounding box center [377, 560] width 85 height 13
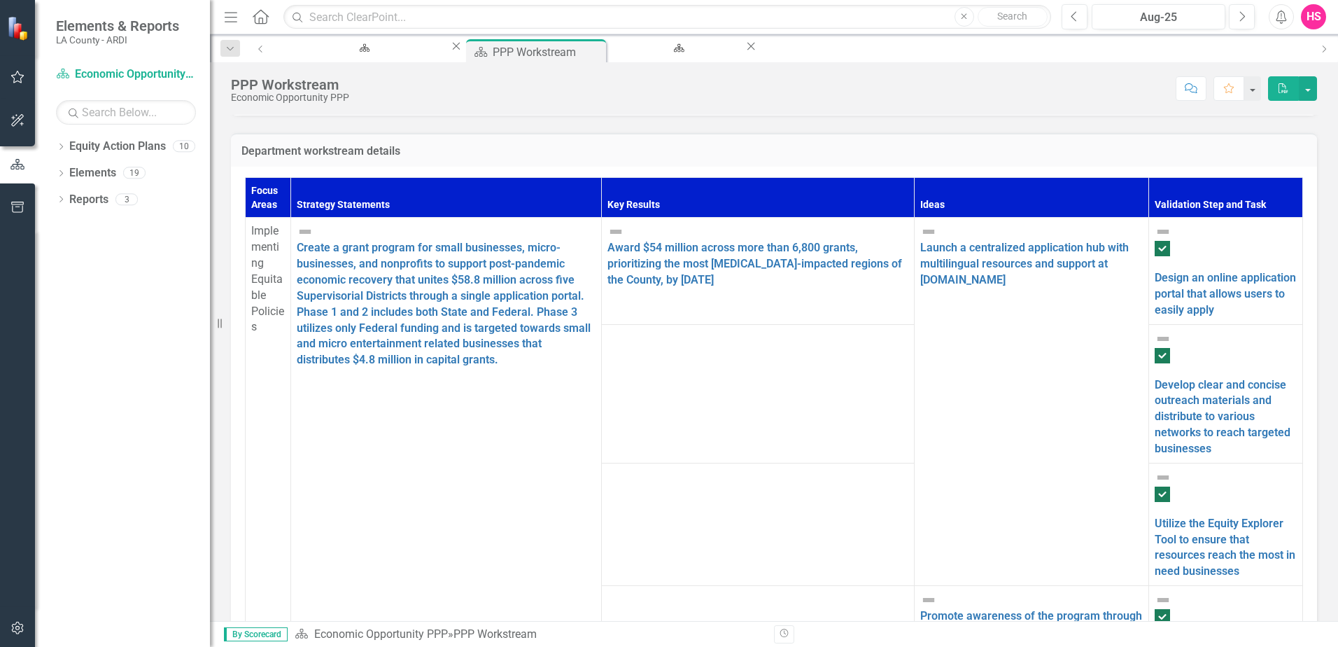
scroll to position [546, 0]
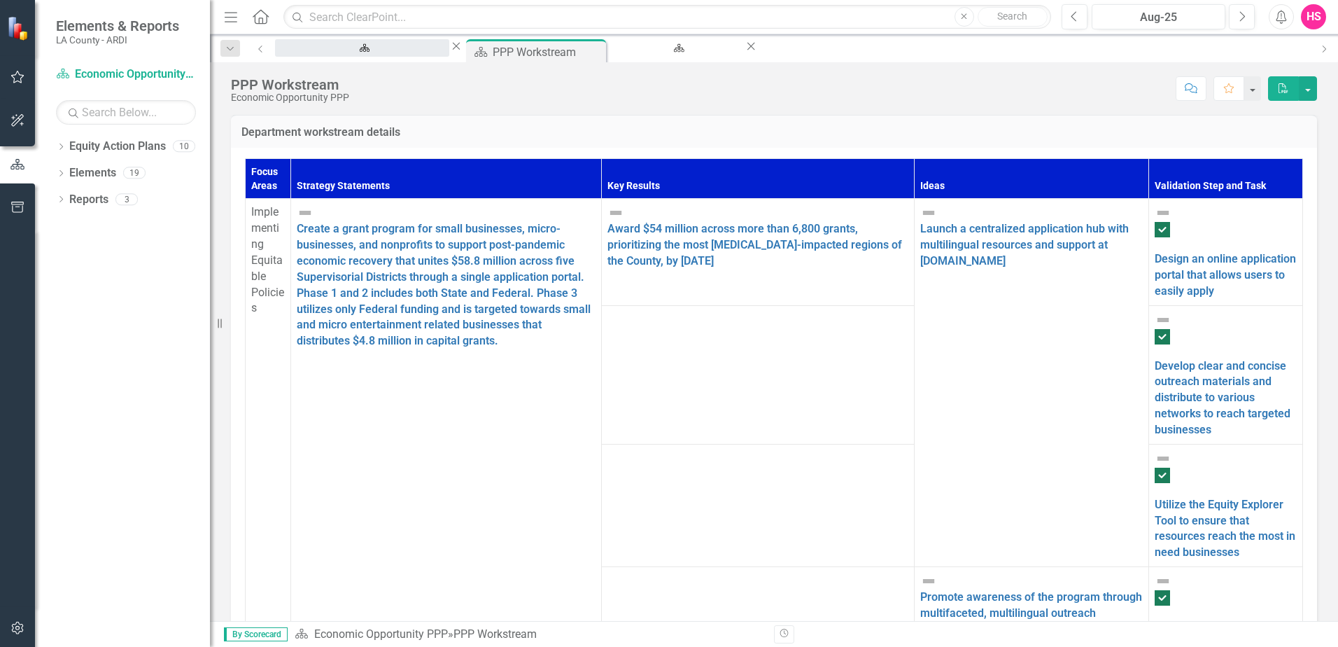
click at [314, 57] on div "Economic Opportunity Welcome Page" at bounding box center [362, 60] width 149 height 17
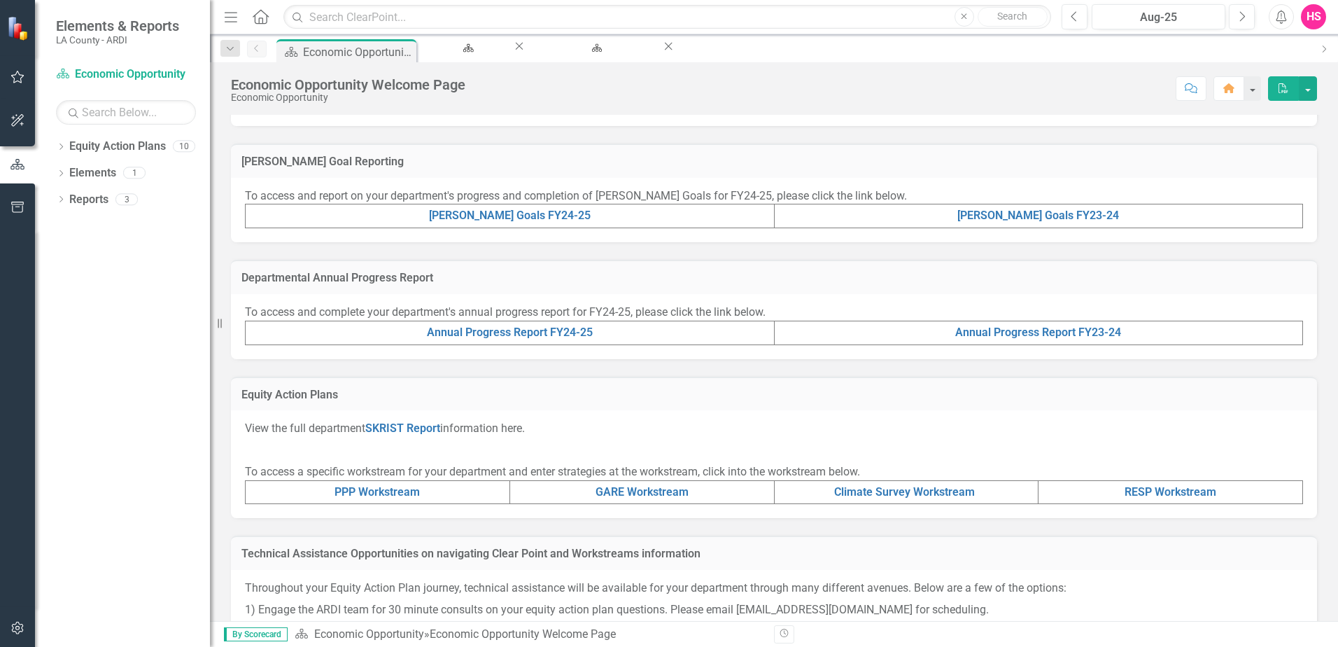
scroll to position [280, 0]
click at [892, 492] on link "Climate Survey Workstream" at bounding box center [904, 490] width 141 height 13
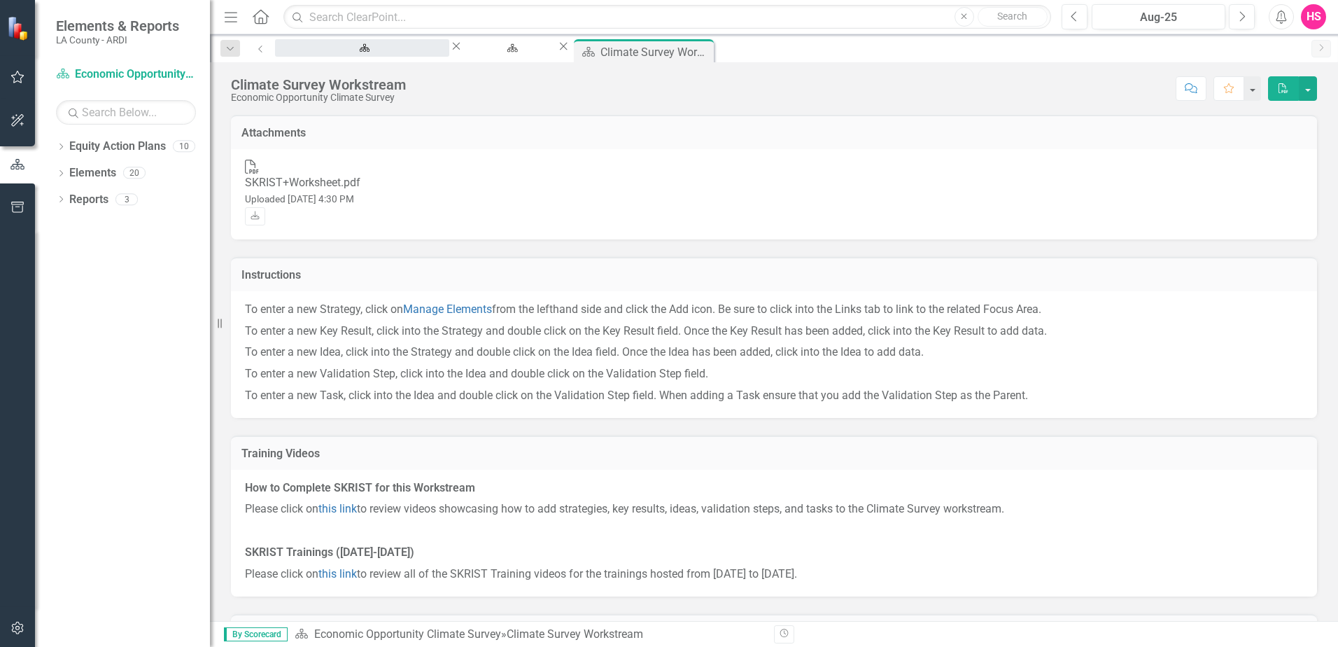
click at [343, 52] on div "Economic Opportunity Welcome Page" at bounding box center [362, 60] width 149 height 17
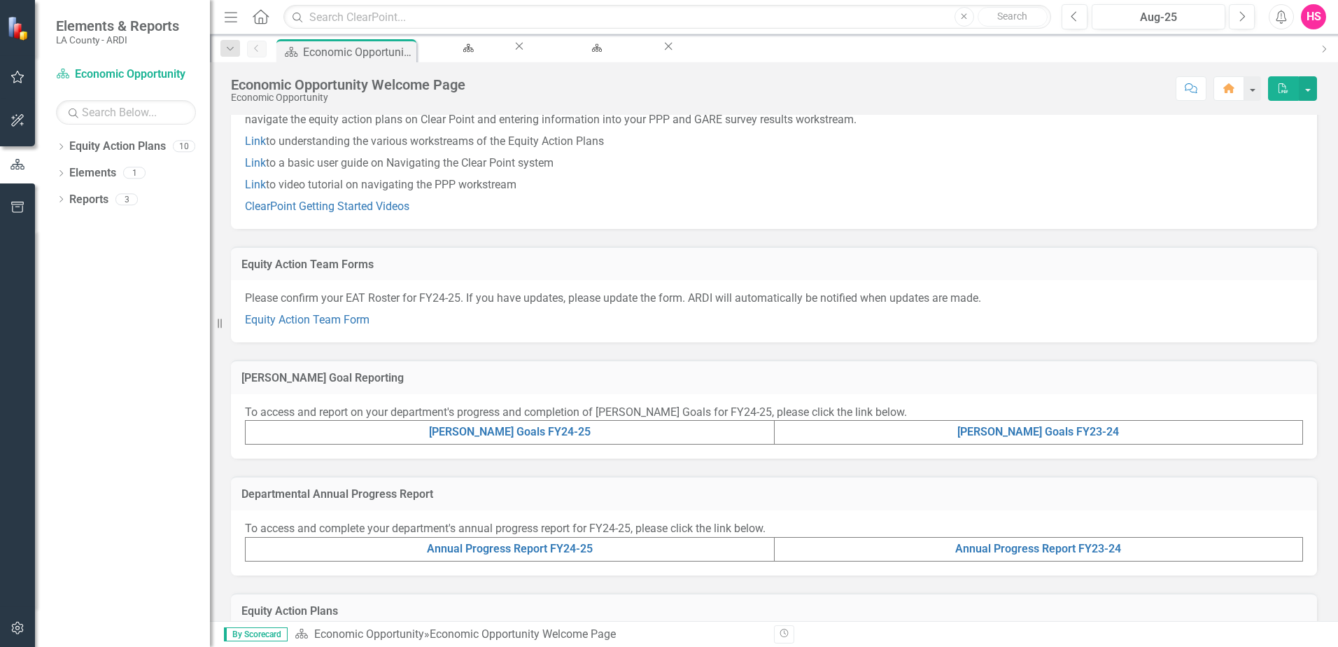
scroll to position [210, 0]
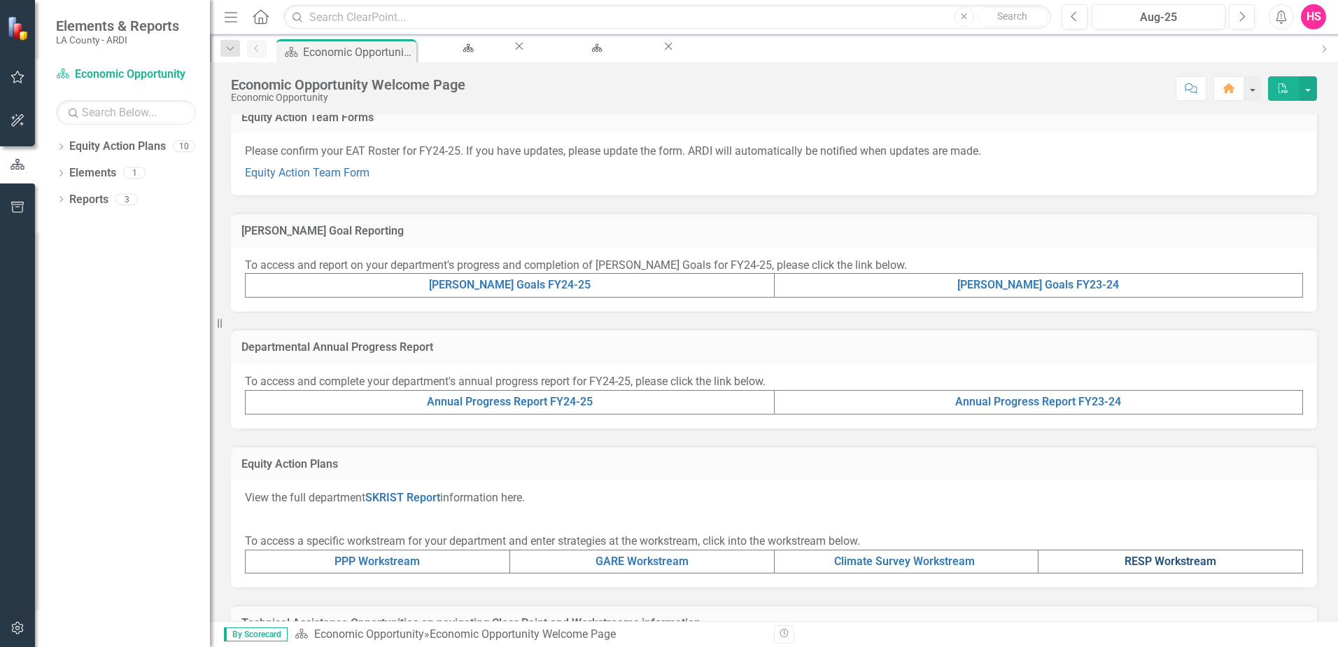
click at [1153, 556] on link "RESP Workstream" at bounding box center [1171, 560] width 92 height 13
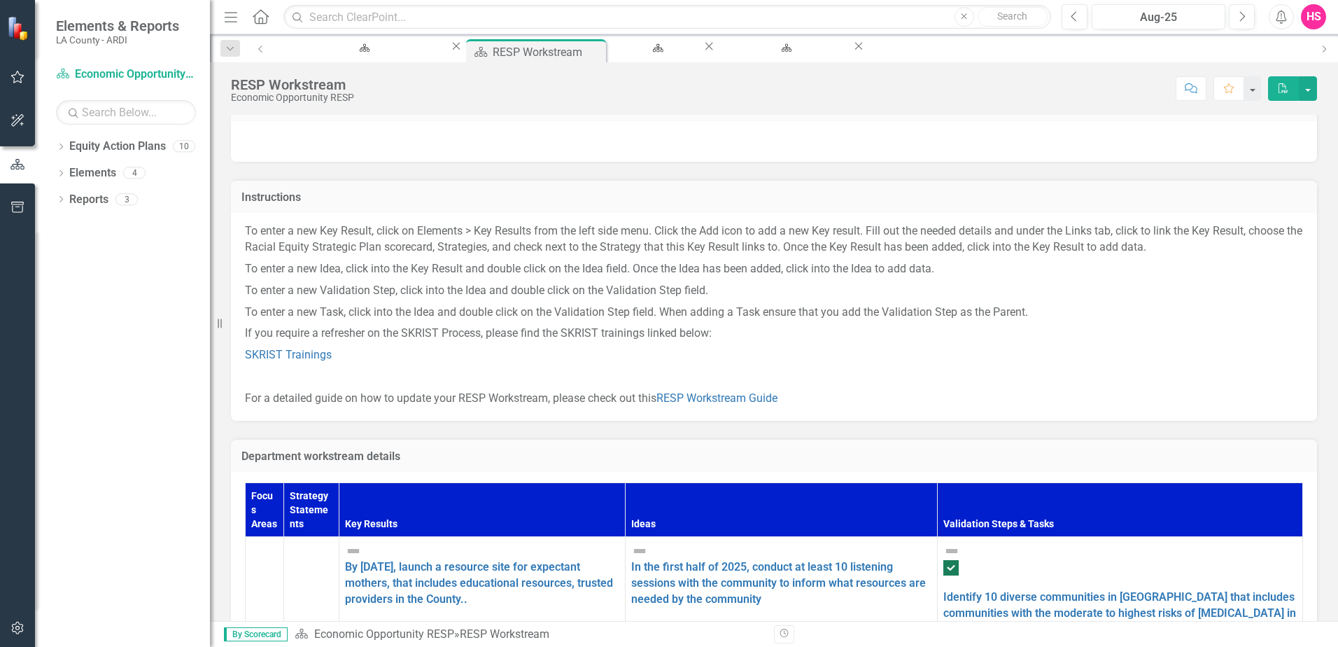
scroll to position [42, 0]
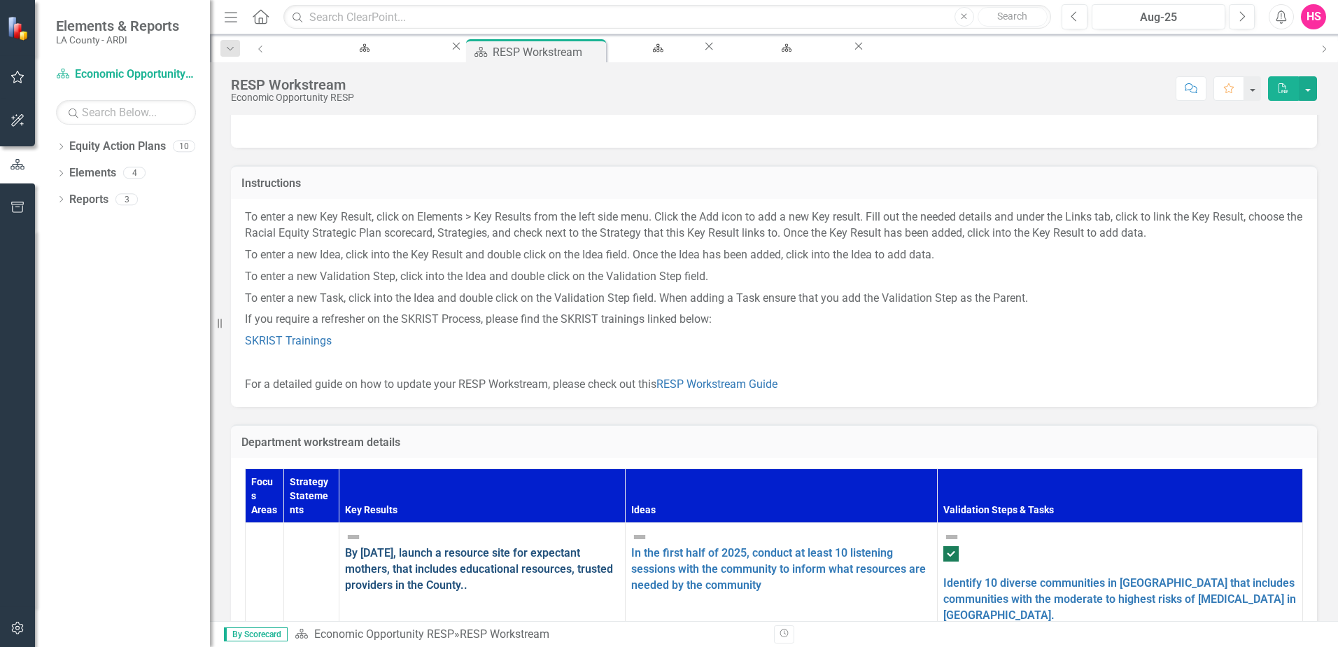
click at [613, 546] on link "By [DATE], launch a resource site for expectant mothers, that includes educatio…" at bounding box center [479, 568] width 268 height 45
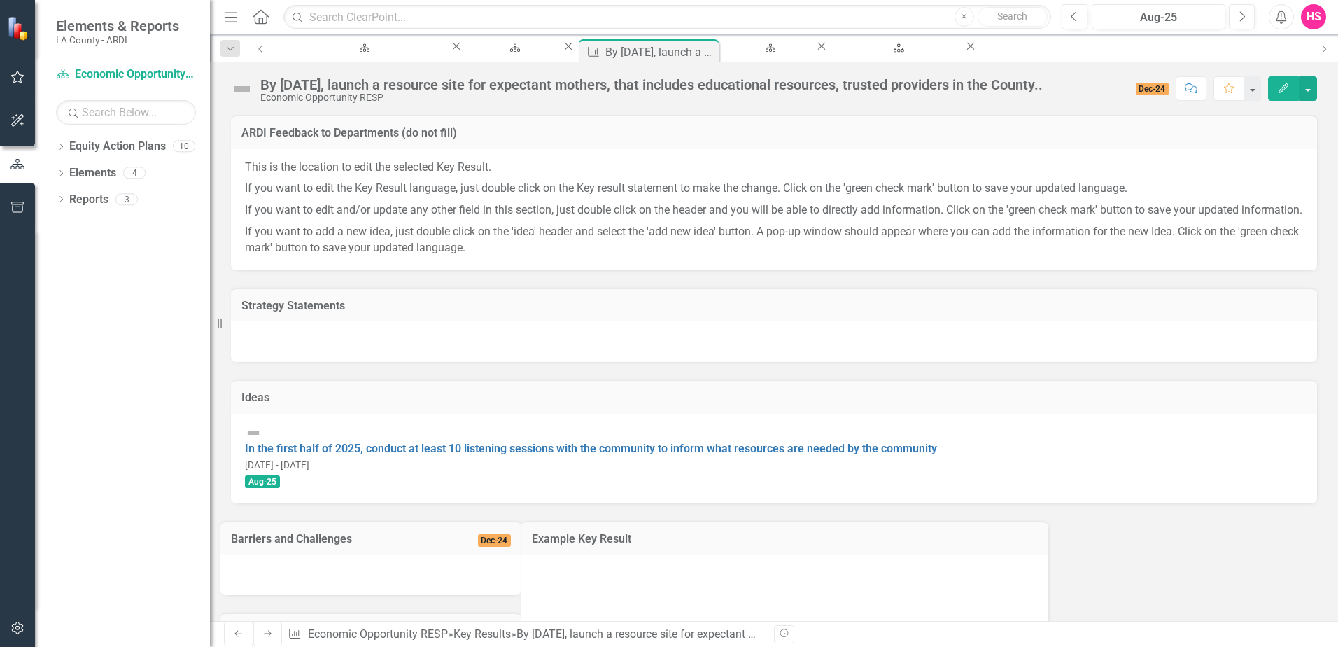
drag, startPoint x: 999, startPoint y: 456, endPoint x: 288, endPoint y: 445, distance: 711.1
click at [288, 445] on div "In the first half of 2025, conduct at least 10 listening sessions with the comm…" at bounding box center [774, 456] width 1058 height 65
drag, startPoint x: 969, startPoint y: 453, endPoint x: 596, endPoint y: 453, distance: 372.3
click at [596, 453] on div "In the first half of 2025, conduct at least 10 listening sessions with the comm…" at bounding box center [774, 456] width 1058 height 65
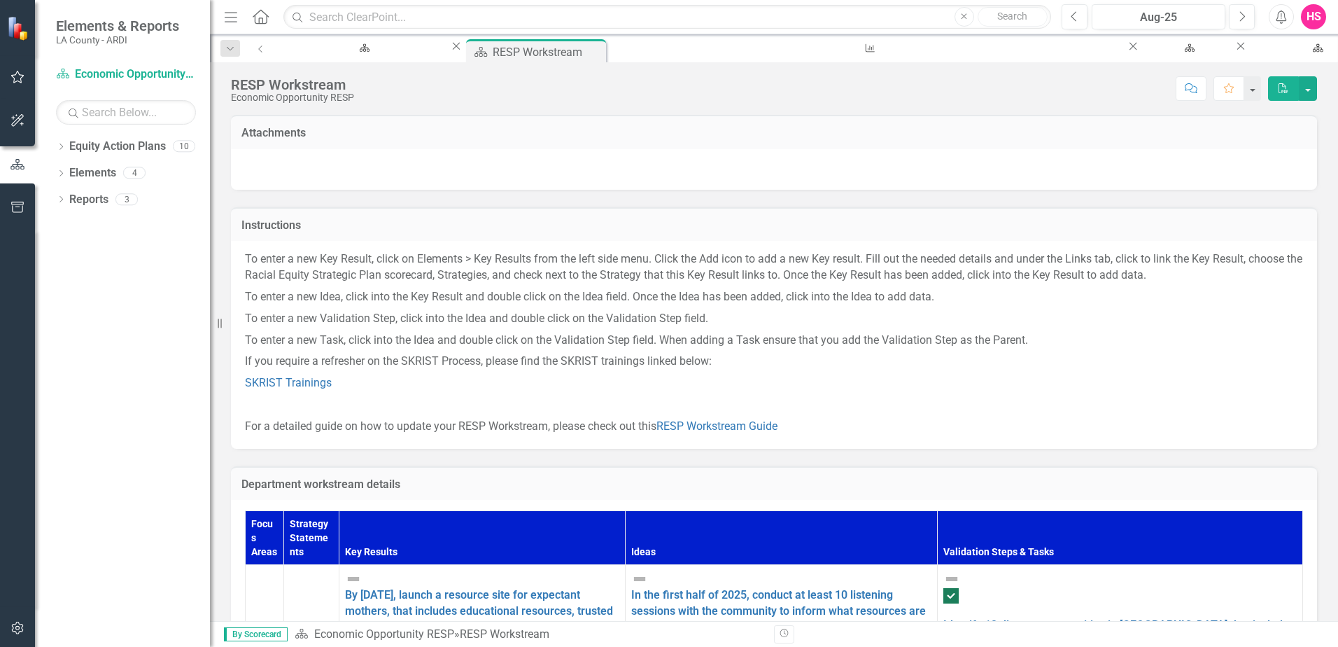
scroll to position [42, 0]
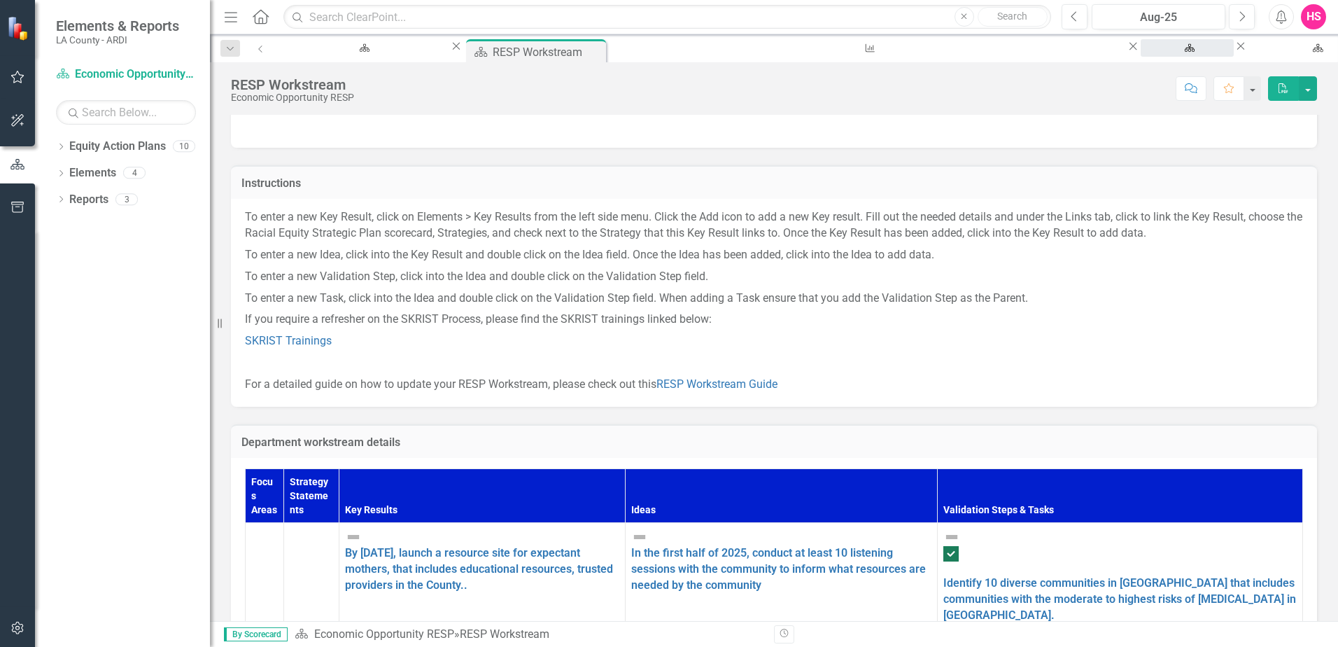
click at [1153, 52] on div "PPP Workstream" at bounding box center [1187, 60] width 68 height 17
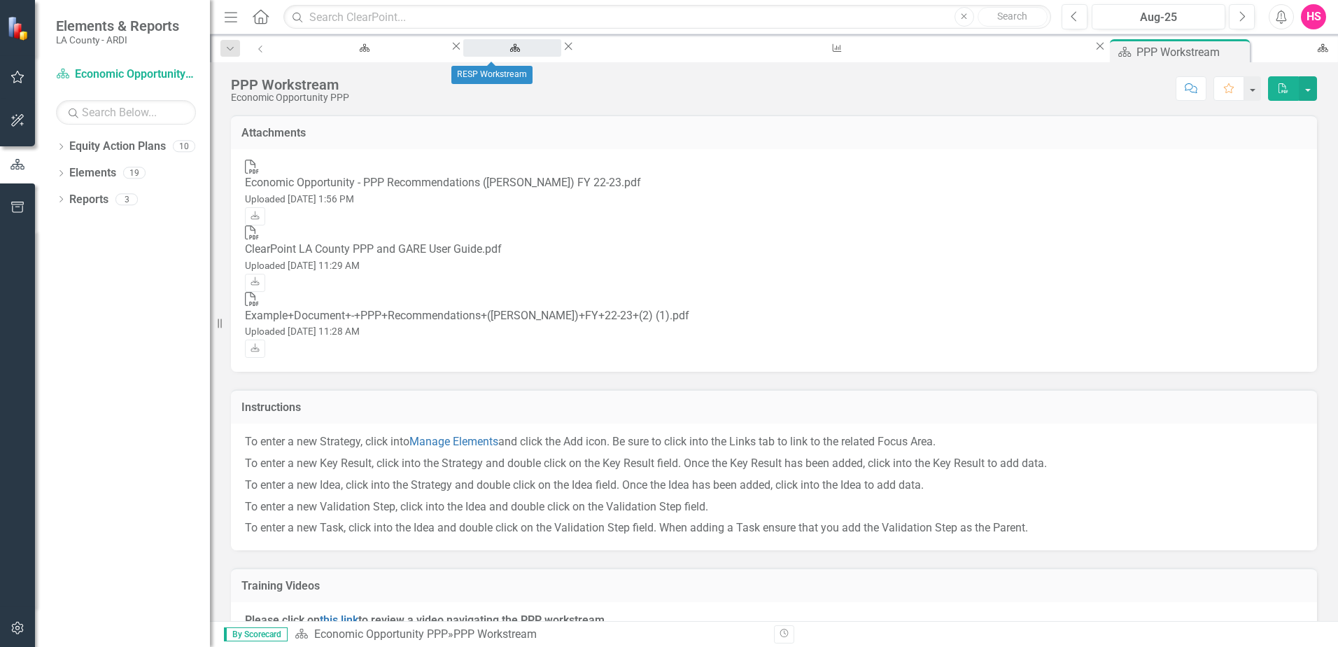
click at [484, 56] on div "RESP Workstream" at bounding box center [512, 60] width 73 height 17
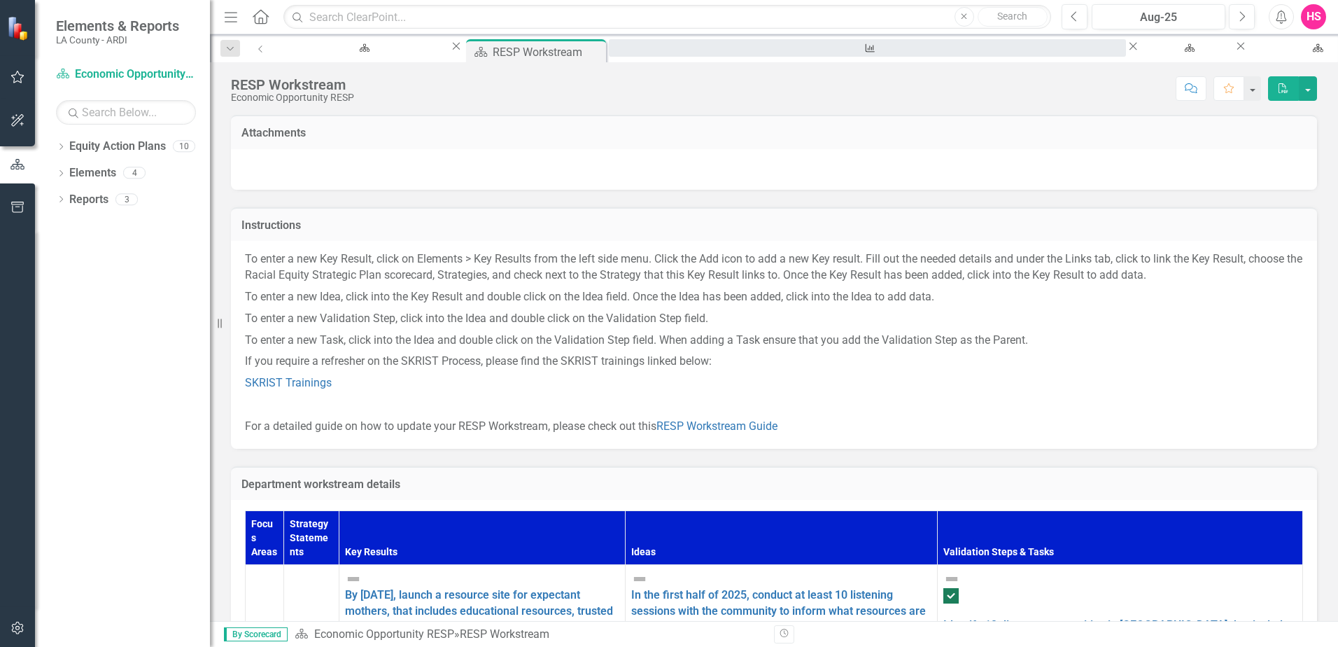
click at [621, 52] on div "By [DATE], launch a resource site for expectant mothers, that includes educatio…" at bounding box center [867, 60] width 492 height 17
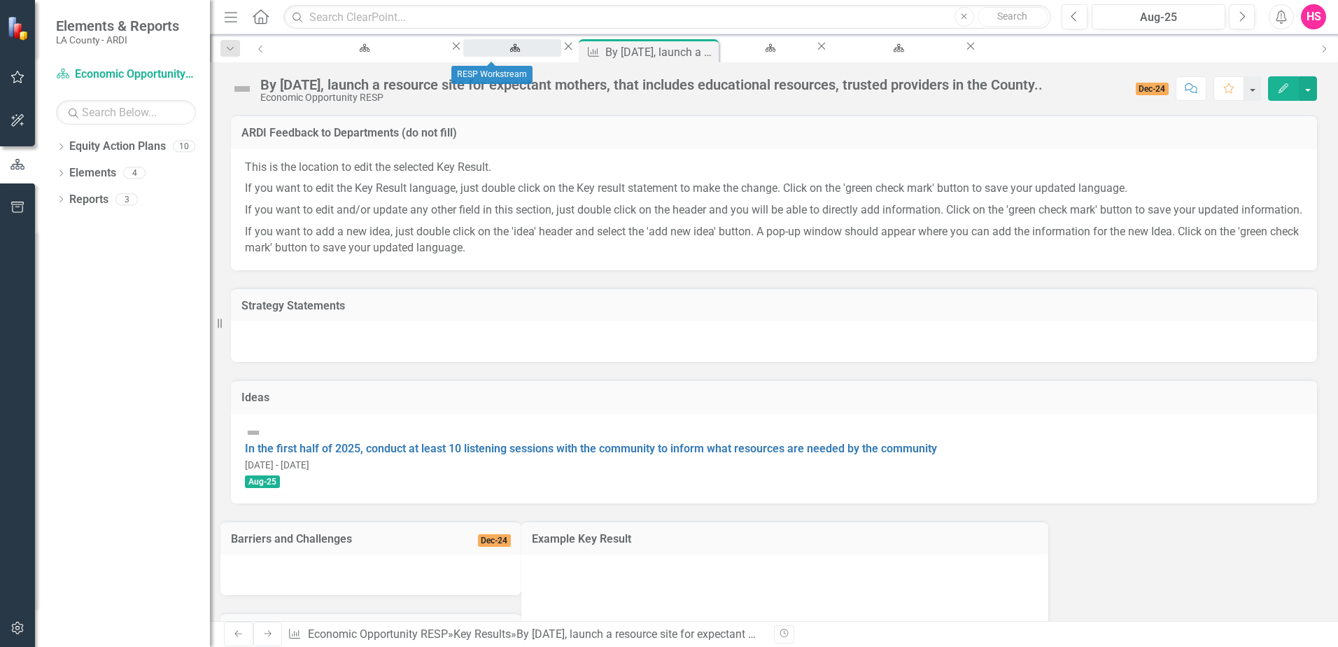
click at [476, 52] on div "RESP Workstream" at bounding box center [512, 60] width 73 height 17
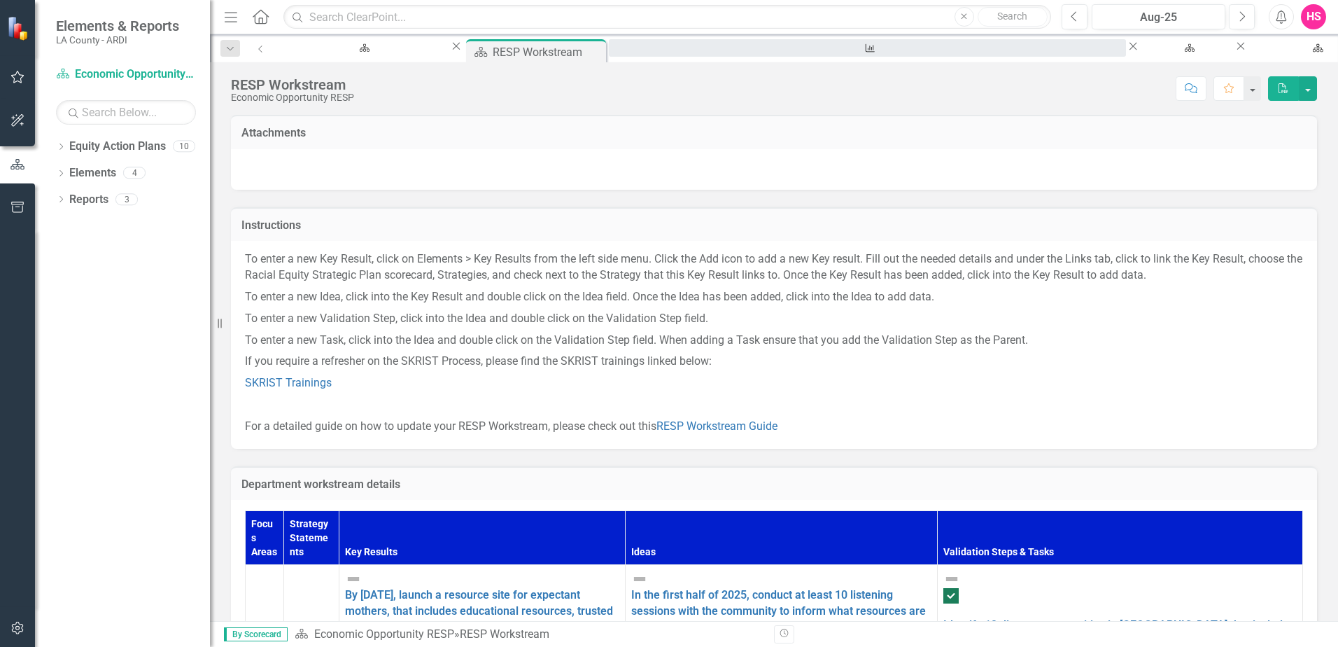
click at [621, 54] on div "By [DATE], launch a resource site for expectant mothers, that includes educatio…" at bounding box center [867, 60] width 492 height 17
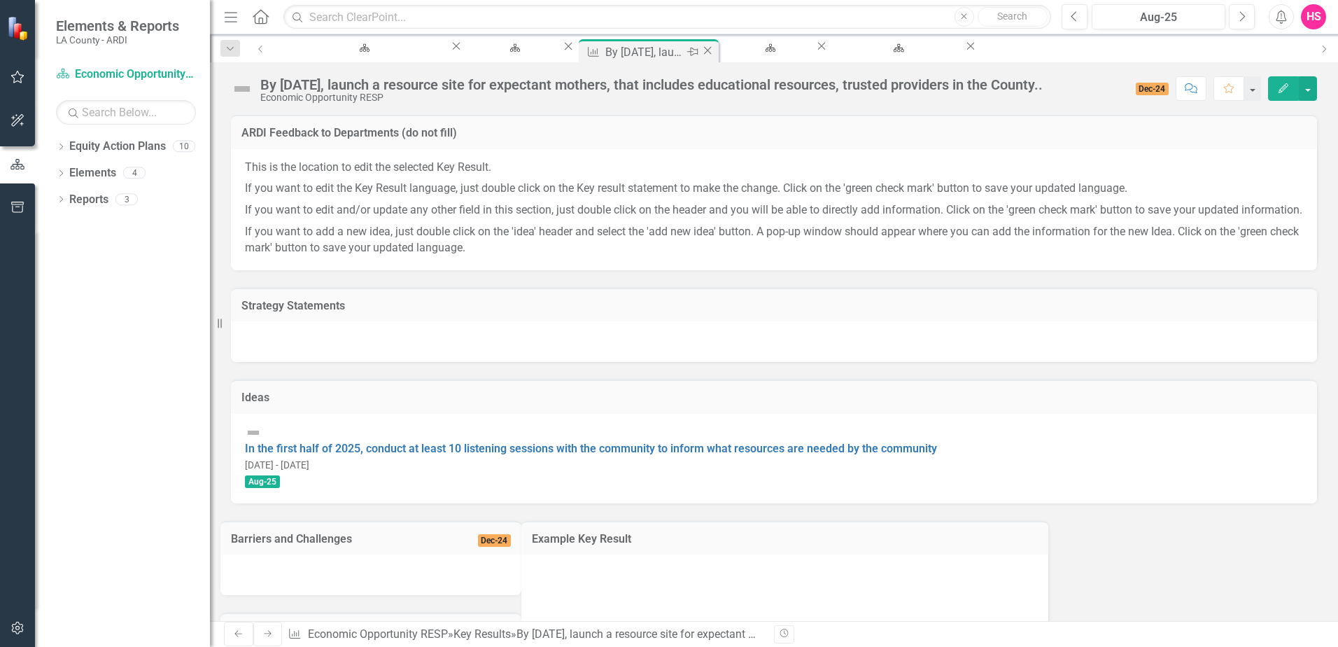
click at [701, 48] on icon "Close" at bounding box center [708, 50] width 14 height 11
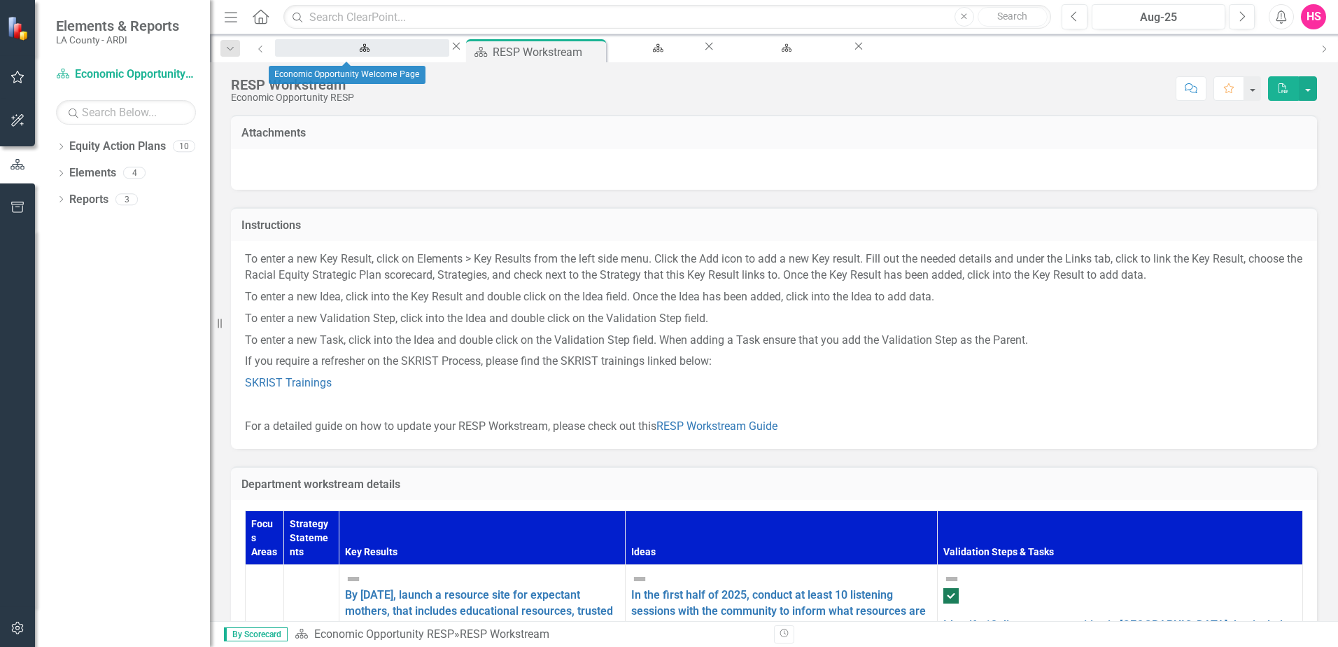
click at [313, 52] on div "Economic Opportunity Welcome Page" at bounding box center [362, 60] width 149 height 17
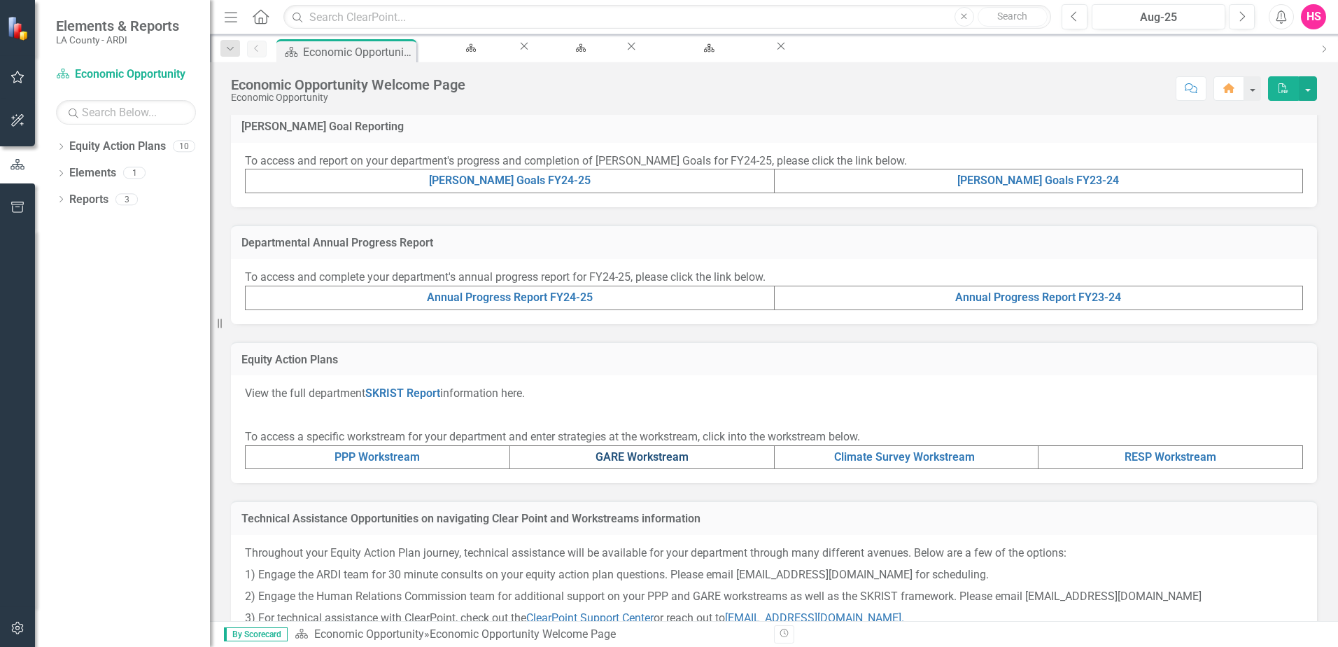
scroll to position [350, 0]
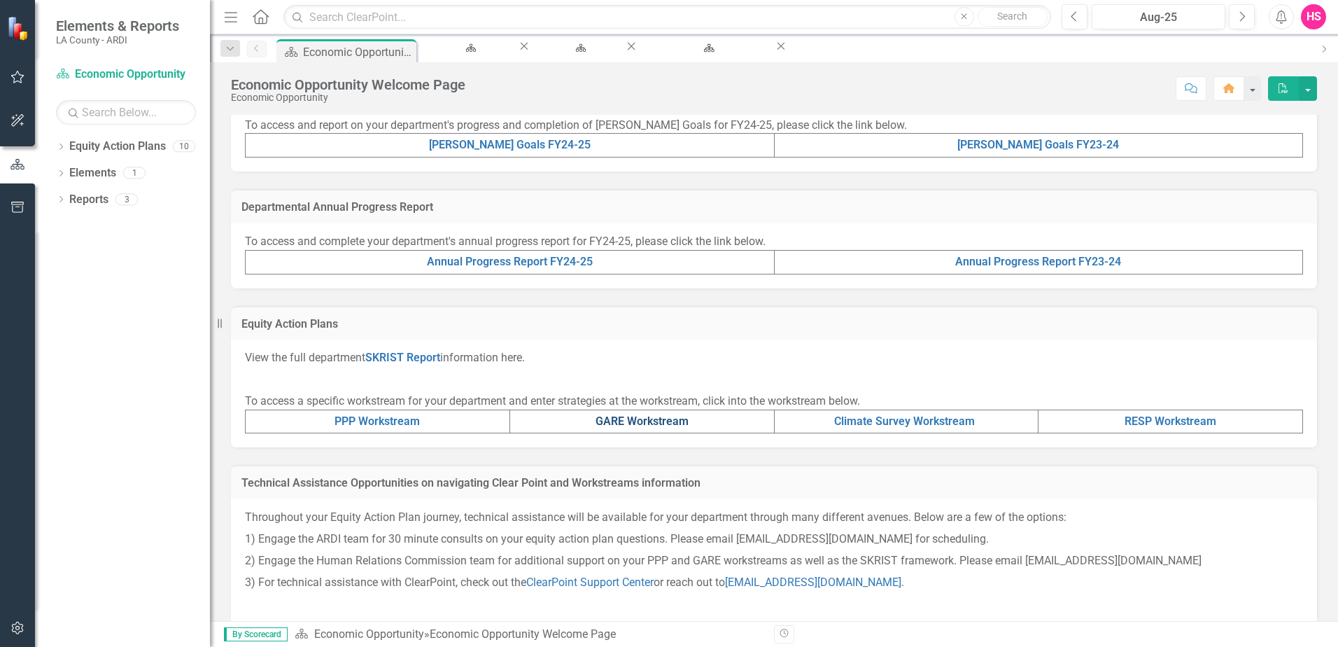
click at [628, 412] on td "GARE Workstream" at bounding box center [641, 421] width 265 height 24
click at [626, 421] on link "GARE Workstream" at bounding box center [642, 420] width 93 height 13
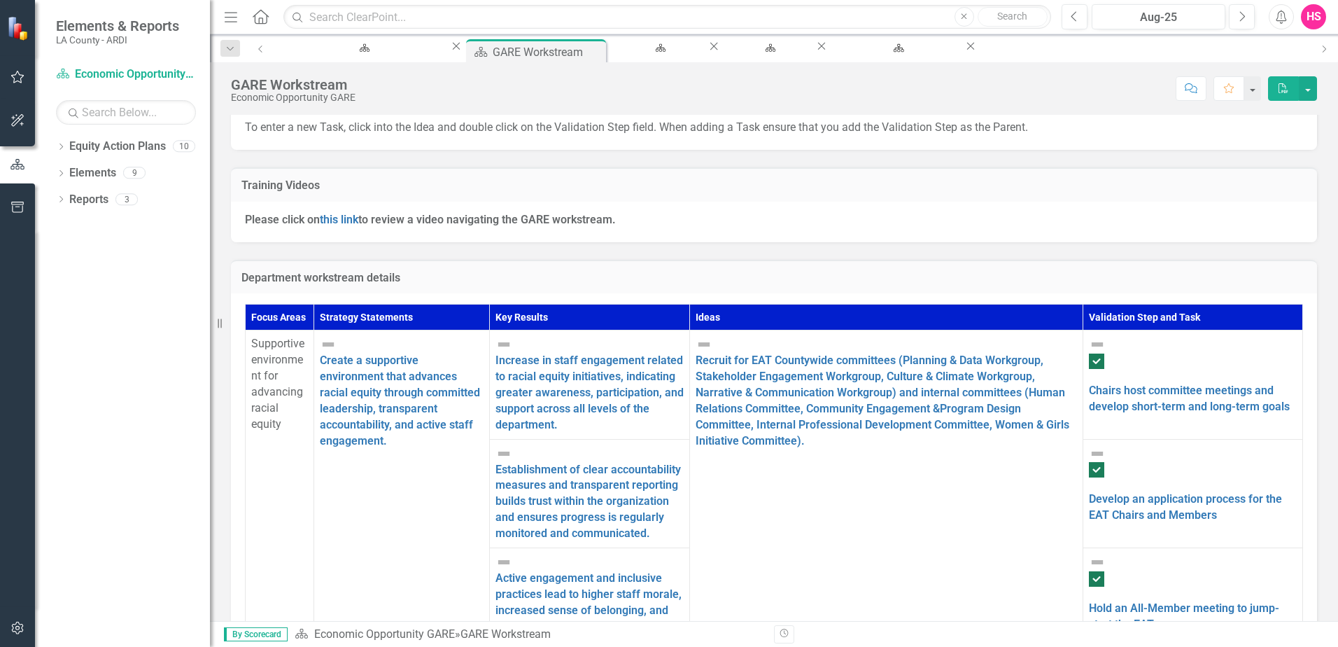
scroll to position [406, 0]
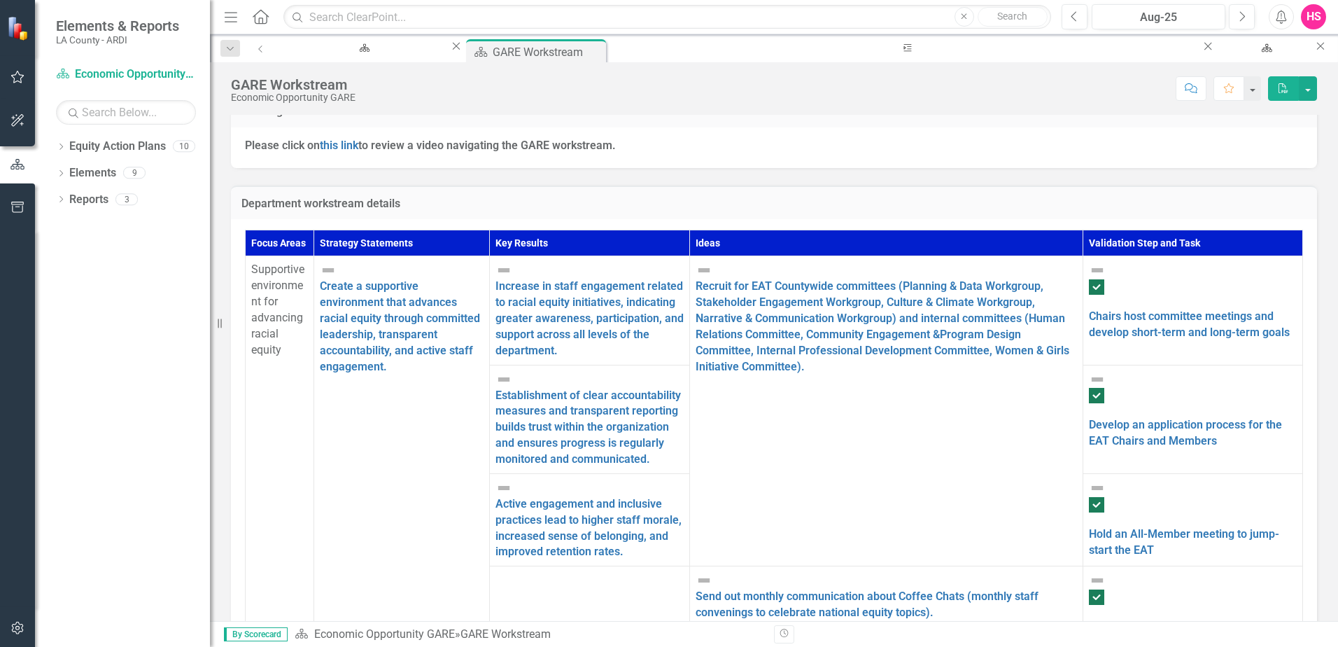
scroll to position [476, 0]
